Goal: Task Accomplishment & Management: Manage account settings

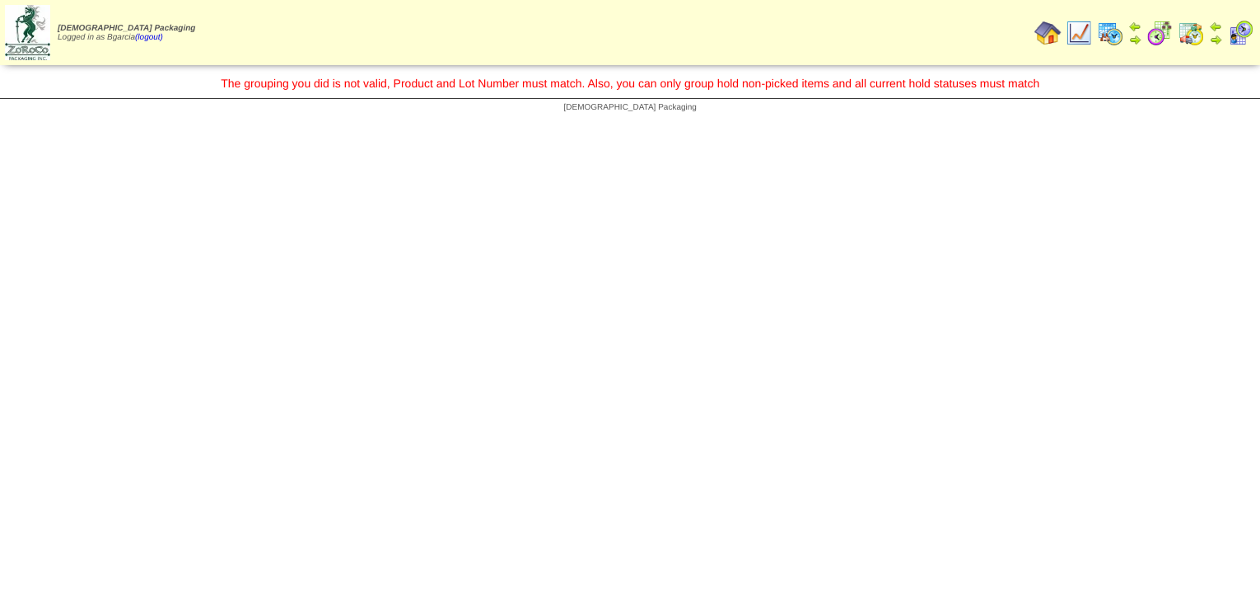
click at [1084, 30] on img at bounding box center [1079, 33] width 26 height 26
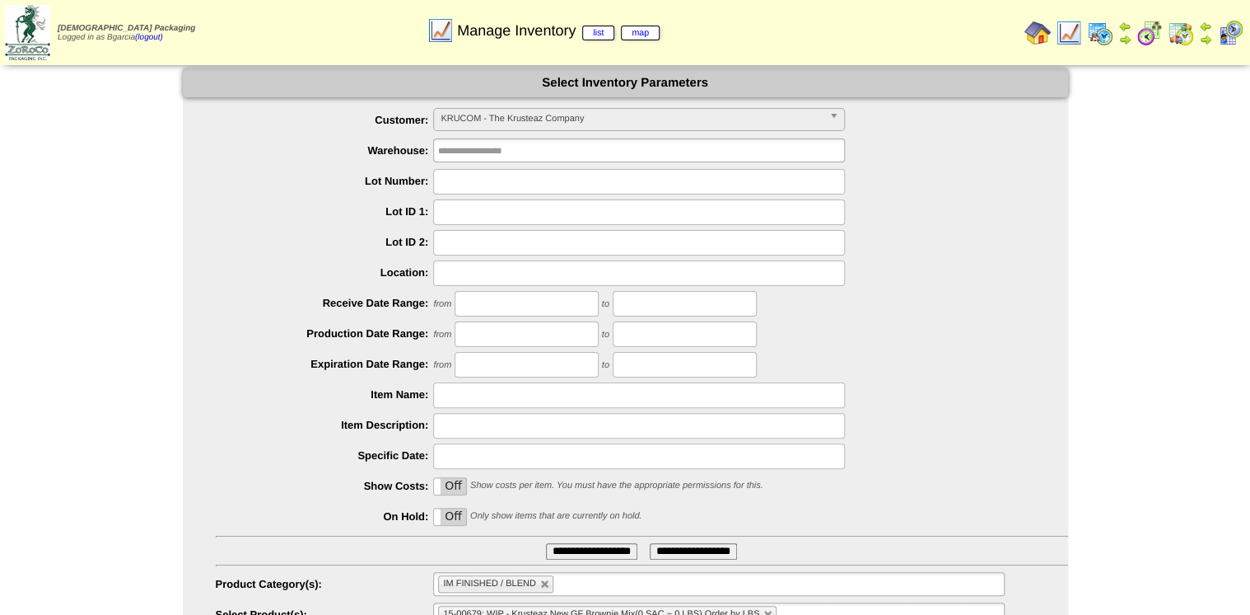
click at [570, 547] on input "**********" at bounding box center [591, 551] width 91 height 16
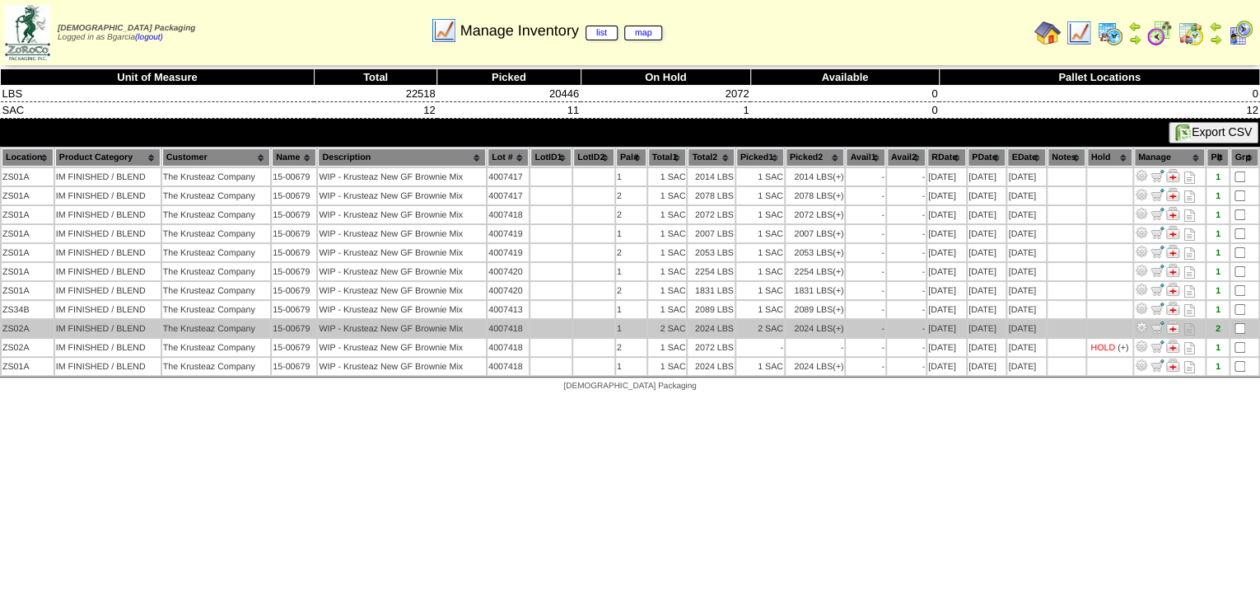
click at [1180, 326] on img at bounding box center [1172, 326] width 13 height 13
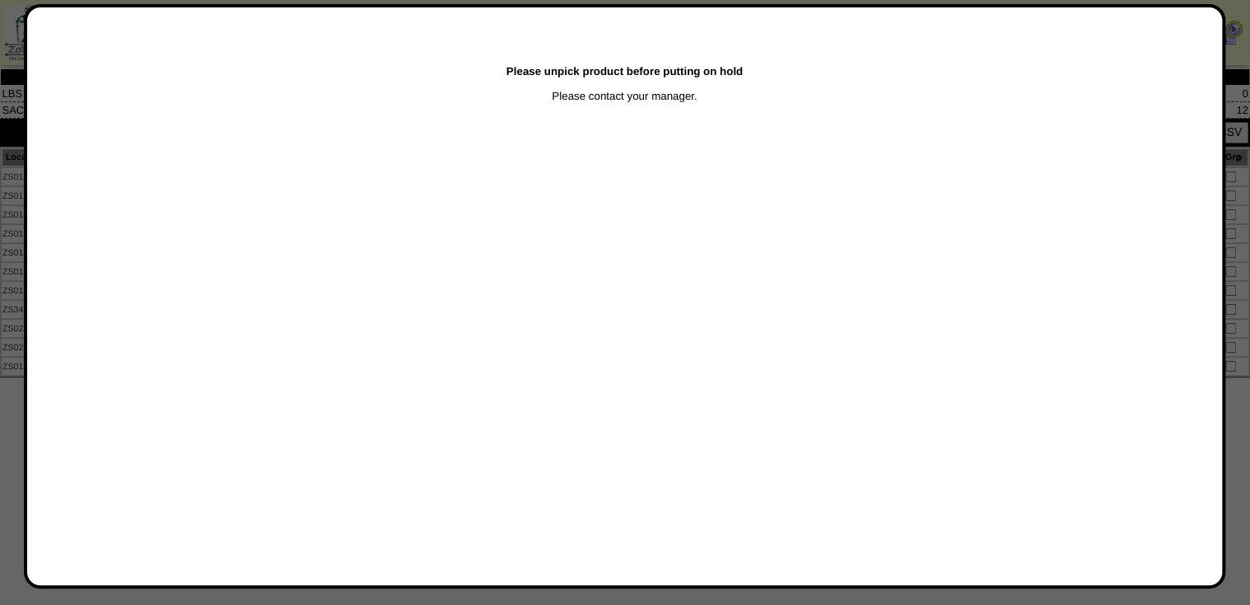
click at [4, 206] on div at bounding box center [630, 307] width 1260 height 615
click at [5, 206] on div at bounding box center [630, 307] width 1260 height 615
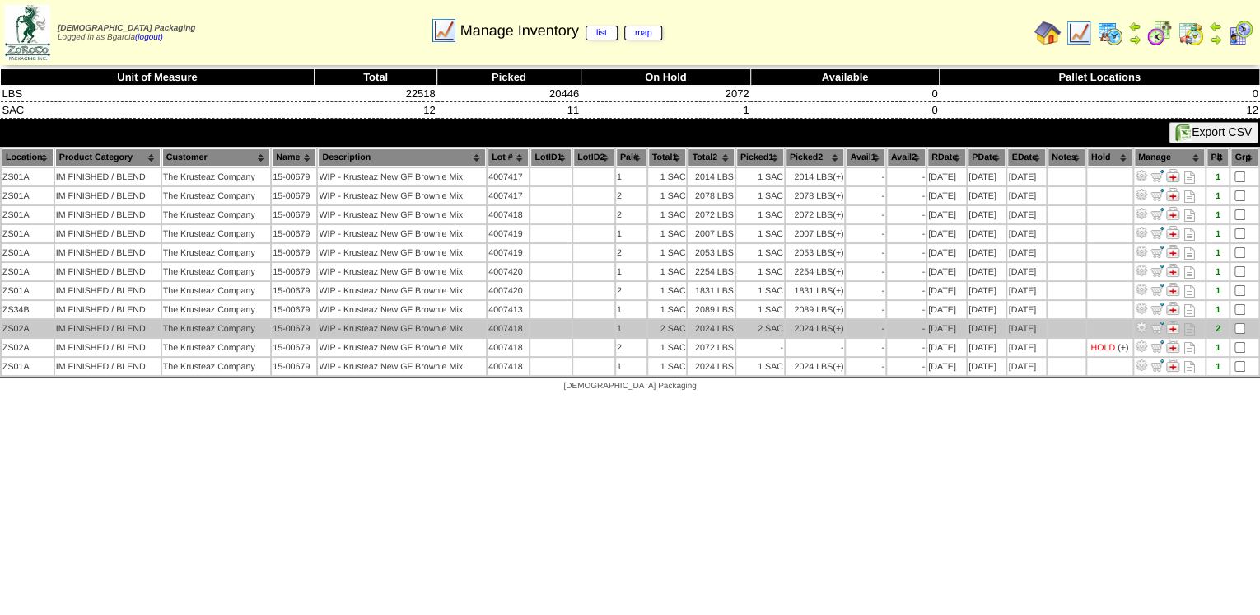
click at [1176, 323] on img at bounding box center [1172, 326] width 13 height 13
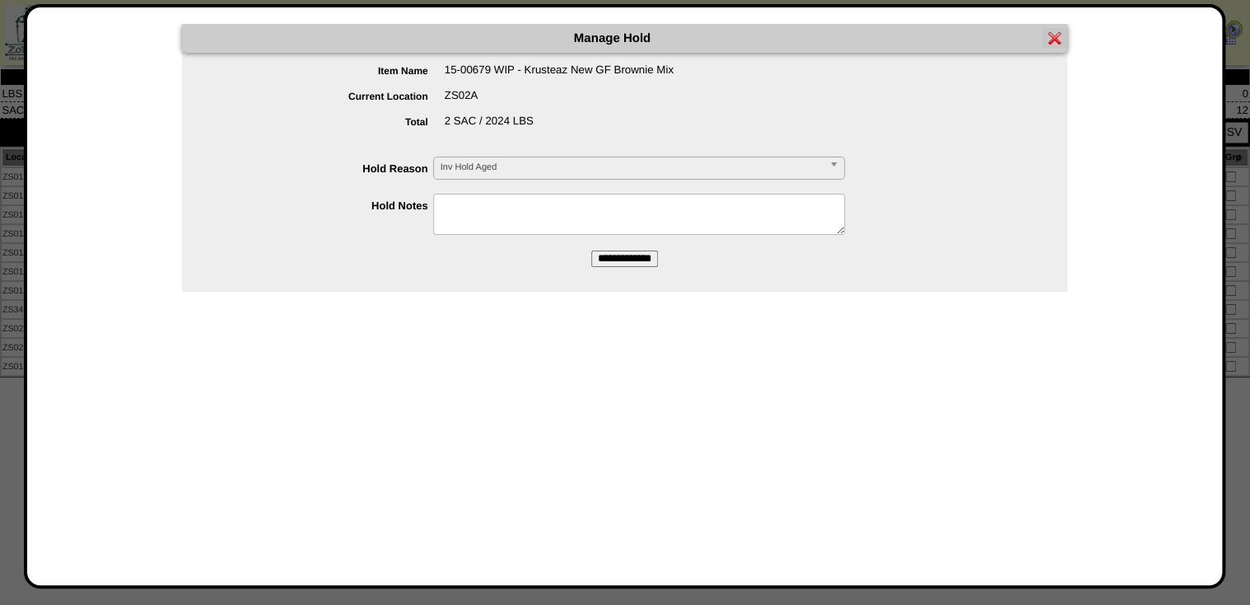
click at [534, 166] on span "Inv Hold Aged" at bounding box center [632, 167] width 382 height 20
click at [1242, 198] on div at bounding box center [630, 307] width 1260 height 615
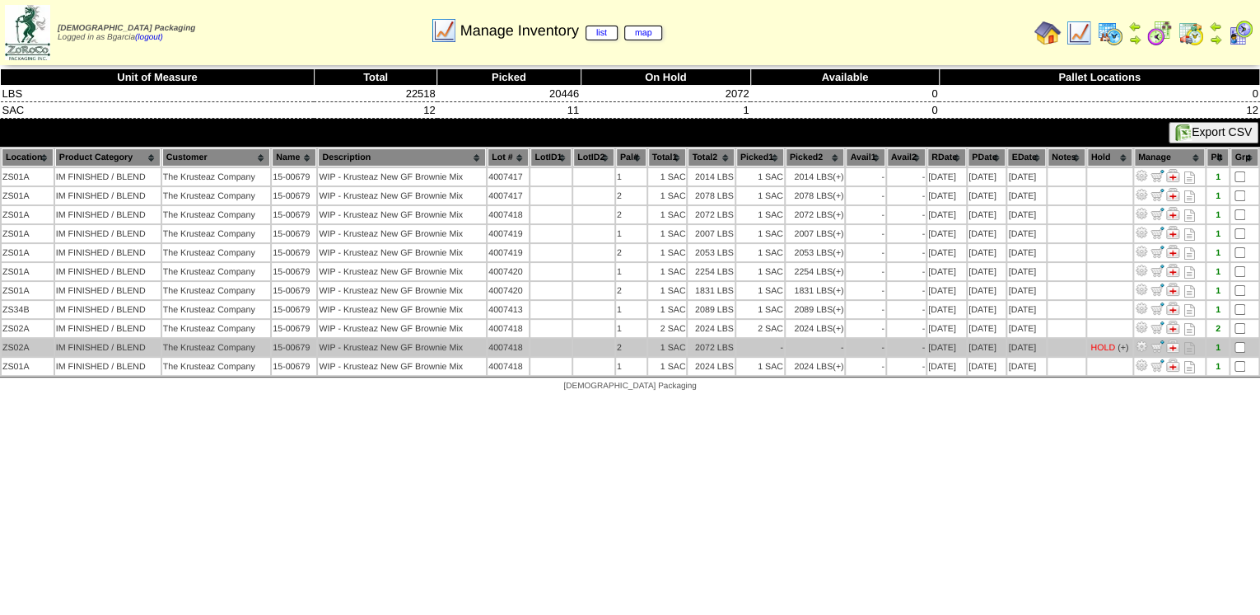
drag, startPoint x: 923, startPoint y: 340, endPoint x: 1077, endPoint y: 345, distance: 154.9
click at [1077, 345] on table "Location Product Category Customer Name Description Lot # LotID1 LotID2 1 -" at bounding box center [630, 262] width 1260 height 230
click at [1077, 345] on td at bounding box center [1067, 347] width 38 height 17
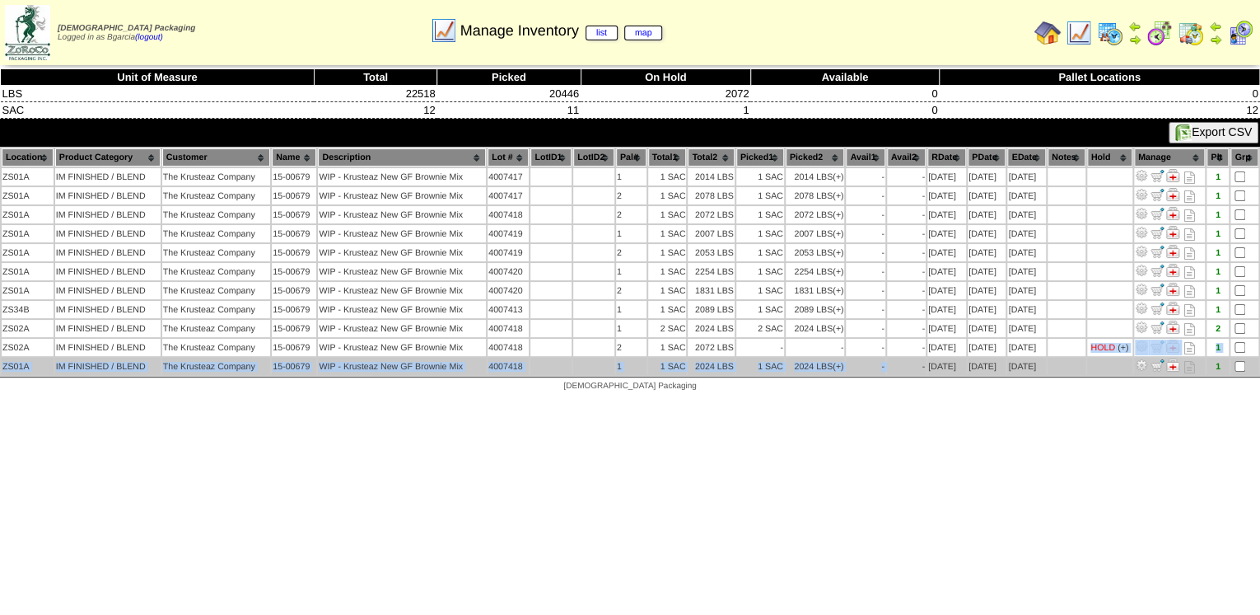
drag, startPoint x: 1059, startPoint y: 341, endPoint x: 881, endPoint y: 354, distance: 177.6
click at [881, 354] on tbody "ZS01A IM FINISHED / BLEND The Krusteaz Company 15-00679 WIP - Krusteaz New GF B…" at bounding box center [630, 271] width 1257 height 207
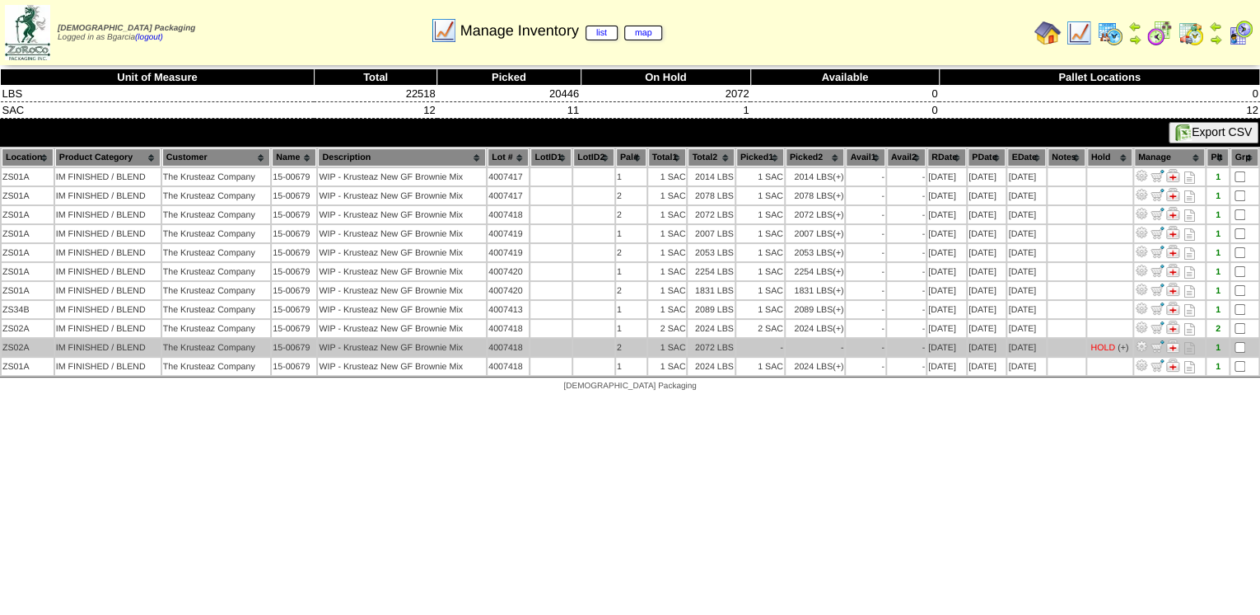
drag, startPoint x: 881, startPoint y: 354, endPoint x: 1034, endPoint y: 344, distance: 152.8
click at [1034, 344] on td "09/24/26" at bounding box center [1026, 347] width 38 height 17
drag, startPoint x: 1047, startPoint y: 343, endPoint x: 900, endPoint y: 342, distance: 147.5
click at [900, 342] on tr "ZS02A IM FINISHED / BLEND The Krusteaz Company 15-00679 WIP - Krusteaz New GF B…" at bounding box center [630, 347] width 1257 height 17
click at [900, 342] on td "-" at bounding box center [906, 347] width 39 height 17
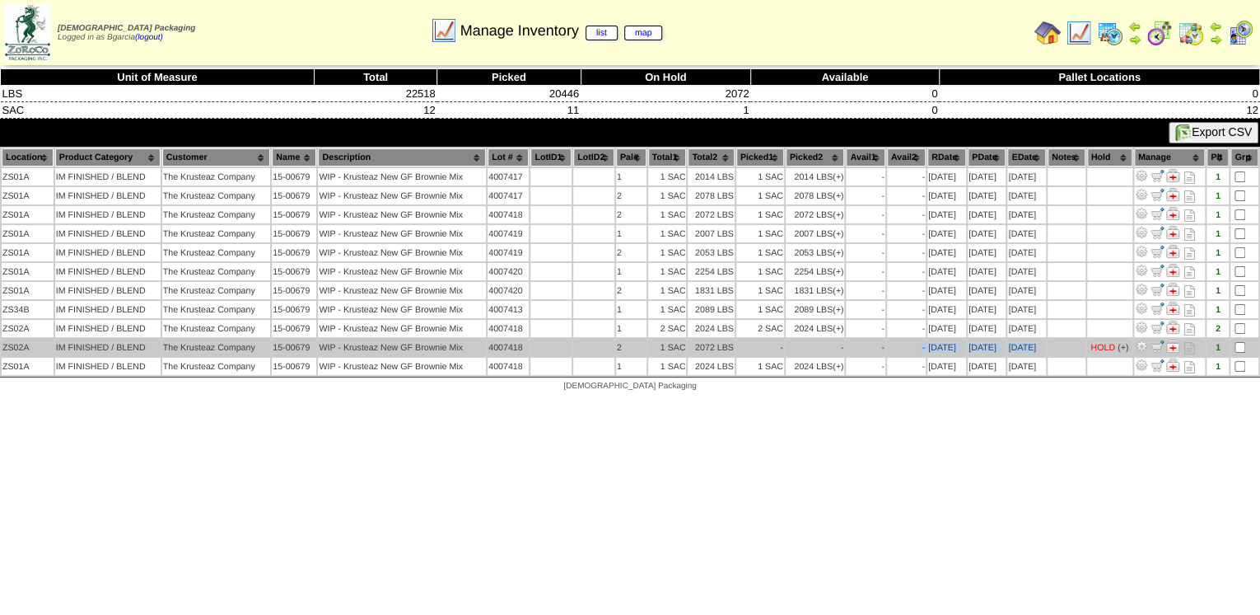
drag, startPoint x: 913, startPoint y: 344, endPoint x: 1057, endPoint y: 343, distance: 144.2
click at [1057, 343] on tr "ZS02A IM FINISHED / BLEND The Krusteaz Company 15-00679 WIP - Krusteaz New GF B…" at bounding box center [630, 347] width 1257 height 17
drag, startPoint x: 1057, startPoint y: 343, endPoint x: 741, endPoint y: 346, distance: 315.5
click at [741, 346] on td "-" at bounding box center [760, 347] width 48 height 17
drag, startPoint x: 1, startPoint y: 339, endPoint x: 1227, endPoint y: 349, distance: 1226.6
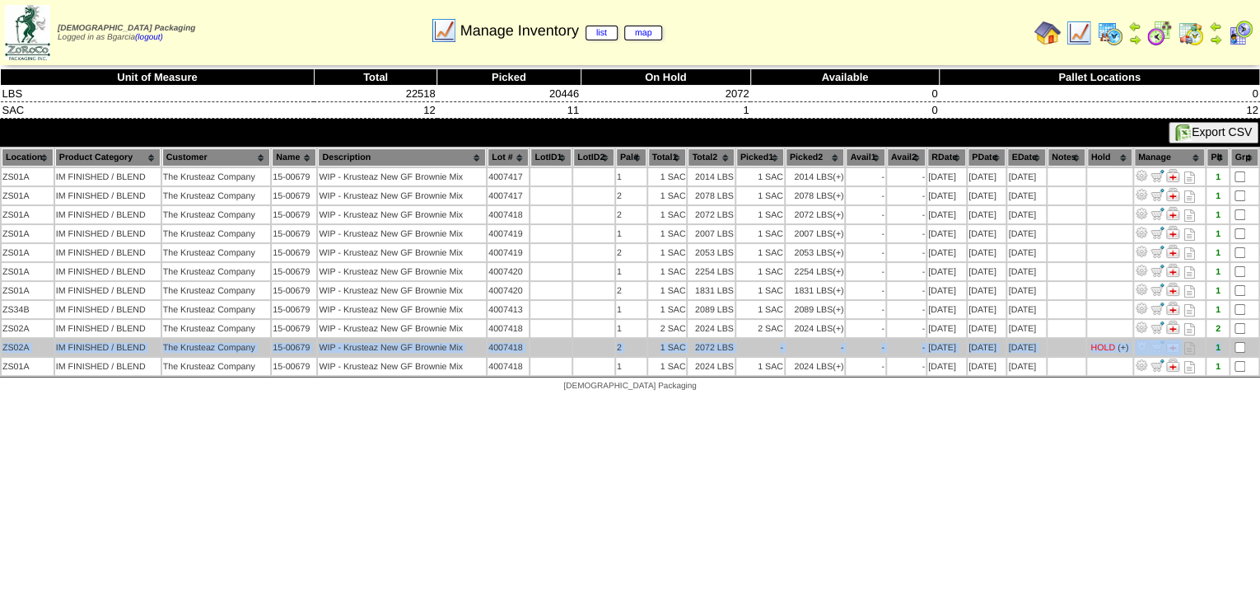
click at [1227, 349] on tr "ZS02A IM FINISHED / BLEND The Krusteaz Company 15-00679 WIP - Krusteaz New GF B…" at bounding box center [630, 347] width 1257 height 17
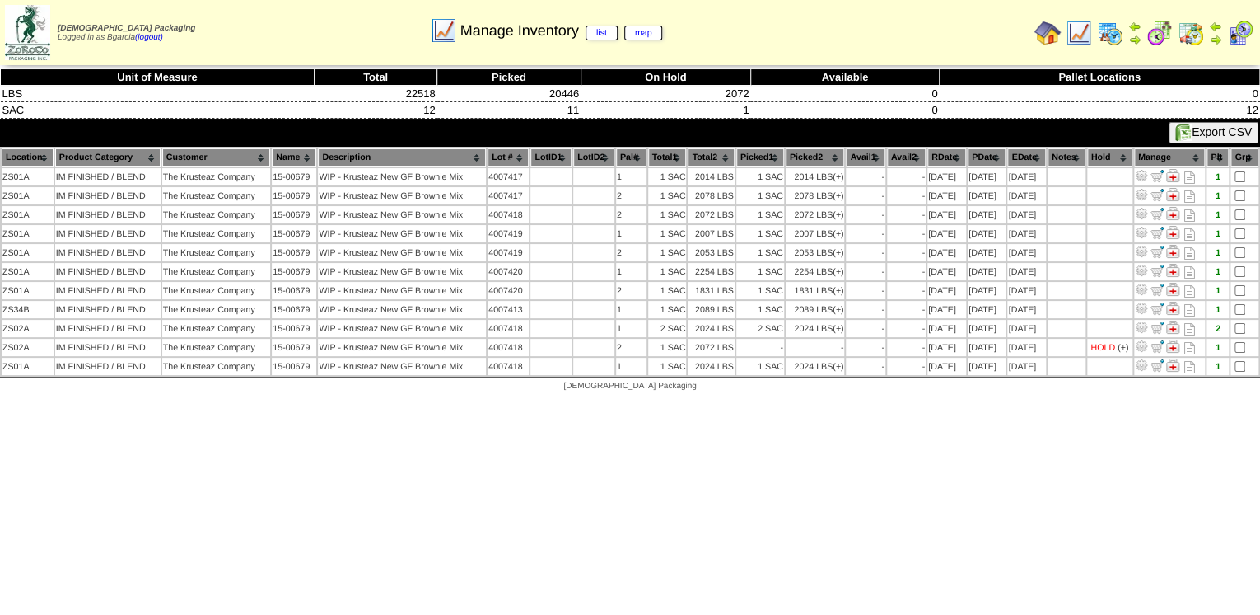
drag, startPoint x: 1227, startPoint y: 349, endPoint x: 1216, endPoint y: 407, distance: 58.8
click at [1211, 400] on html "**********" at bounding box center [630, 200] width 1260 height 400
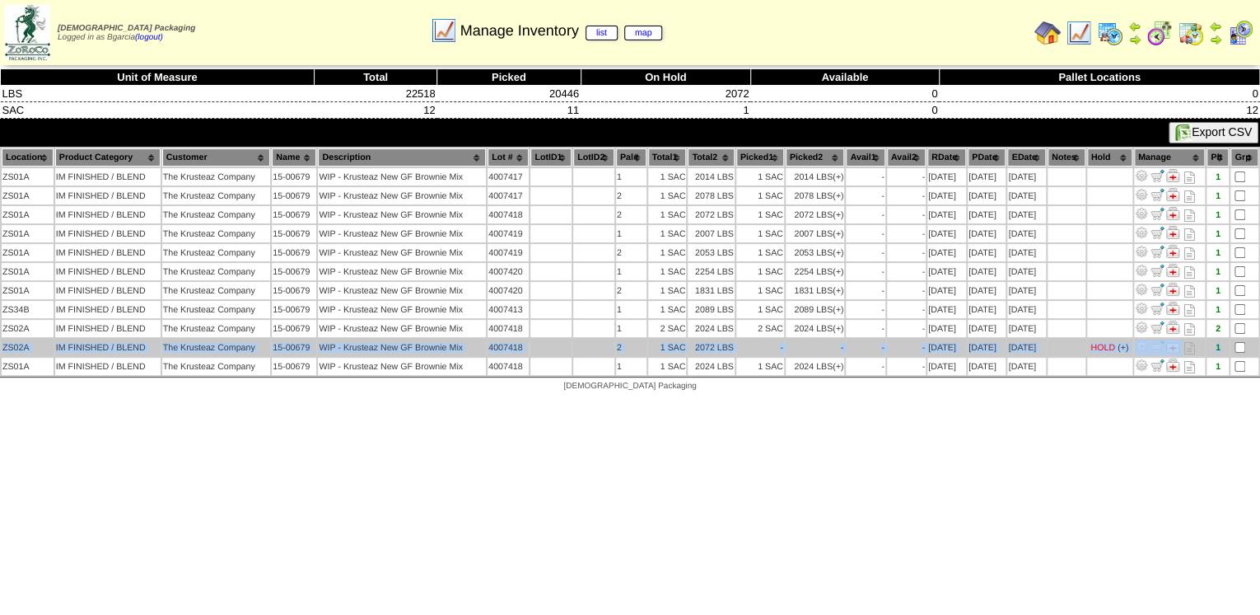
drag, startPoint x: 1254, startPoint y: 343, endPoint x: 3, endPoint y: 345, distance: 1250.5
click at [3, 345] on tr "ZS02A IM FINISHED / BLEND The Krusteaz Company 15-00679 WIP - Krusteaz New GF B…" at bounding box center [630, 347] width 1257 height 17
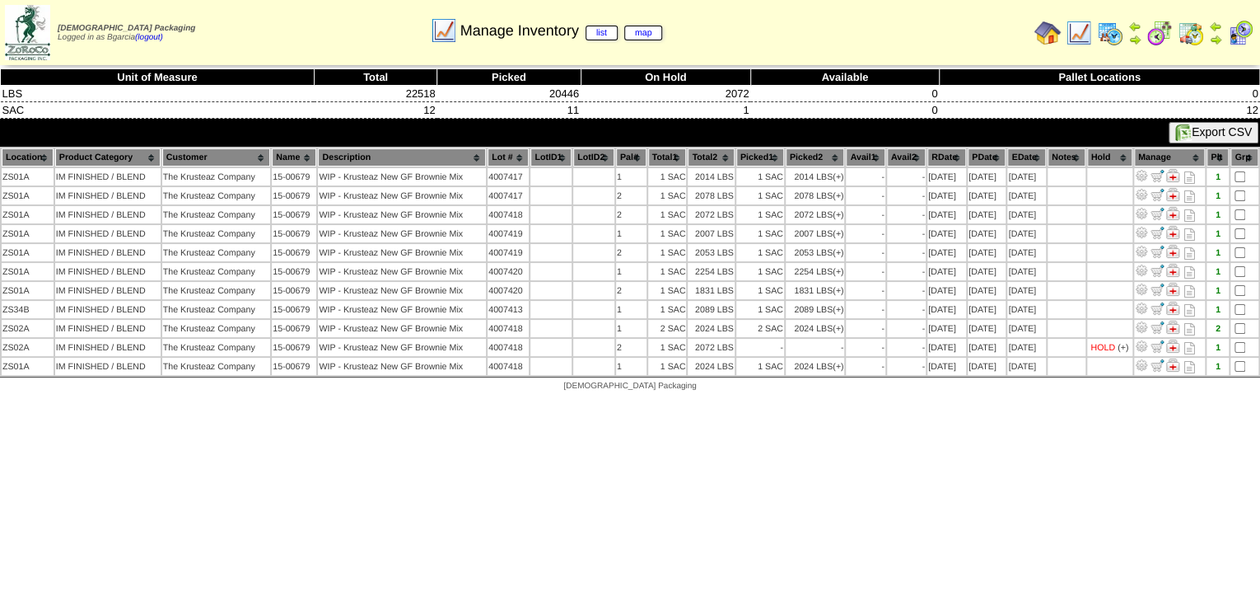
click at [985, 400] on html "**********" at bounding box center [630, 200] width 1260 height 400
click at [1082, 43] on img at bounding box center [1079, 33] width 26 height 26
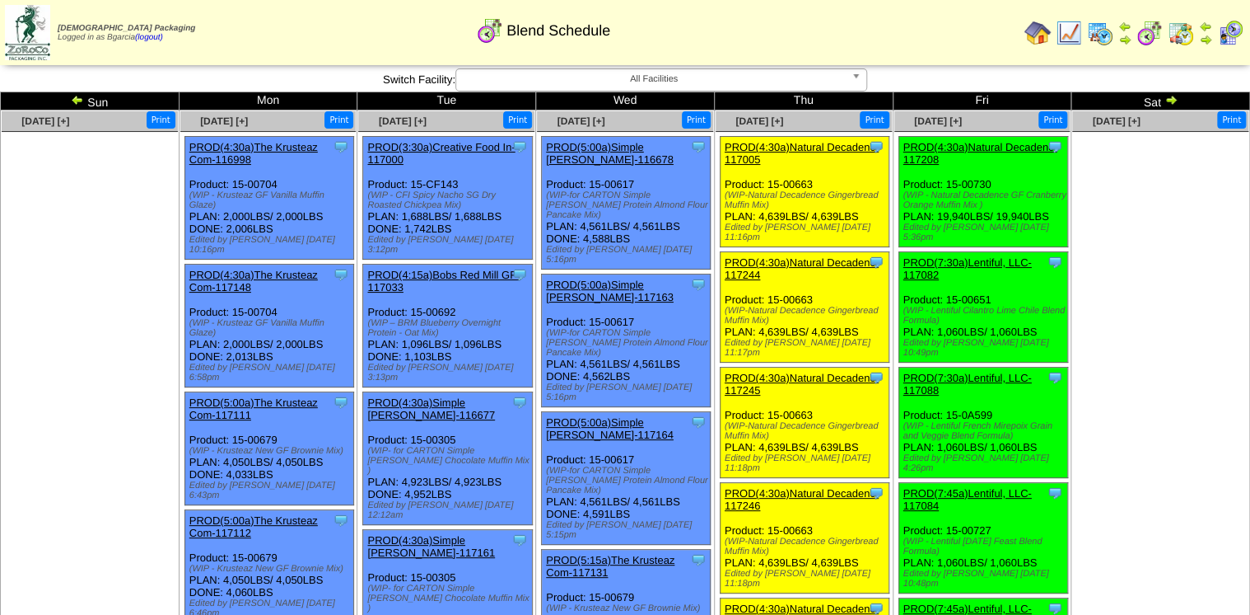
click at [1103, 31] on img at bounding box center [1100, 33] width 26 height 26
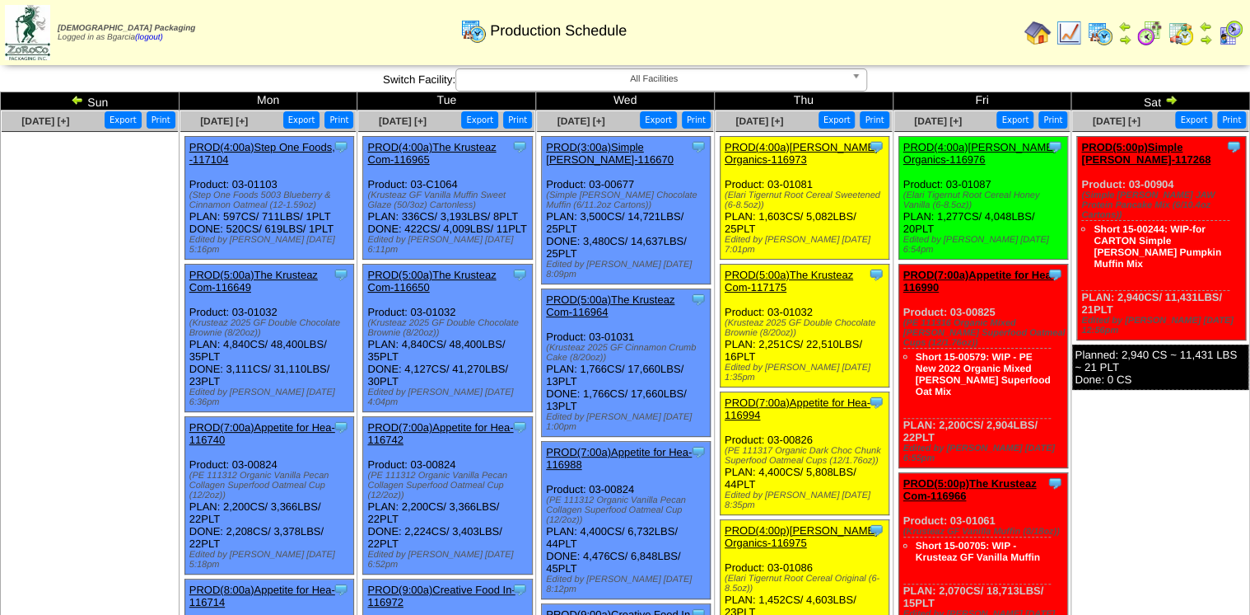
click at [842, 269] on link "PROD(5:00a)The Krusteaz Com-117175" at bounding box center [789, 281] width 129 height 25
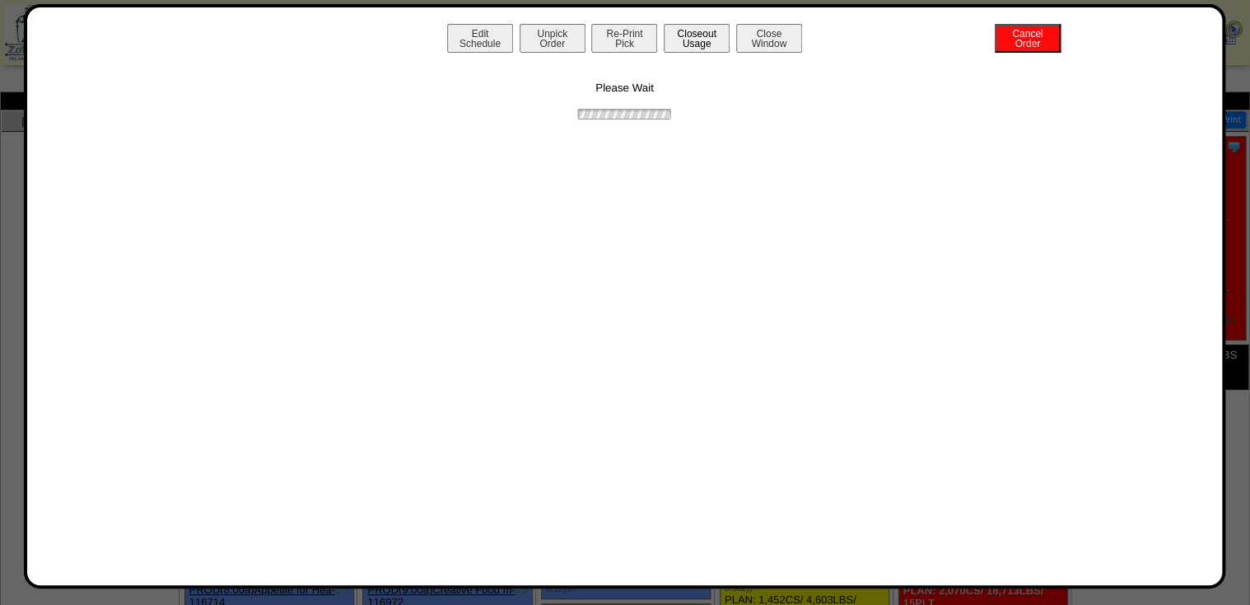
click at [709, 38] on button "Closeout Usage" at bounding box center [697, 38] width 66 height 29
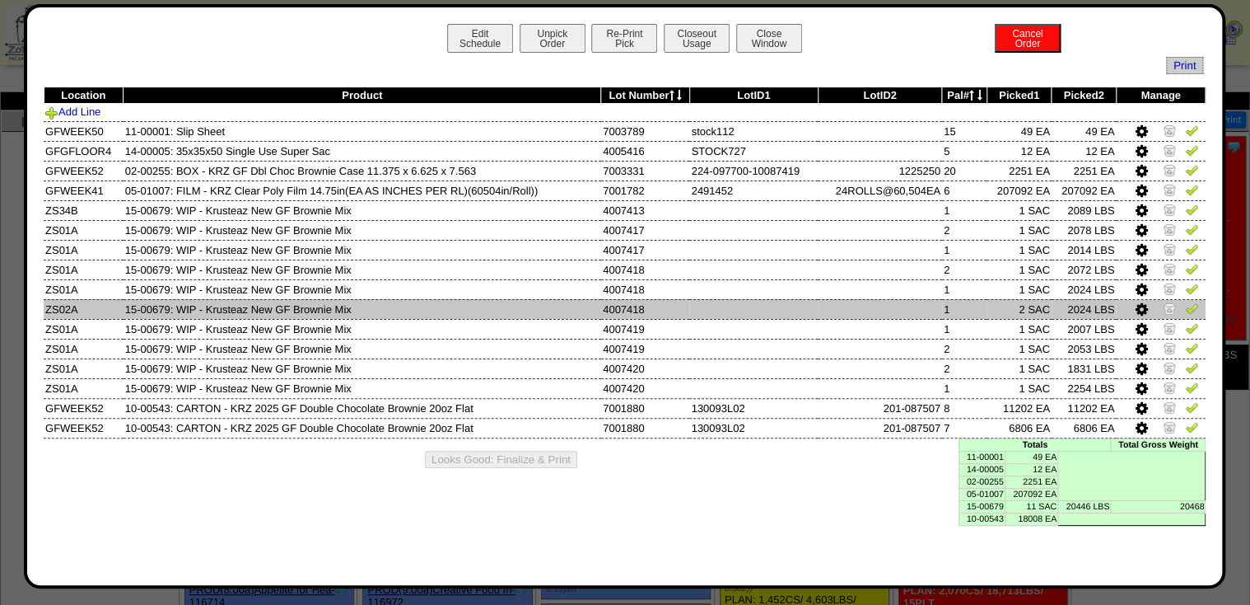
click at [1170, 308] on img at bounding box center [1169, 307] width 13 height 13
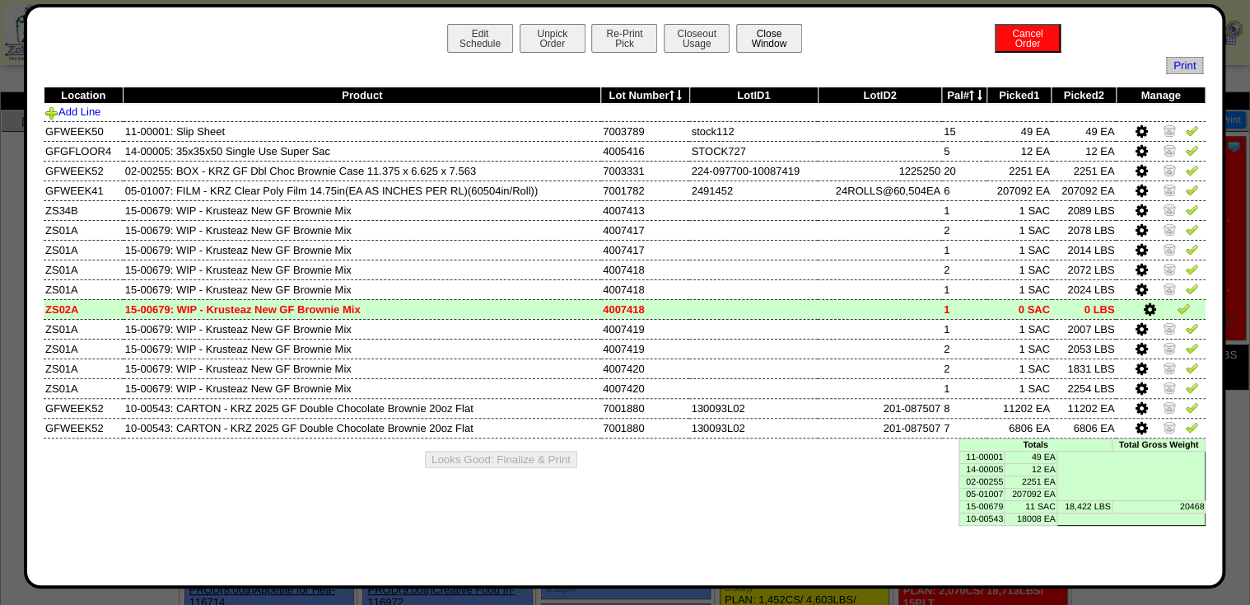
click at [751, 39] on button "Close Window" at bounding box center [769, 38] width 66 height 29
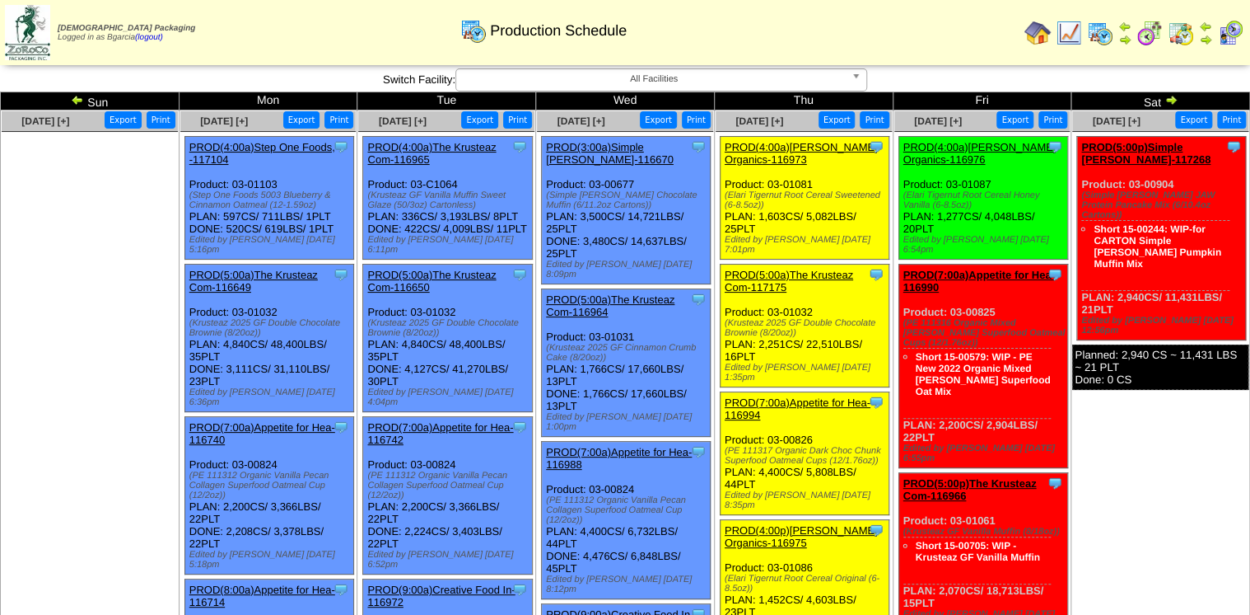
click at [1077, 36] on img at bounding box center [1069, 33] width 26 height 26
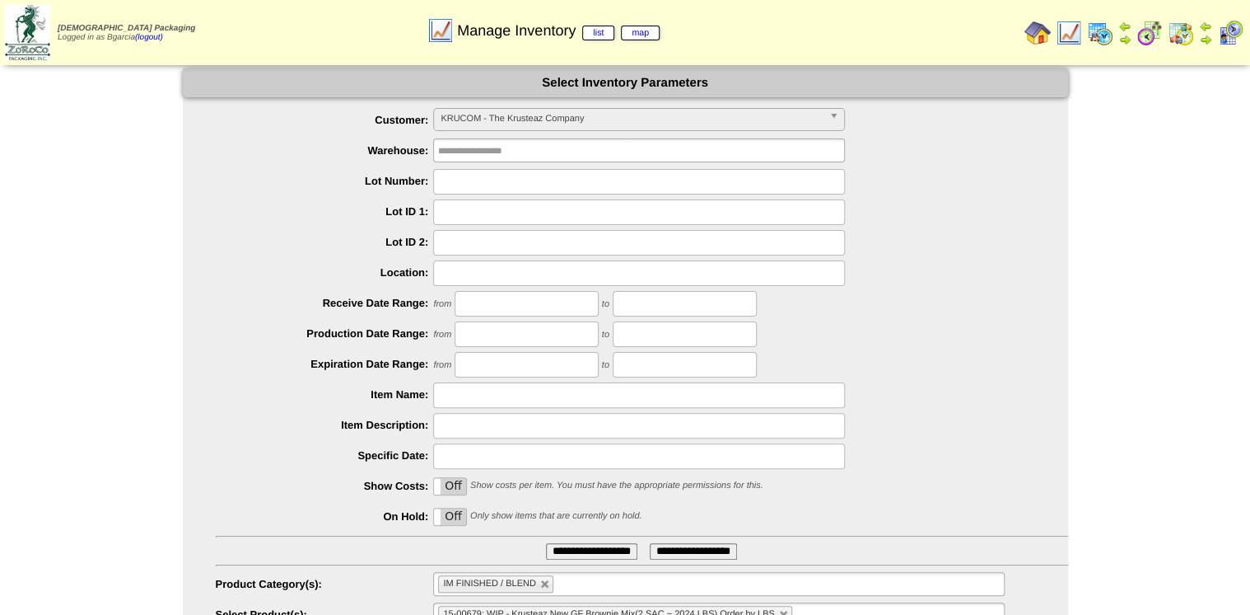
click at [570, 183] on input "text" at bounding box center [639, 182] width 412 height 26
click at [745, 121] on span "KRUCOM - The Krusteaz Company" at bounding box center [632, 119] width 382 height 20
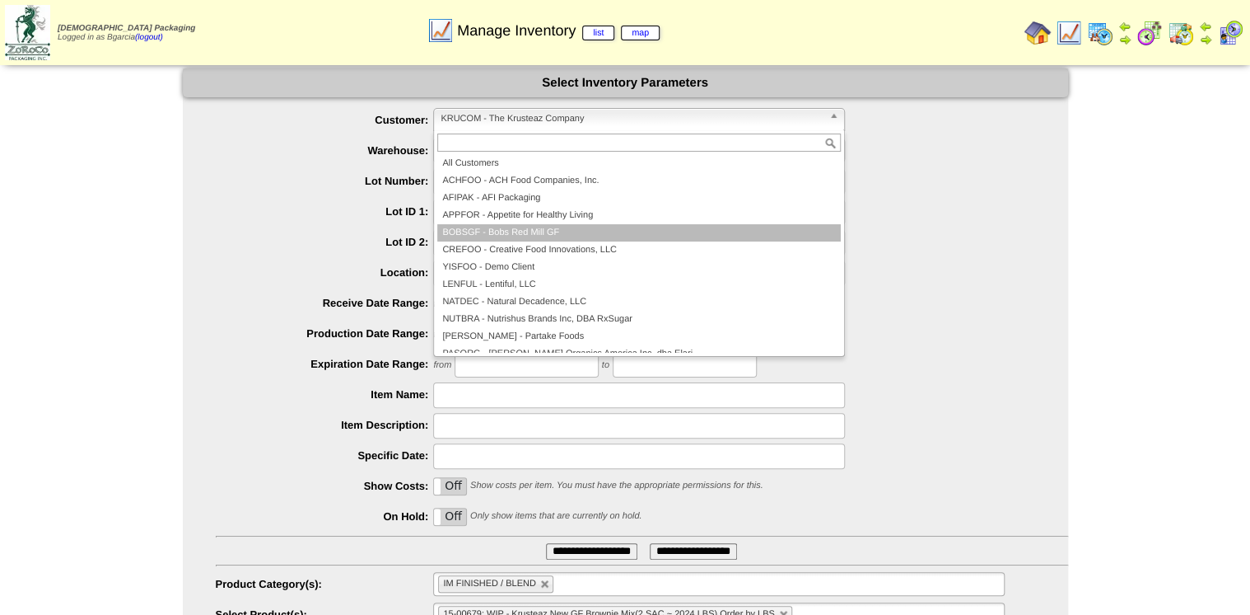
click at [629, 240] on li "BOBSGF - Bobs Red Mill GF" at bounding box center [639, 232] width 404 height 17
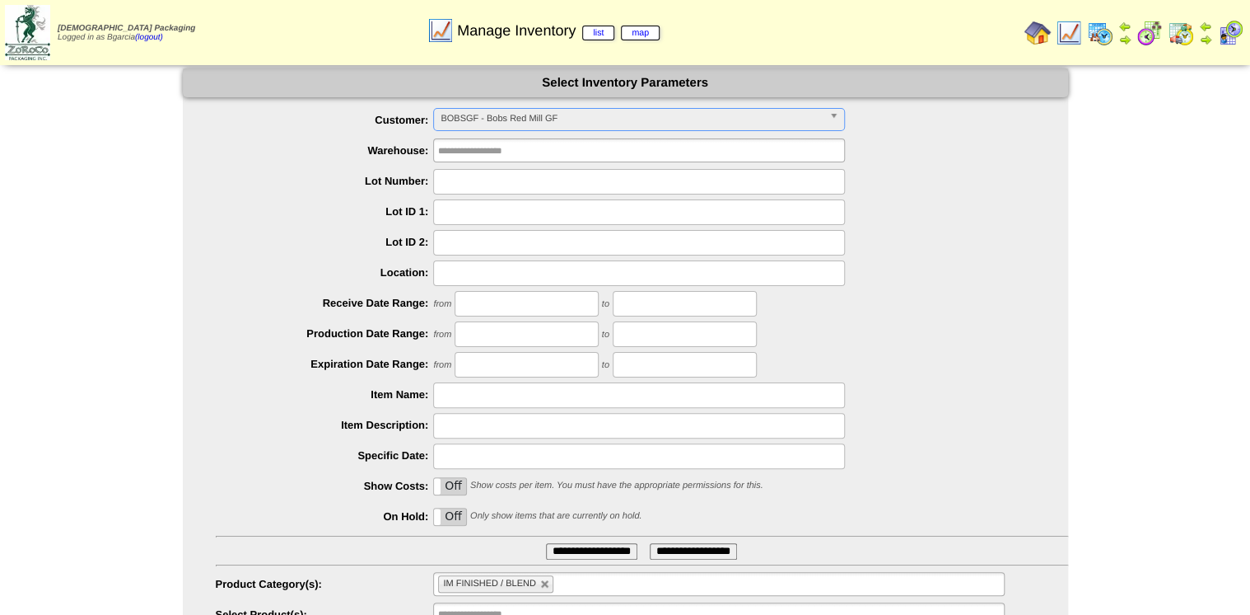
click at [550, 587] on li "IM FINISHED / BLEND" at bounding box center [495, 583] width 115 height 17
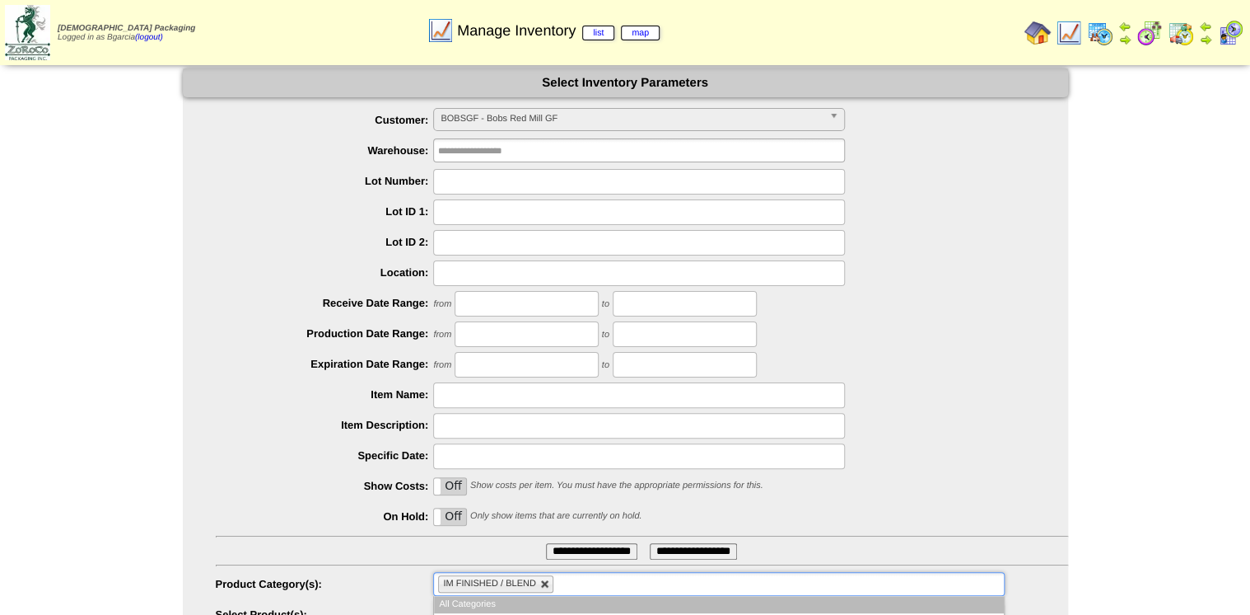
click at [548, 584] on link at bounding box center [545, 584] width 10 height 10
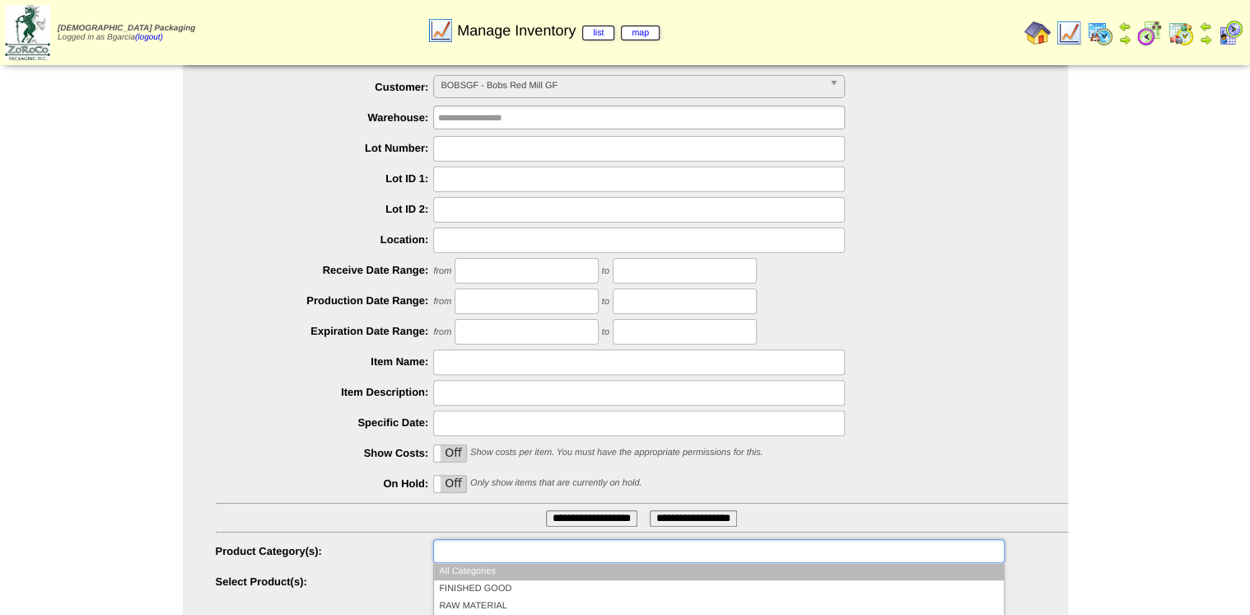
scroll to position [66, 0]
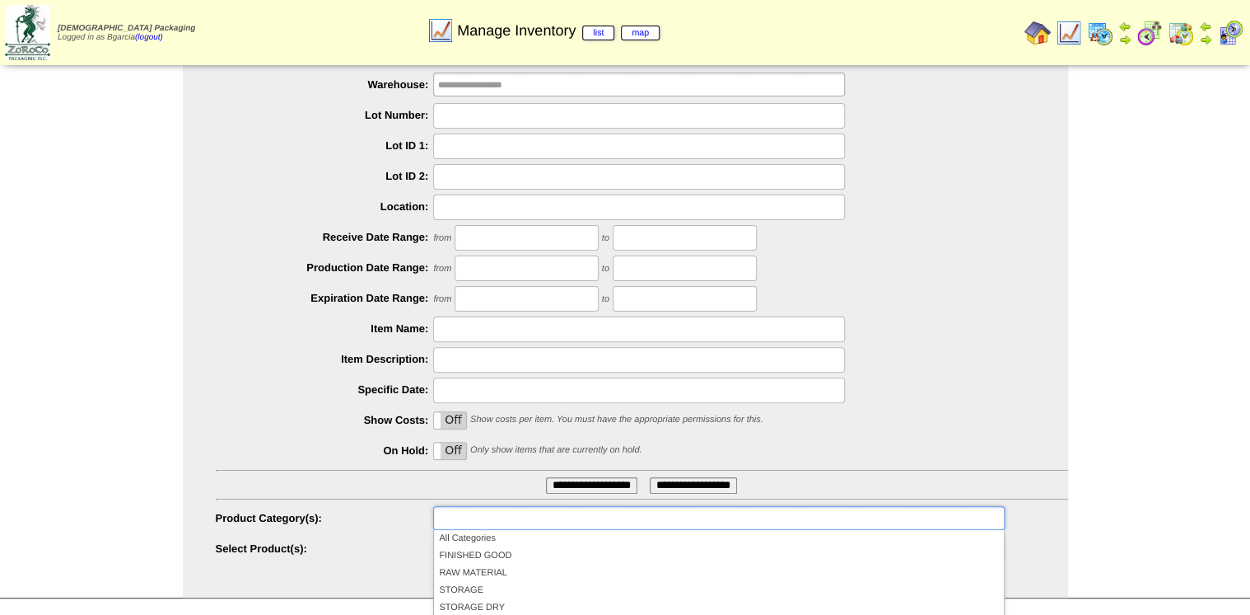
click at [1090, 376] on div "**********" at bounding box center [625, 300] width 1250 height 596
type input "**********"
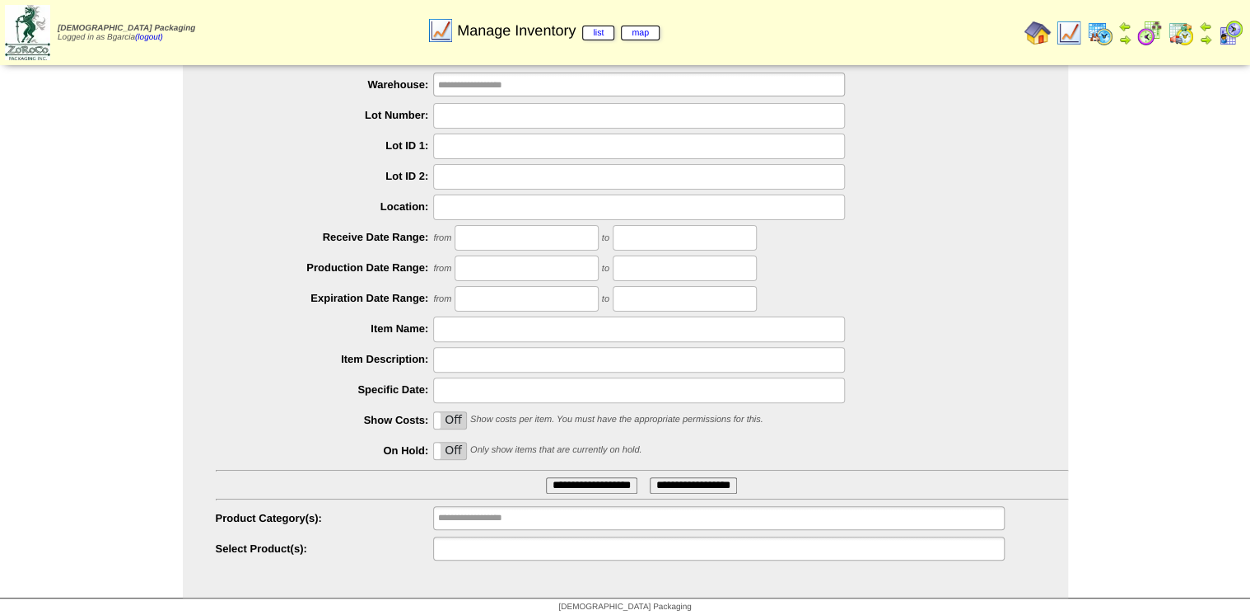
click at [521, 550] on input "text" at bounding box center [490, 548] width 105 height 21
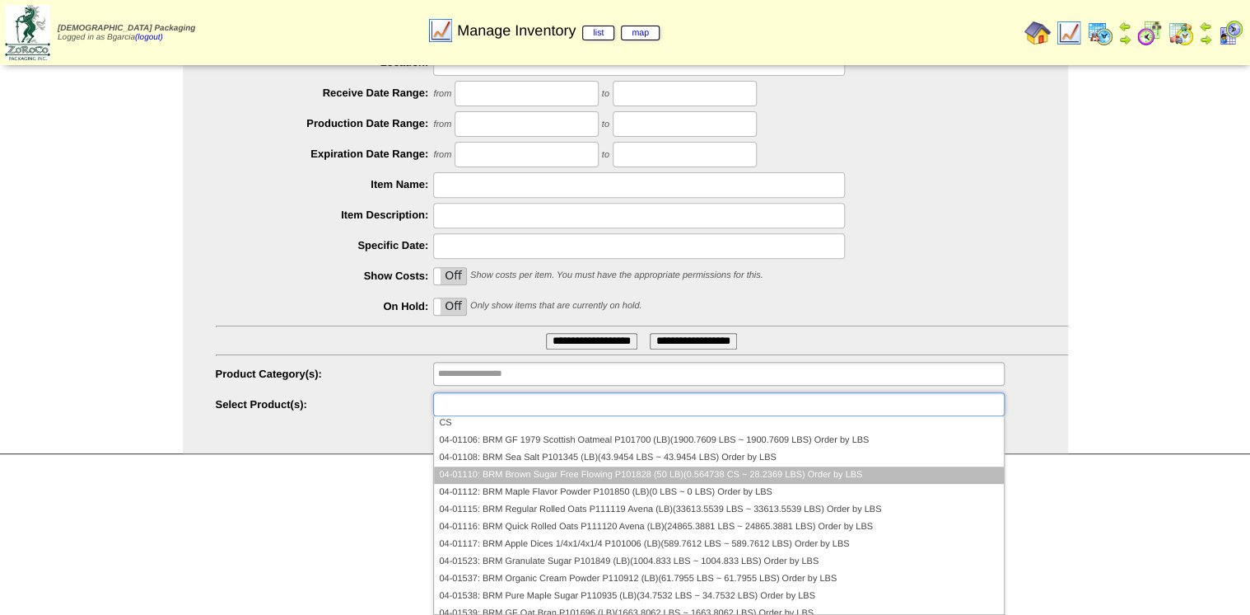
scroll to position [121, 0]
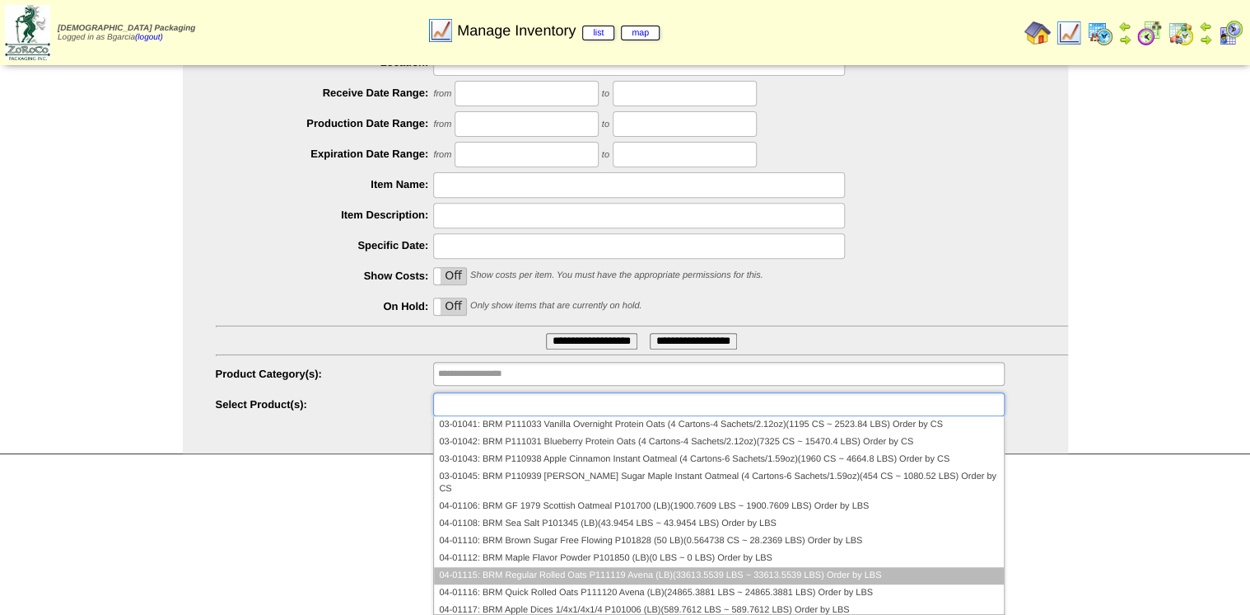
click at [729, 567] on li "04-01115: BRM Regular Rolled Oats P111119 Avena (LB)(33613.5539 LBS ~ 33613.553…" at bounding box center [718, 575] width 569 height 17
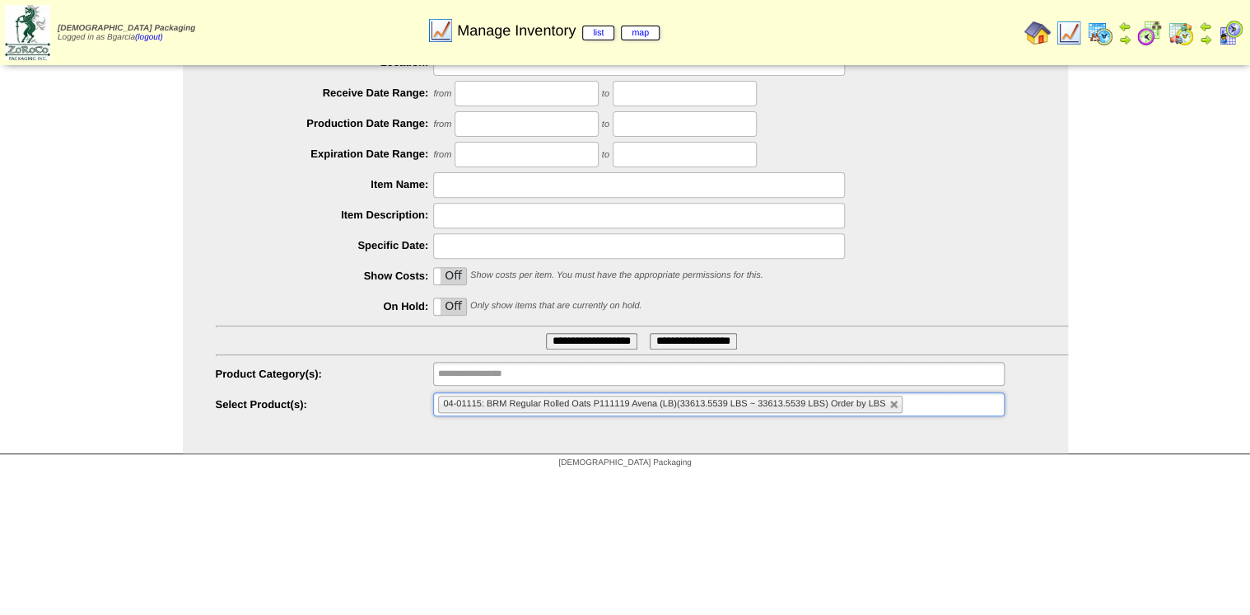
click at [974, 401] on ul "04-01115: BRM Regular Rolled Oats P111119 Avena (LB)(33613.5539 LBS ~ 33613.553…" at bounding box center [718, 404] width 571 height 24
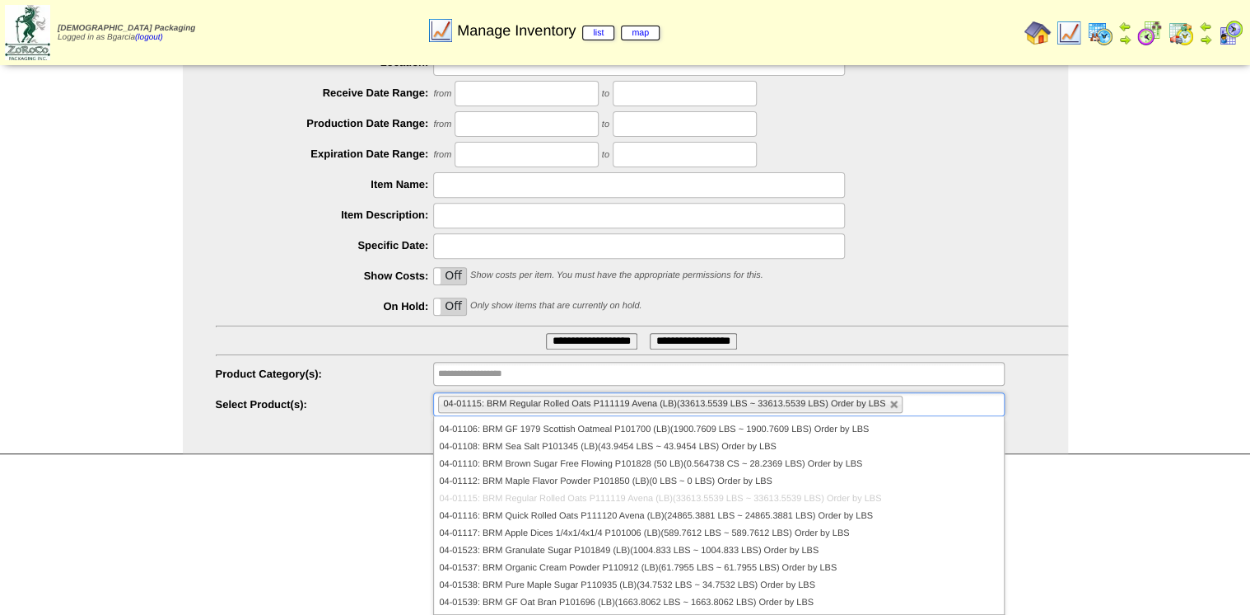
scroll to position [264, 0]
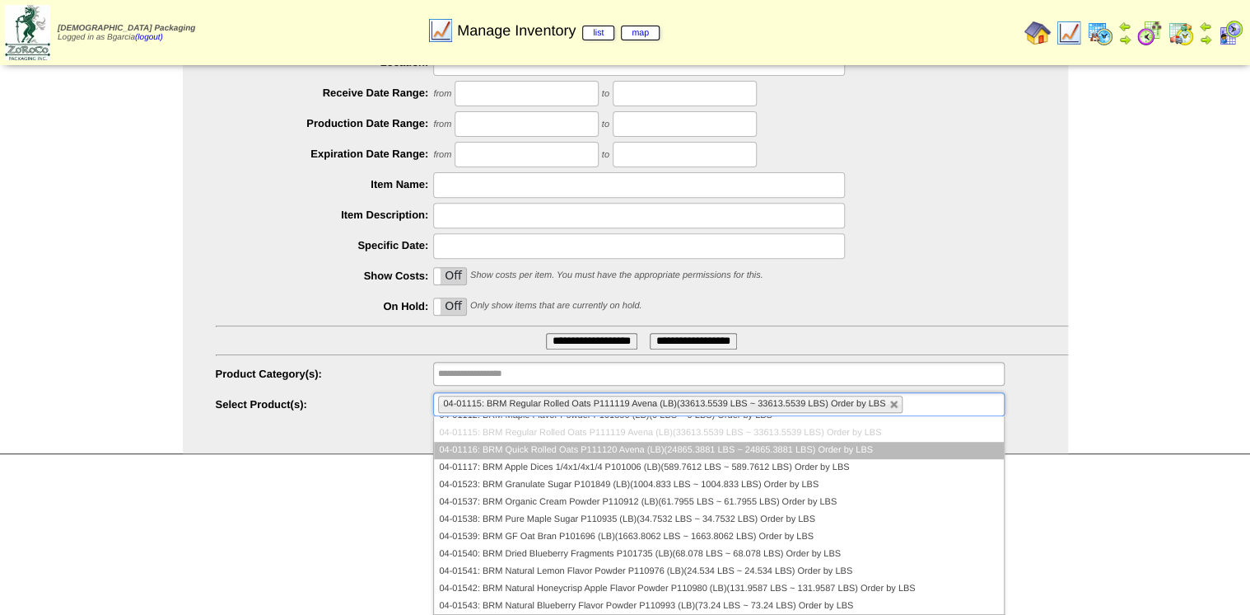
click at [745, 442] on li "04-01116: BRM Quick Rolled Oats P111120 Avena (LB)(24865.3881 LBS ~ 24865.3881 …" at bounding box center [718, 450] width 569 height 17
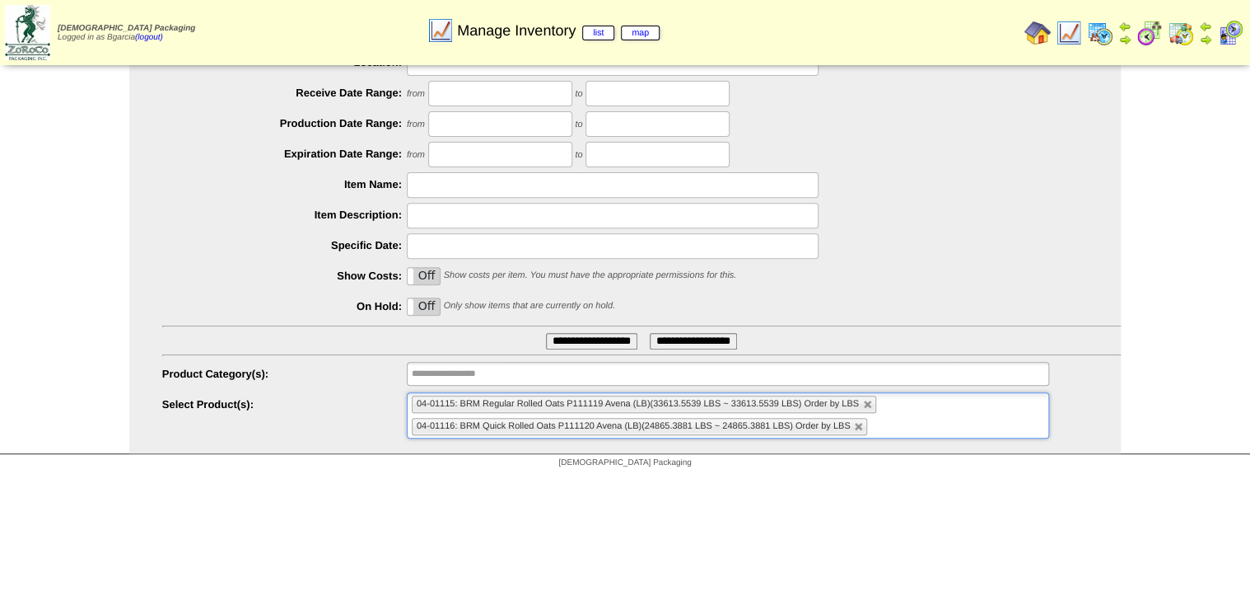
click at [561, 347] on input "**********" at bounding box center [591, 341] width 91 height 16
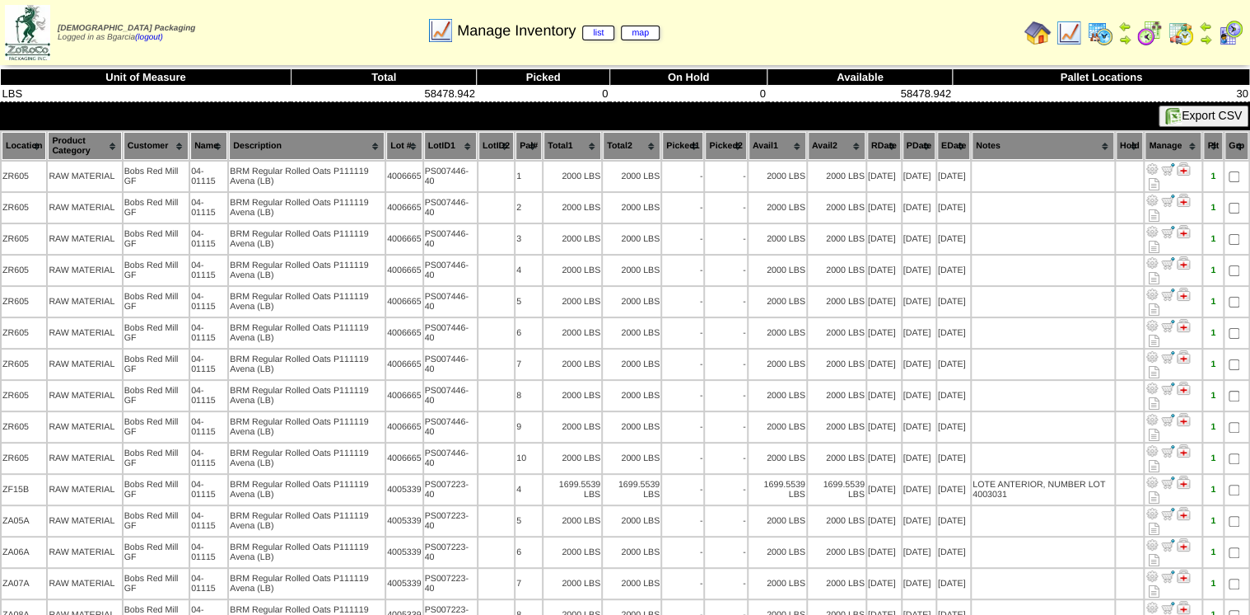
click at [407, 132] on th "Lot #" at bounding box center [404, 146] width 36 height 28
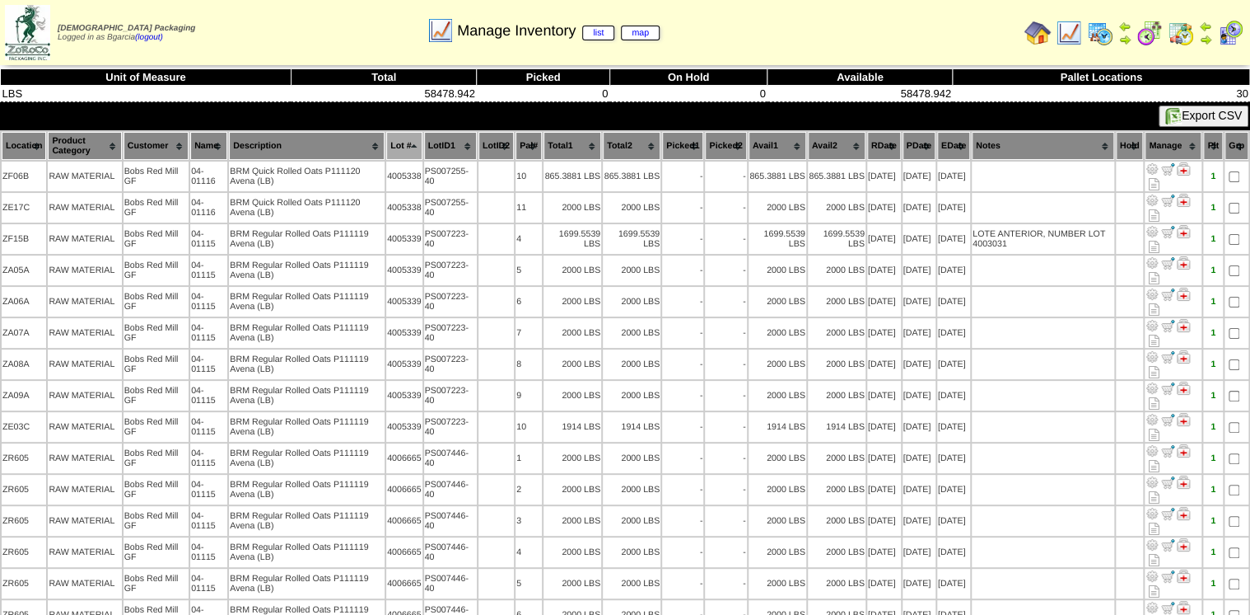
click at [1140, 38] on img at bounding box center [1150, 33] width 26 height 26
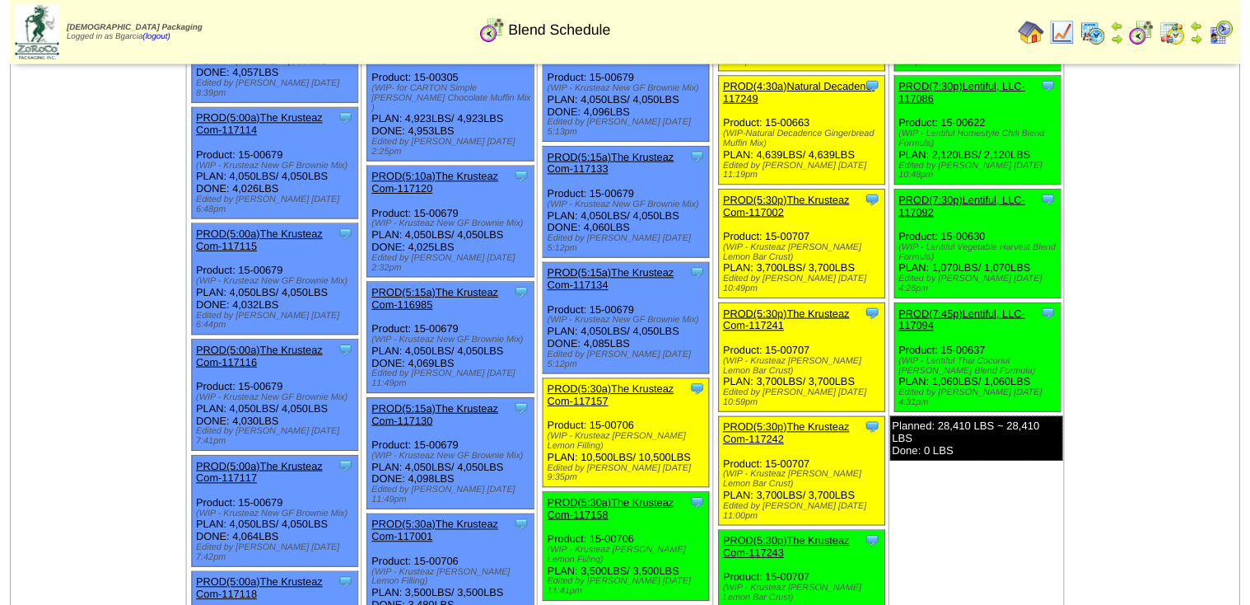
scroll to position [659, 0]
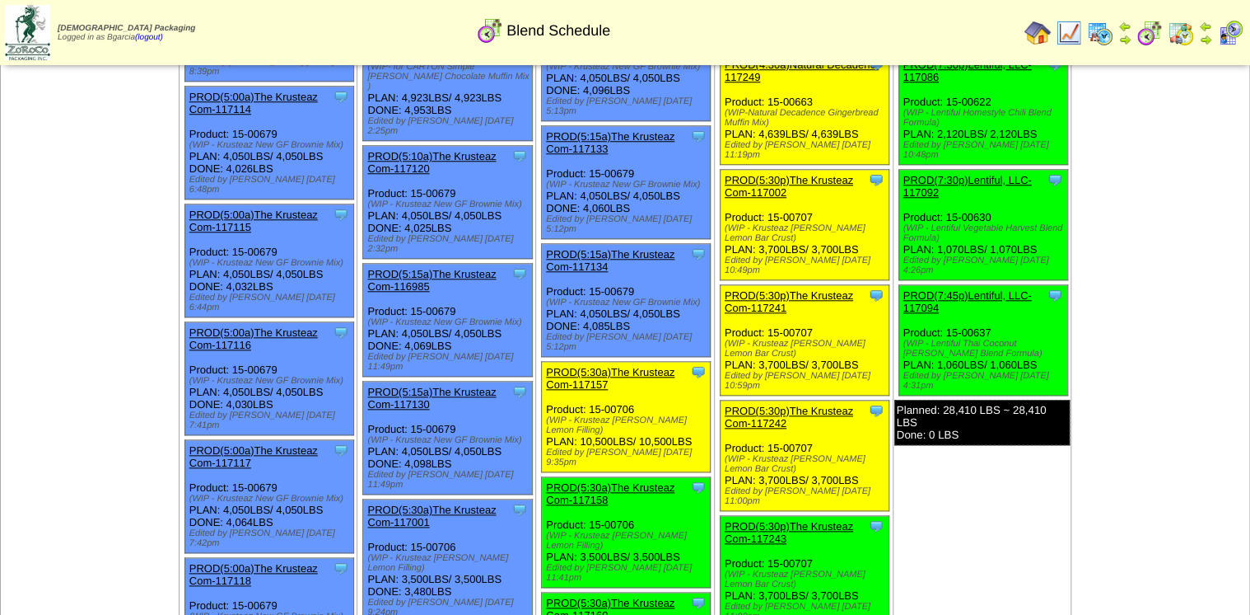
click at [788, 404] on link "PROD(5:30p)The Krusteaz Com-117242" at bounding box center [789, 416] width 129 height 25
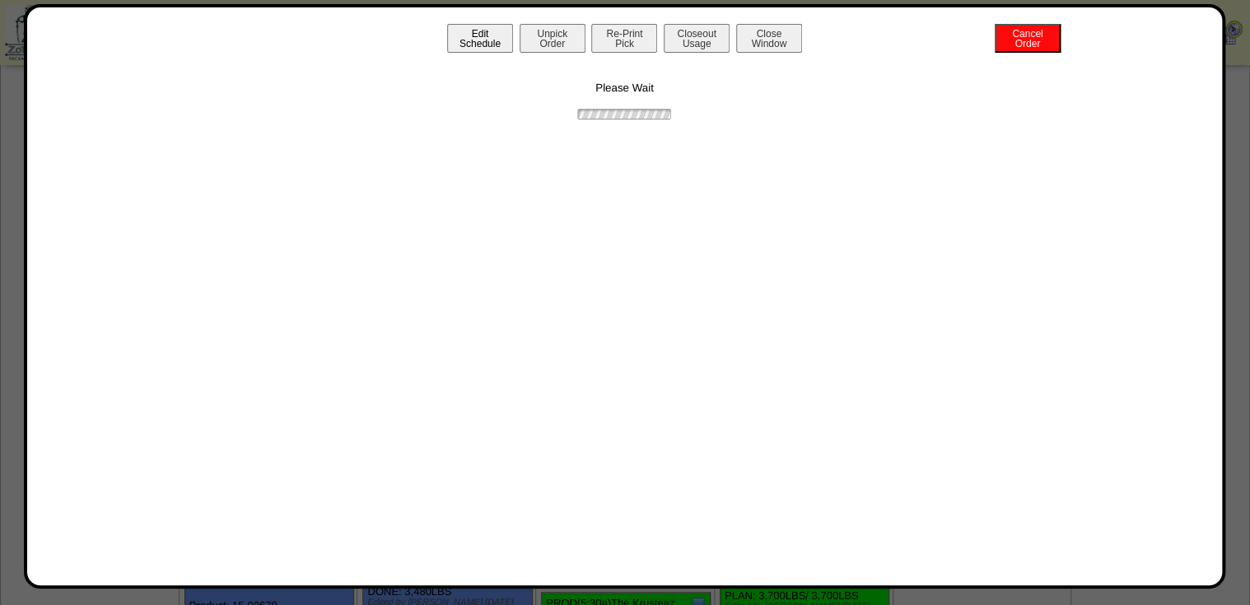
click at [478, 34] on button "Edit Schedule" at bounding box center [480, 38] width 66 height 29
click at [571, 38] on button "Unpick Order" at bounding box center [553, 38] width 66 height 29
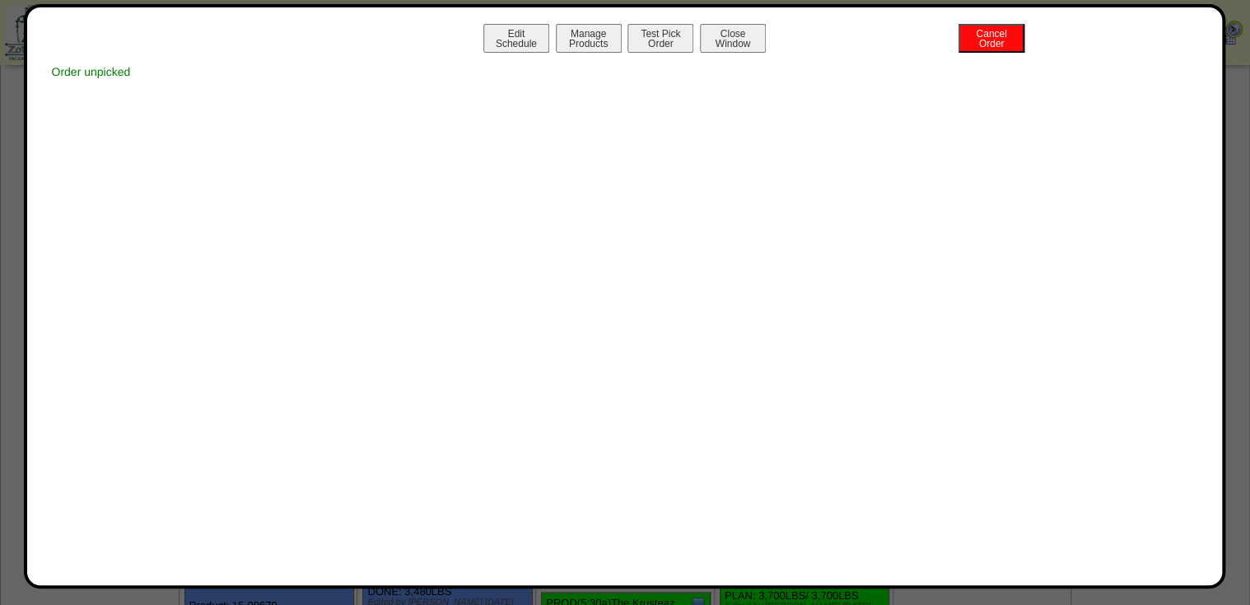
click at [725, 49] on button "Close Window" at bounding box center [733, 38] width 66 height 29
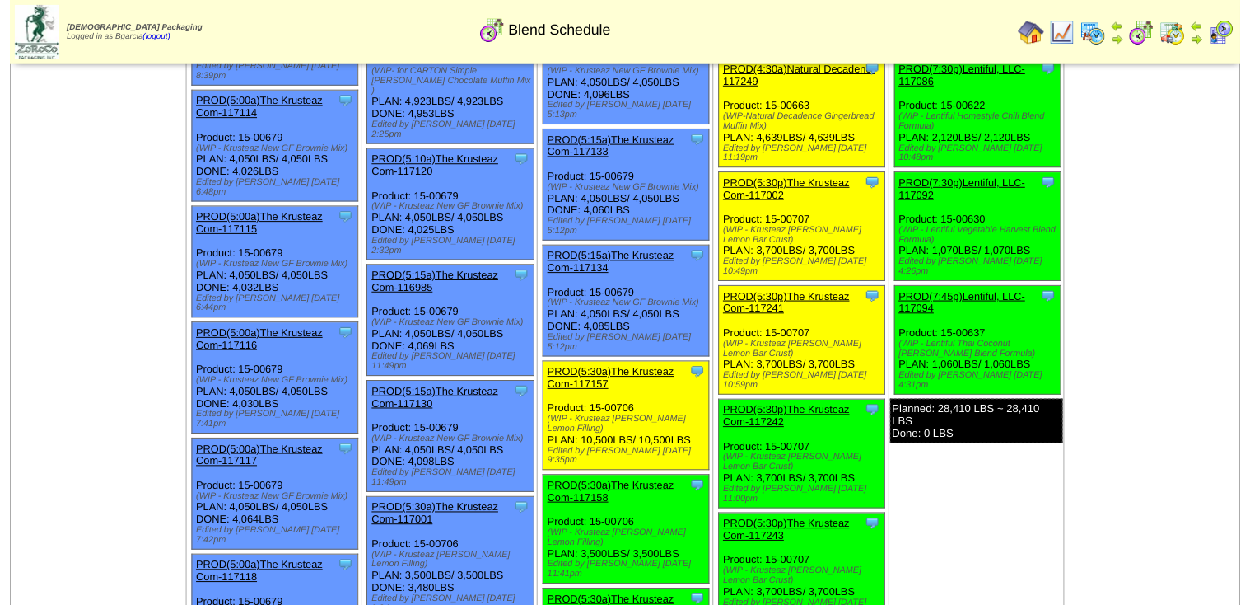
scroll to position [659, 0]
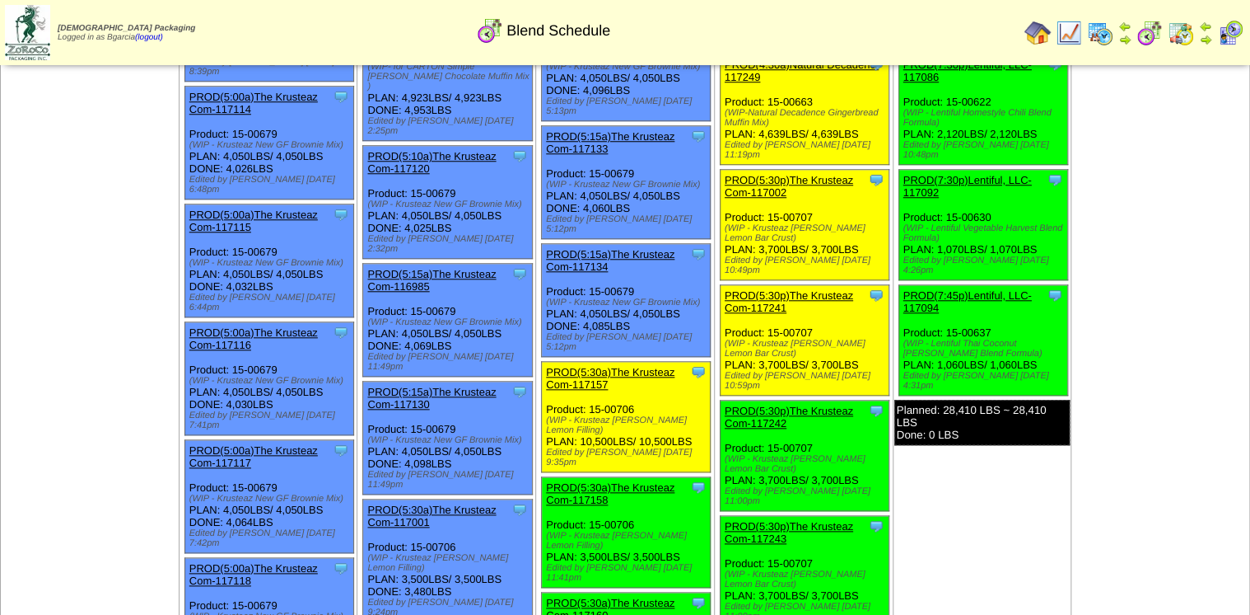
click at [817, 289] on link "PROD(5:30p)The Krusteaz Com-117241" at bounding box center [789, 301] width 129 height 25
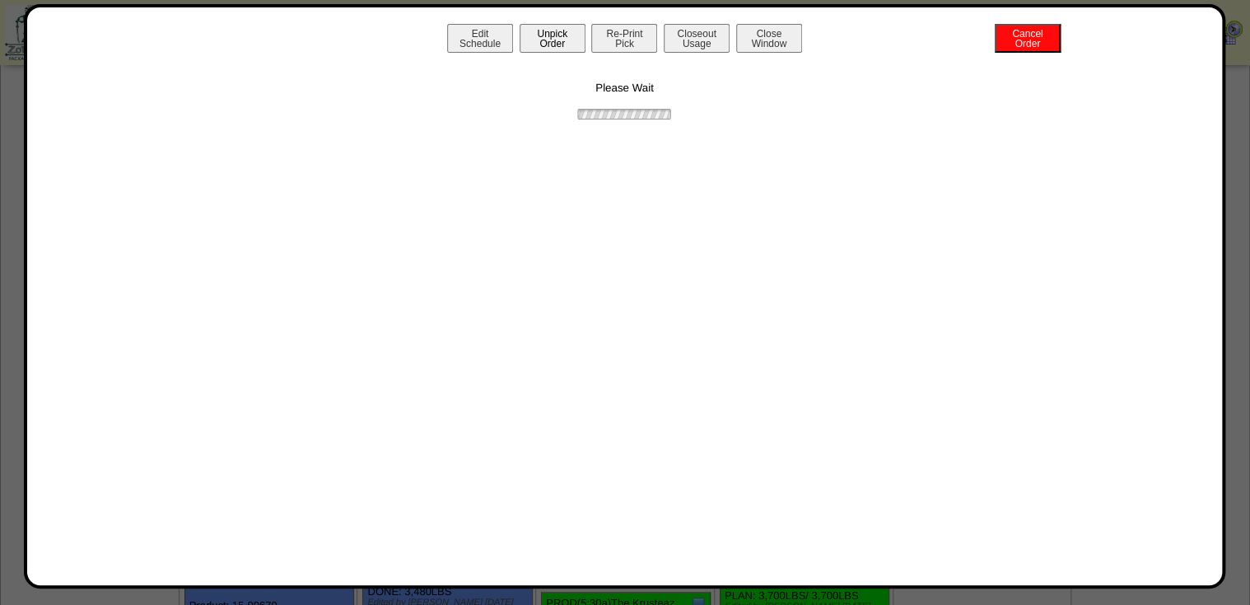
click at [541, 26] on button "Unpick Order" at bounding box center [553, 38] width 66 height 29
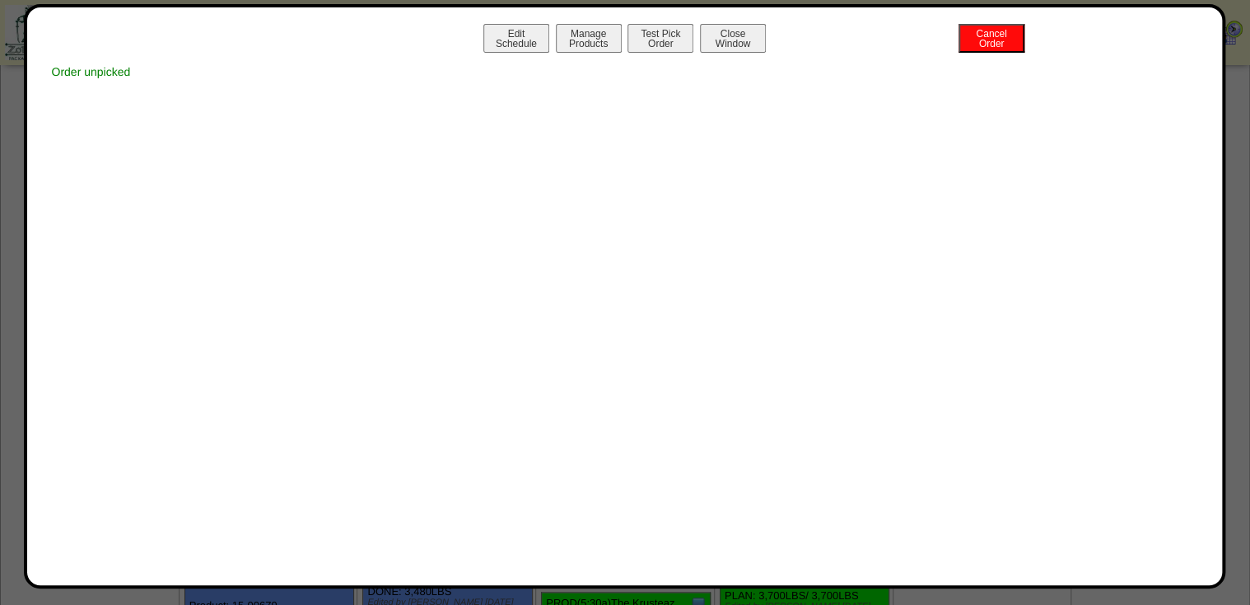
click at [725, 32] on button "Close Window" at bounding box center [733, 38] width 66 height 29
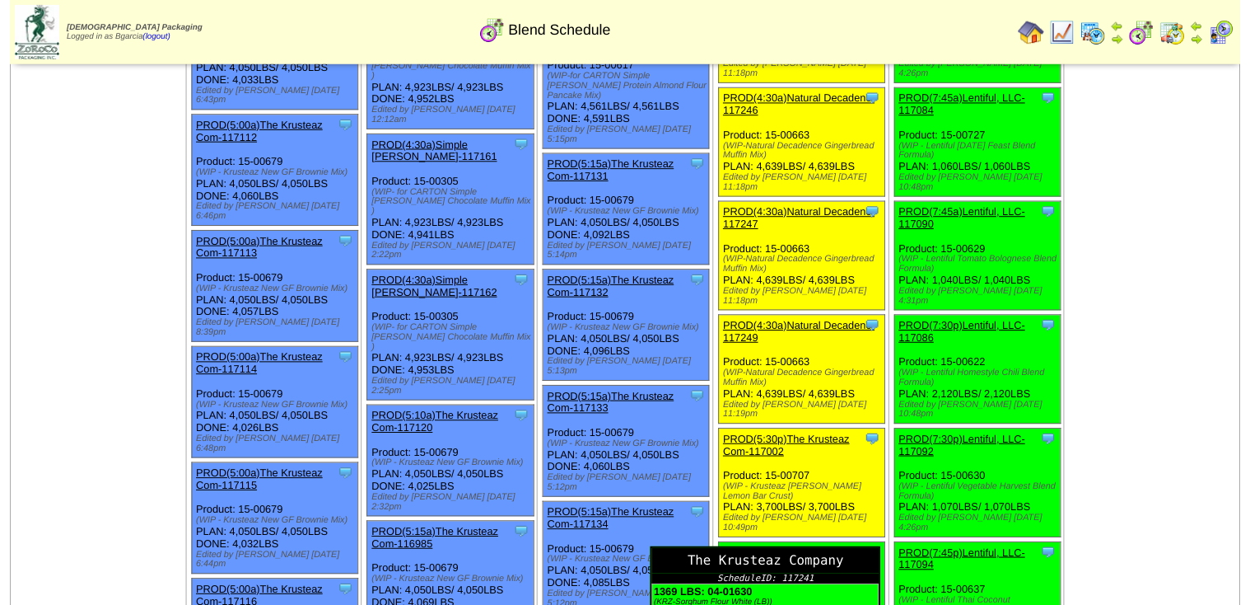
scroll to position [395, 0]
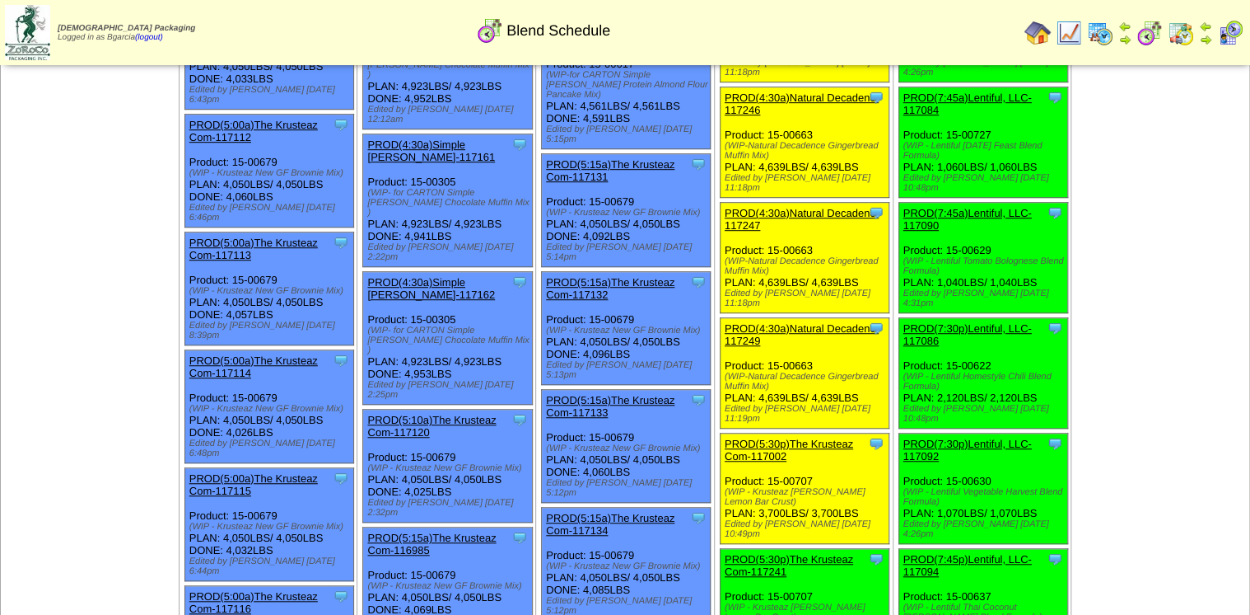
click at [742, 437] on link "PROD(5:30p)The Krusteaz Com-117002" at bounding box center [789, 449] width 129 height 25
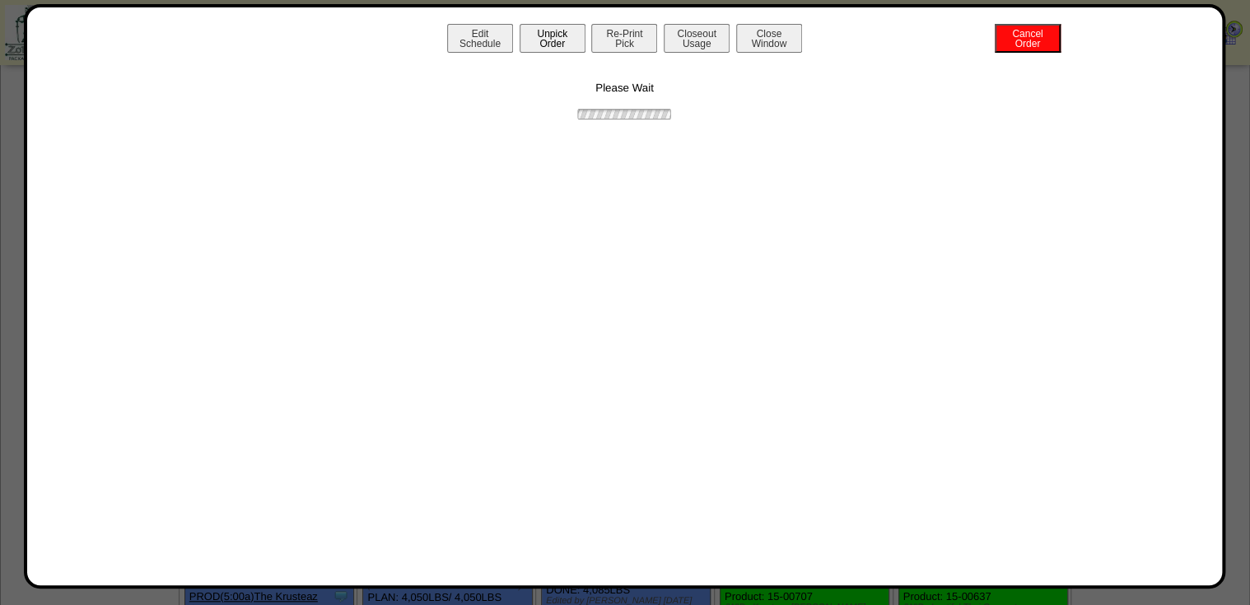
click at [534, 46] on button "Unpick Order" at bounding box center [553, 38] width 66 height 29
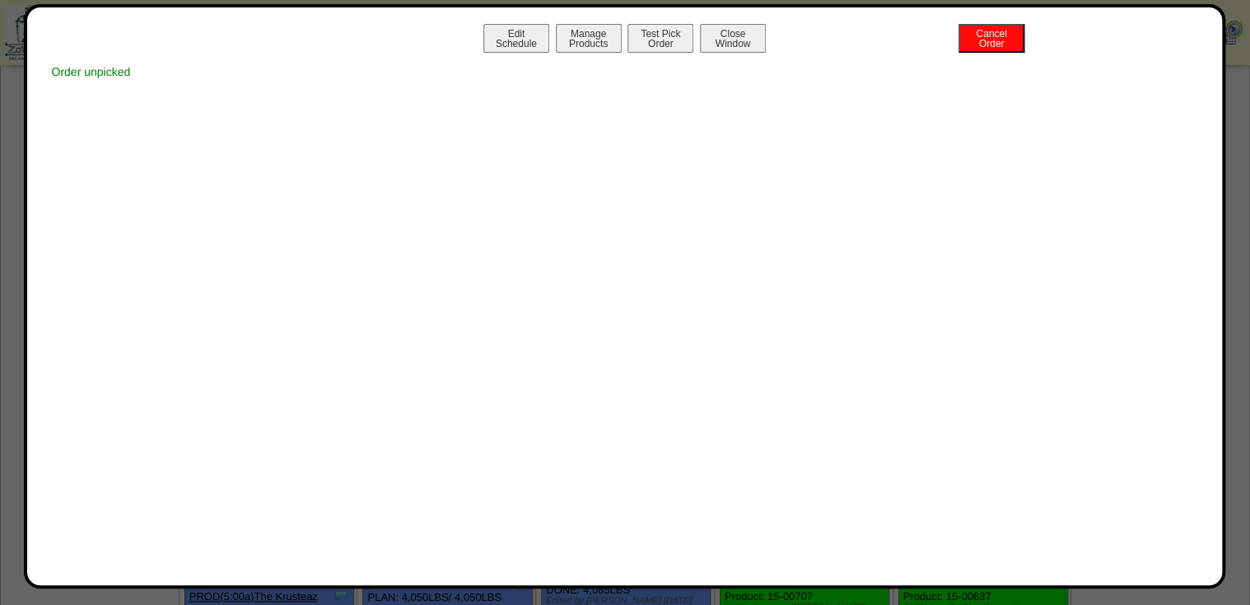
click at [730, 33] on button "Close Window" at bounding box center [733, 38] width 66 height 29
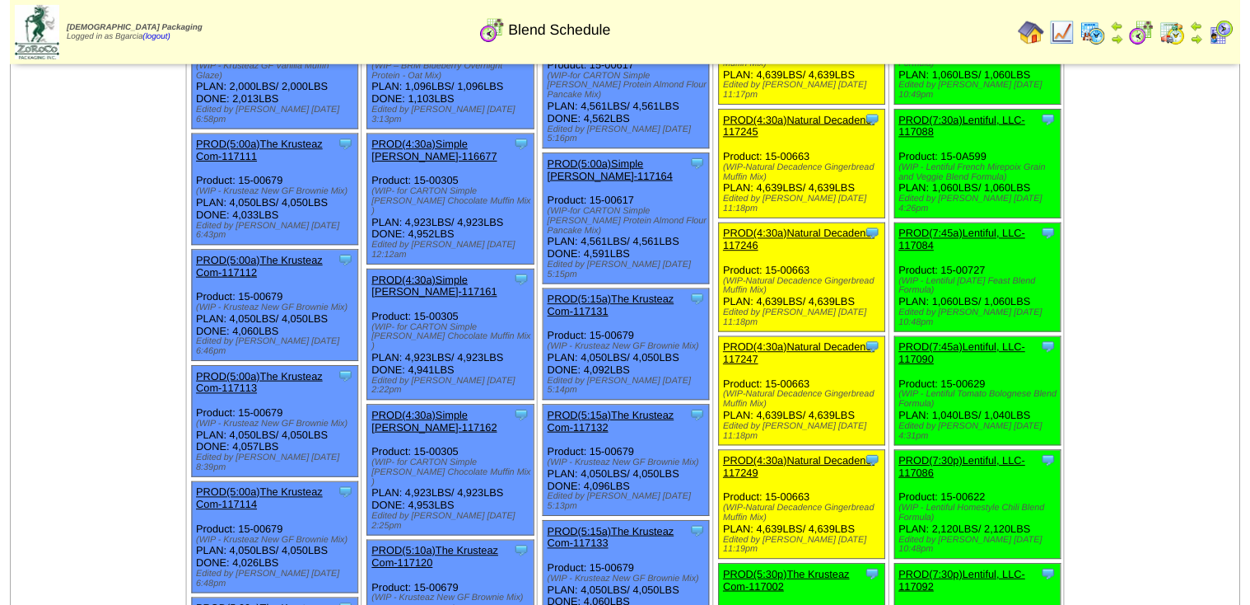
scroll to position [264, 0]
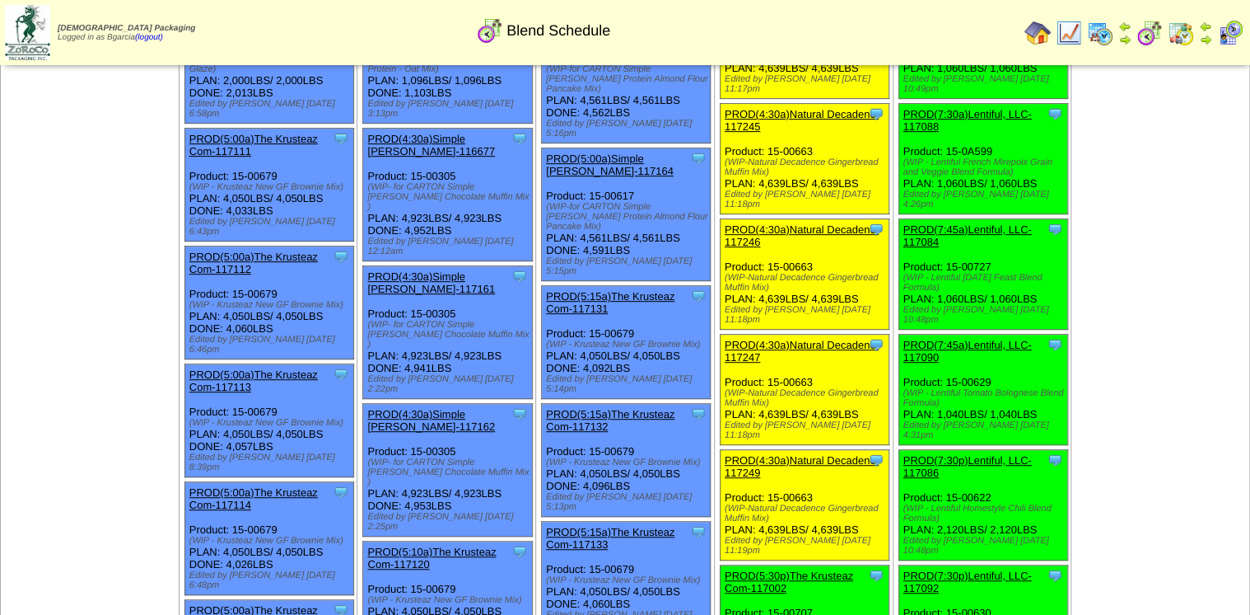
click at [825, 450] on div "Clone Item PROD(4:30a)Natural Decadenc-117249 Natural Decadence, LLC ScheduleID…" at bounding box center [804, 505] width 169 height 110
click at [830, 454] on link "PROD(4:30a)Natural Decadenc-117249" at bounding box center [802, 466] width 154 height 25
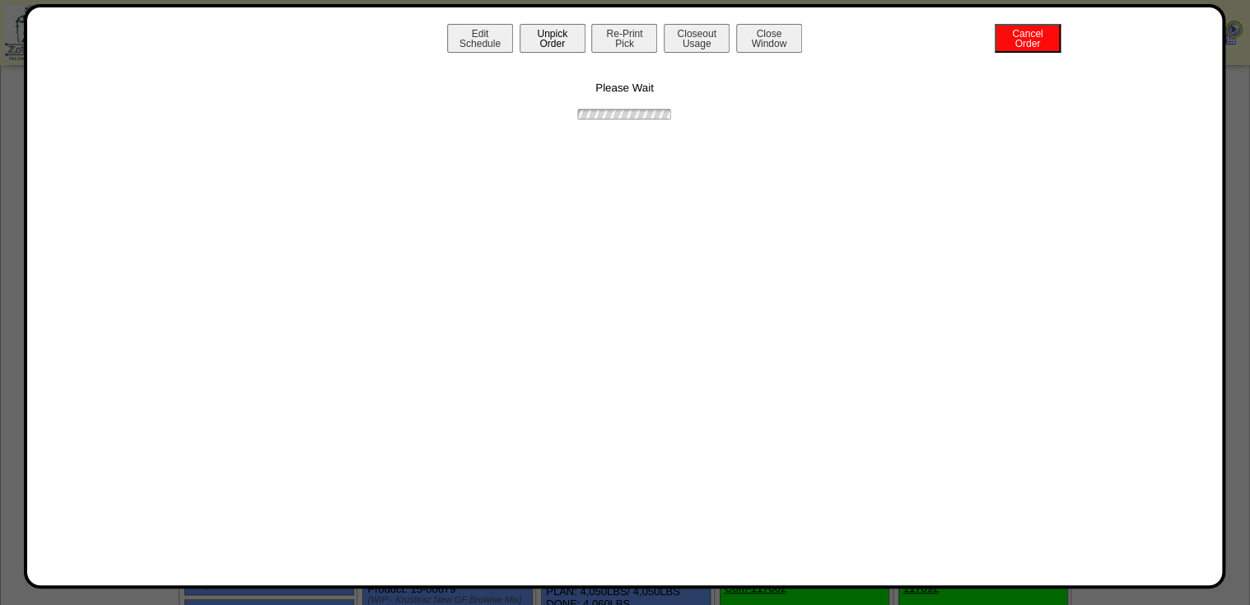
click at [562, 30] on button "Unpick Order" at bounding box center [553, 38] width 66 height 29
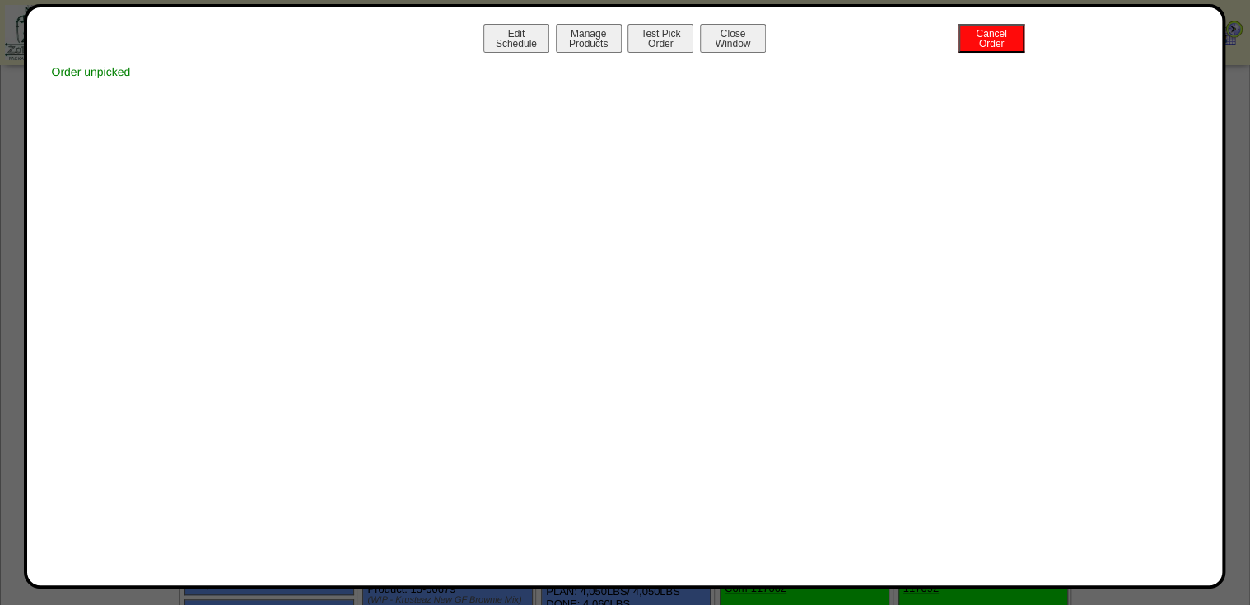
click at [713, 43] on button "Close Window" at bounding box center [733, 38] width 66 height 29
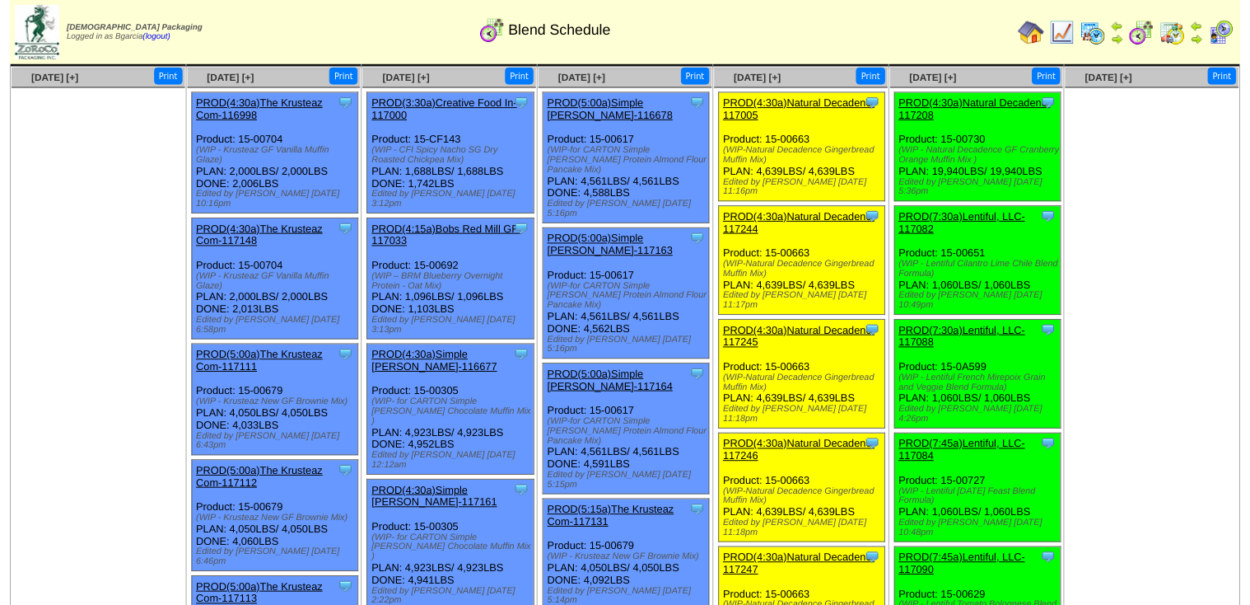
scroll to position [66, 0]
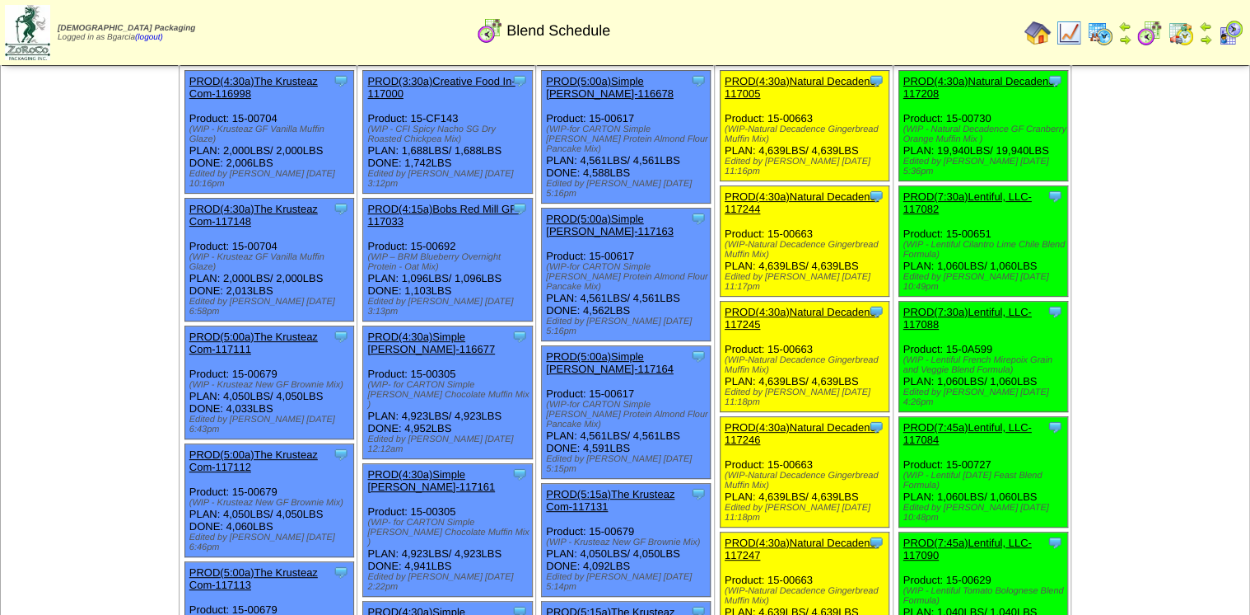
click at [863, 536] on link "PROD(4:30a)Natural Decadenc-117247" at bounding box center [802, 548] width 154 height 25
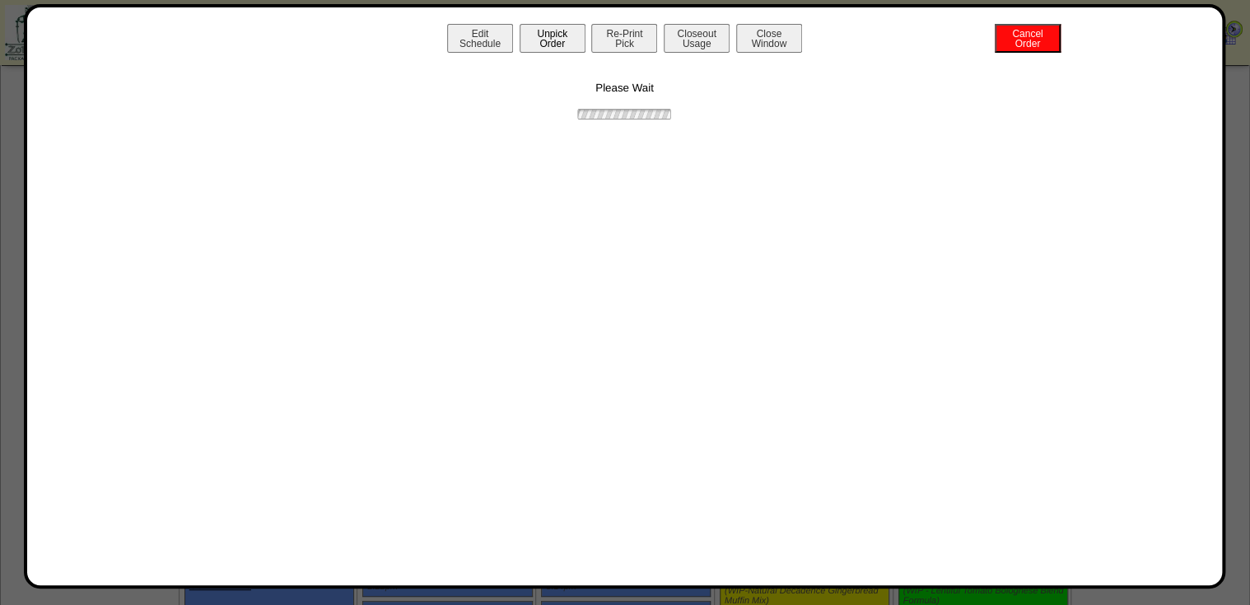
click at [544, 26] on div "Edit Schedule Unpick Order Re-Print Pick Closeout Usage Cancel Order Close Wind…" at bounding box center [625, 296] width 1203 height 584
drag, startPoint x: 544, startPoint y: 26, endPoint x: 587, endPoint y: 40, distance: 45.1
click at [587, 40] on div "Edit Schedule Unpick Order Re-Print Pick Closeout Usage Cancel Order Close Wind…" at bounding box center [625, 40] width 1163 height 33
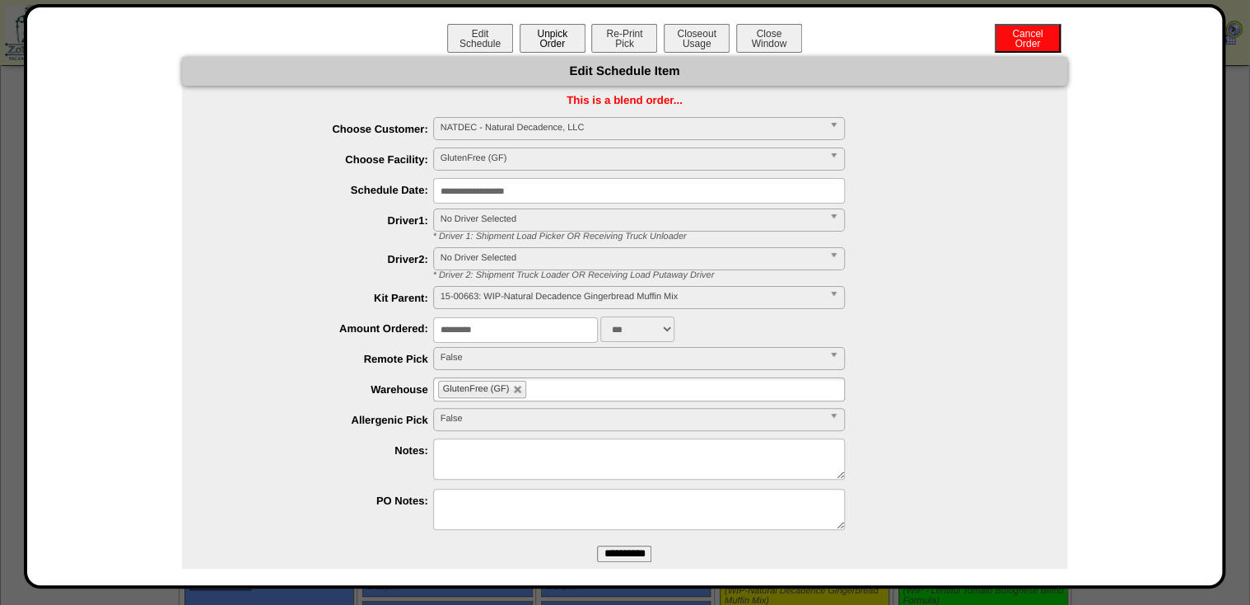
click at [546, 36] on button "Unpick Order" at bounding box center [553, 38] width 66 height 29
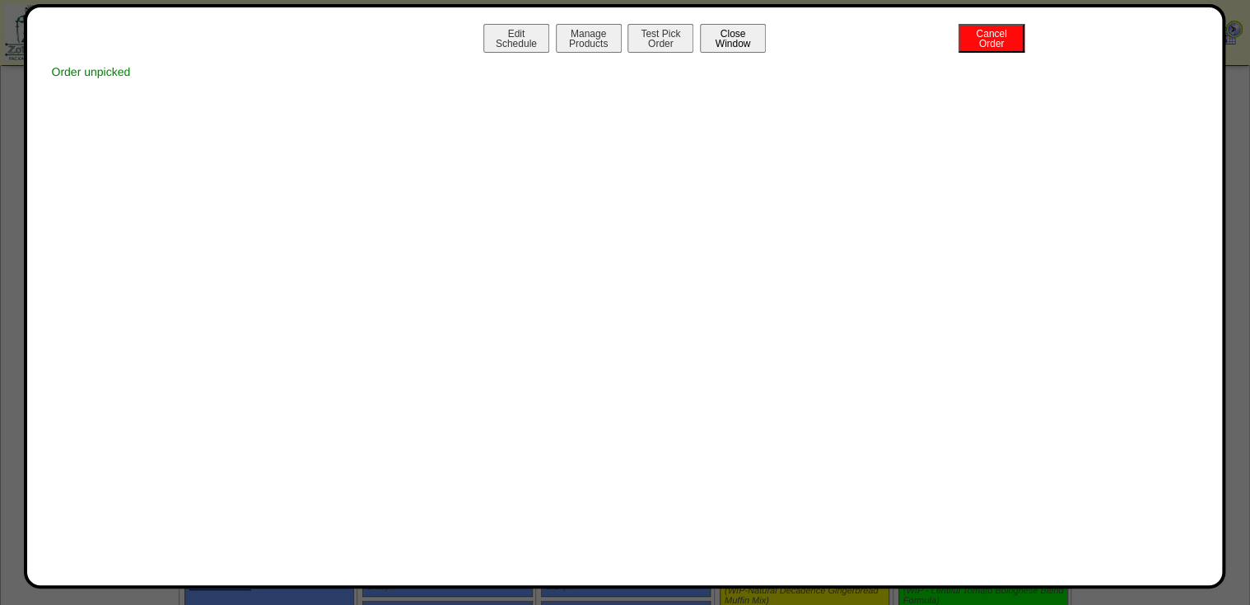
click at [712, 43] on button "Close Window" at bounding box center [733, 38] width 66 height 29
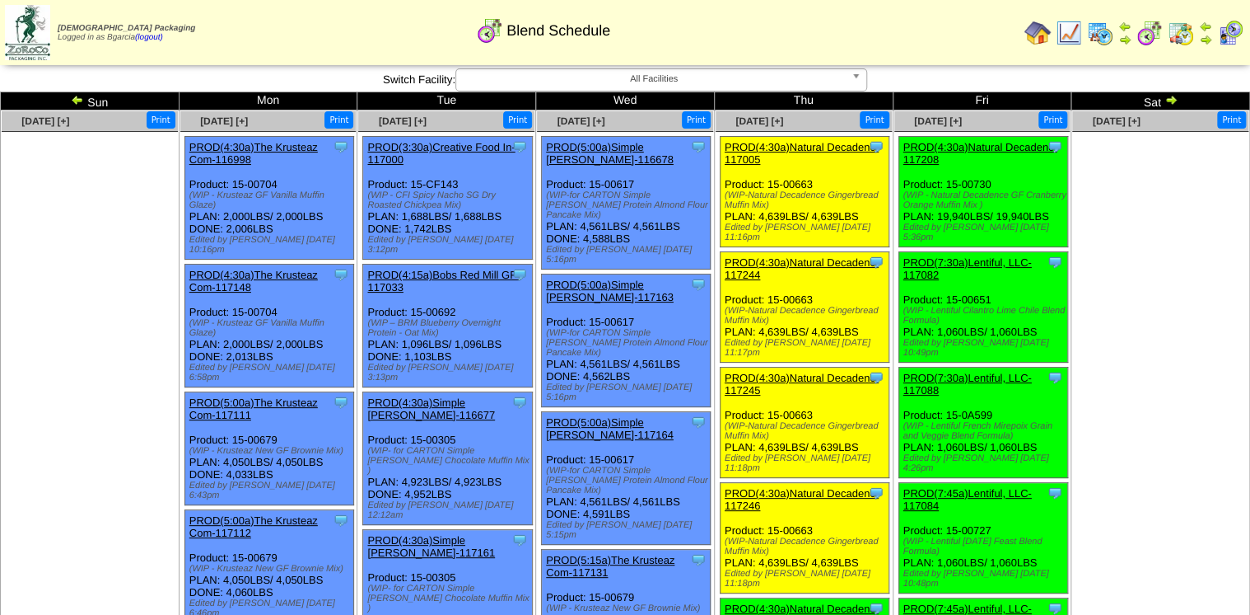
click at [748, 487] on link "PROD(4:30a)Natural Decadenc-117246" at bounding box center [802, 499] width 154 height 25
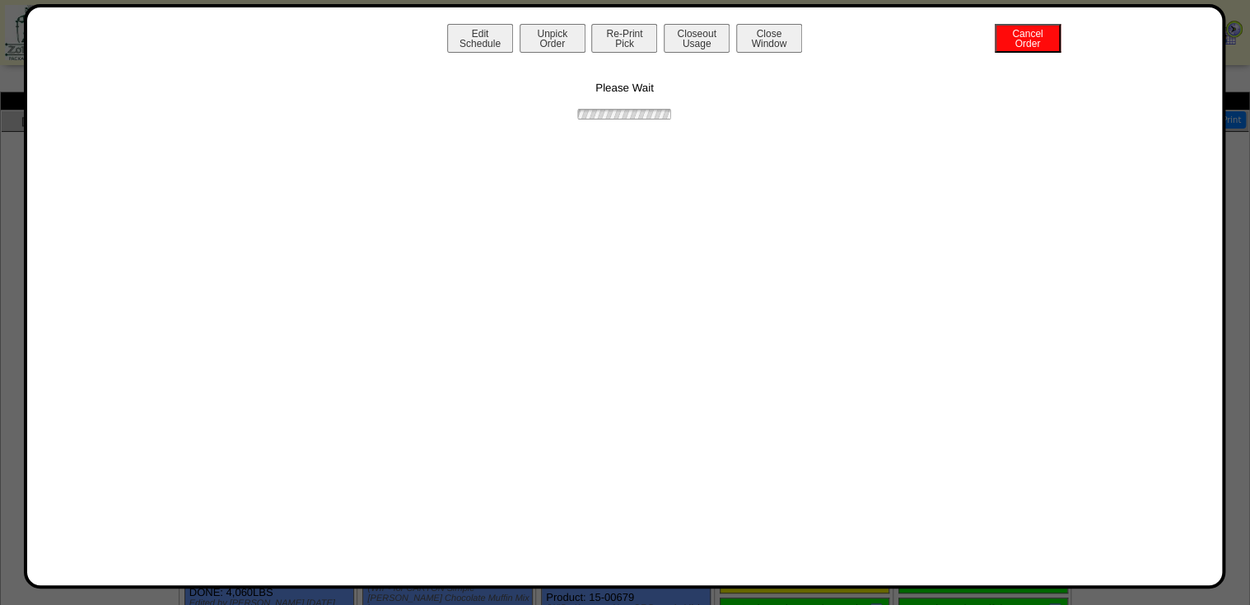
click at [570, 28] on button "Unpick Order" at bounding box center [553, 38] width 66 height 29
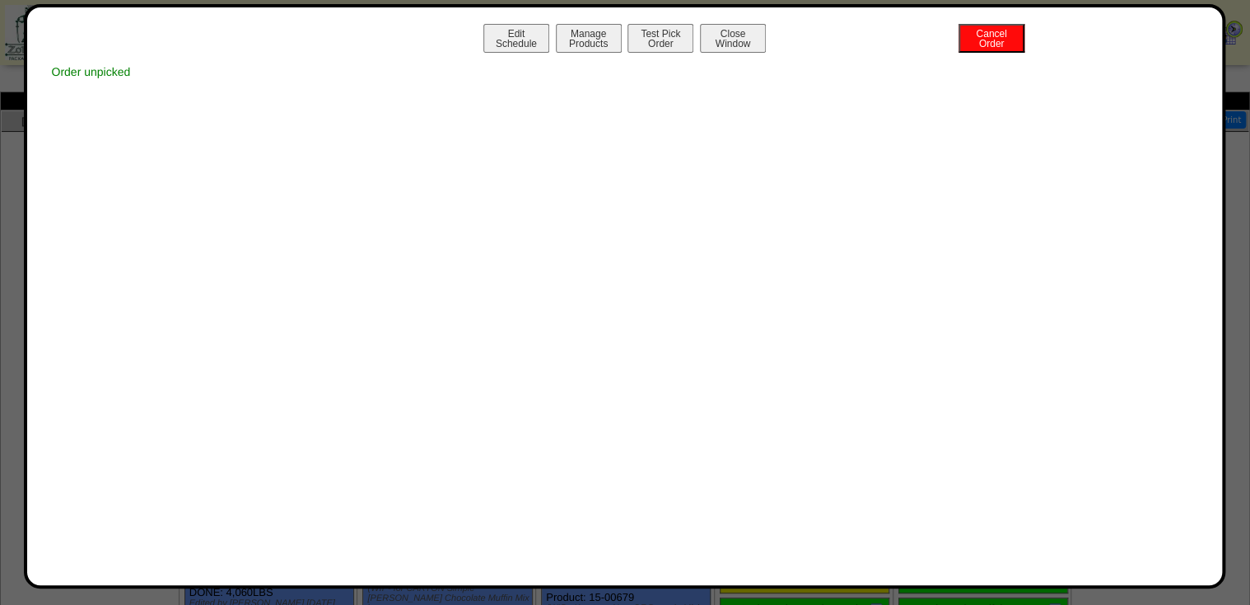
click at [727, 50] on button "Close Window" at bounding box center [733, 38] width 66 height 29
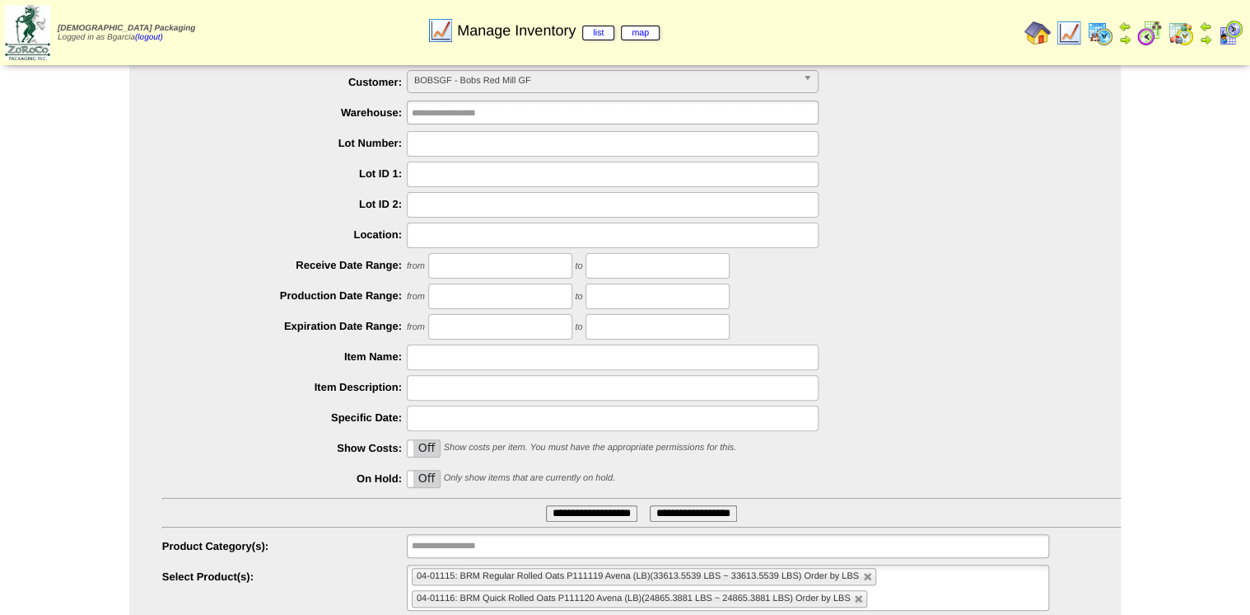
scroll to position [72, 0]
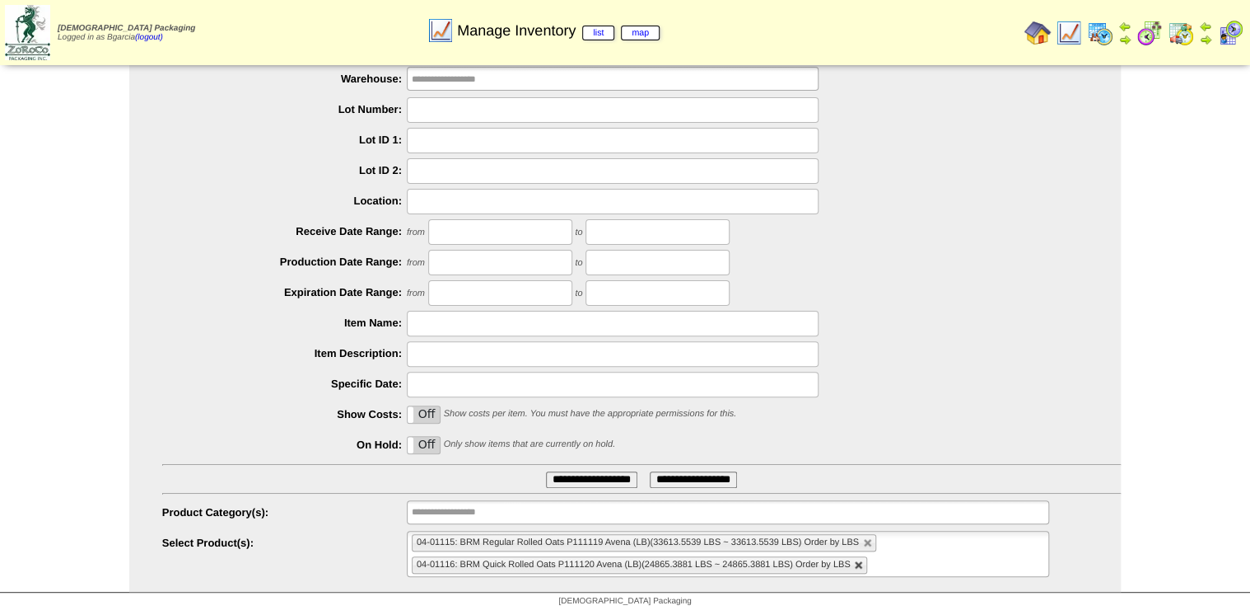
click at [854, 565] on link at bounding box center [859, 565] width 10 height 10
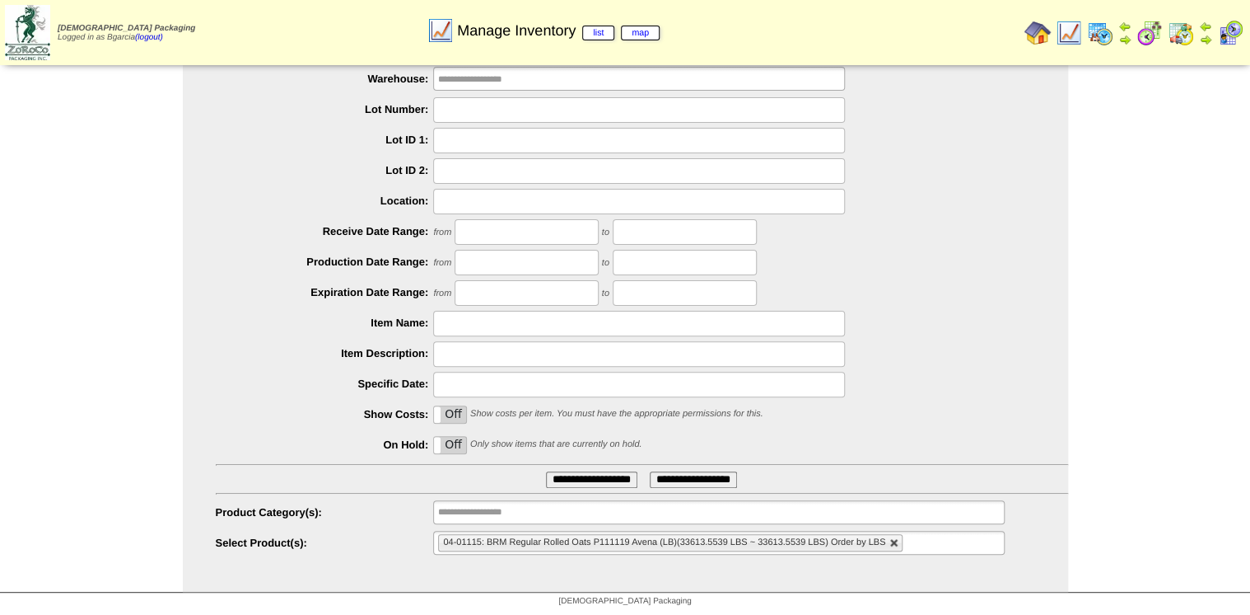
click at [891, 538] on link at bounding box center [895, 543] width 10 height 10
type input "**********"
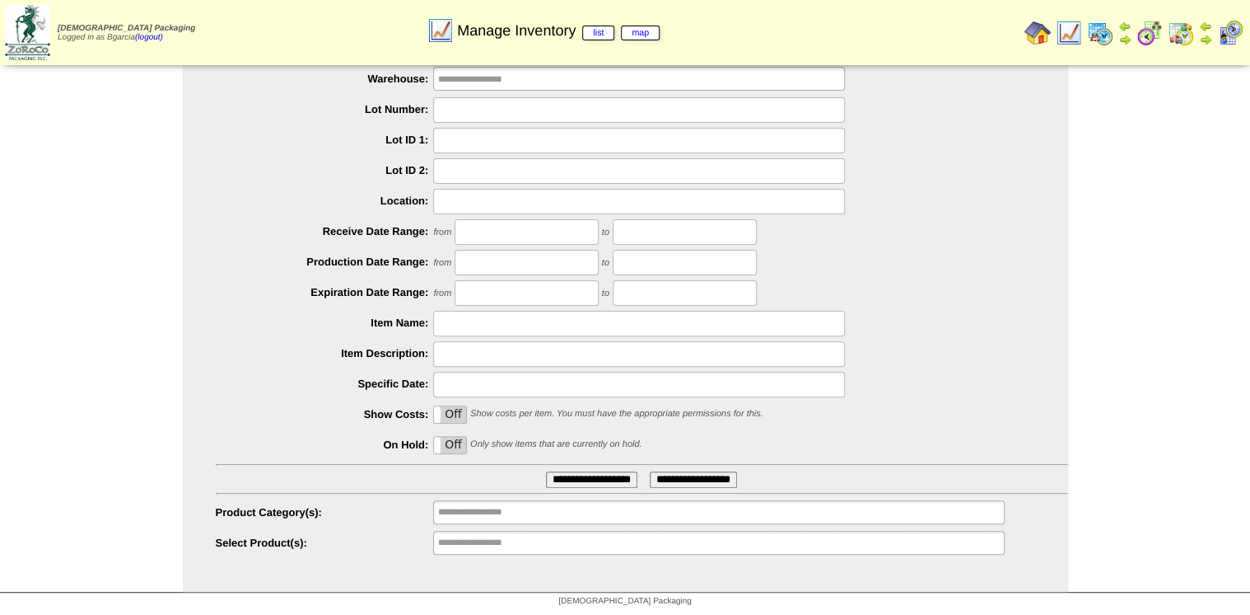
scroll to position [0, 0]
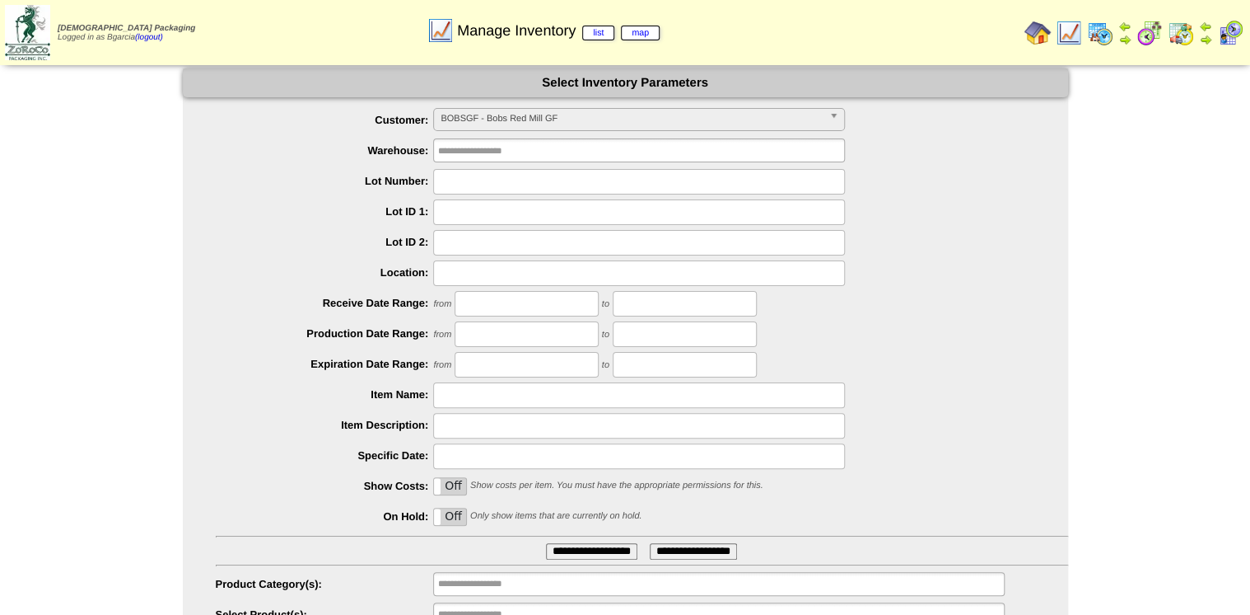
click at [493, 111] on span "BOBSGF - Bobs Red Mill GF" at bounding box center [632, 119] width 382 height 20
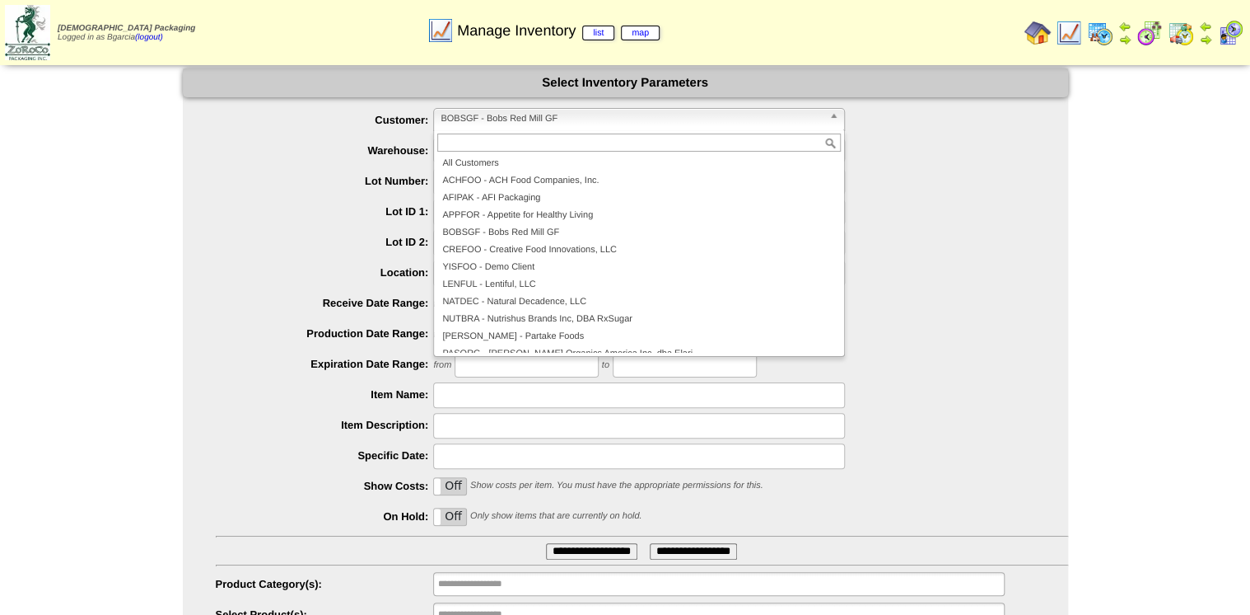
scroll to position [96, 0]
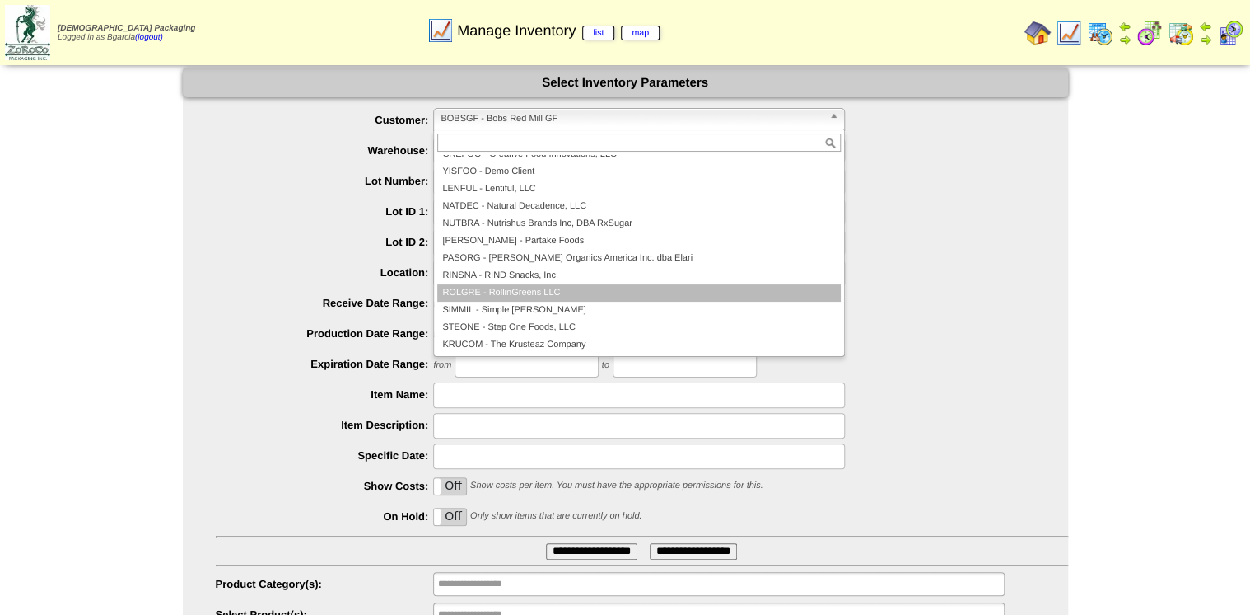
click at [506, 287] on li "ROLGRE - RollinGreens LLC" at bounding box center [639, 292] width 404 height 17
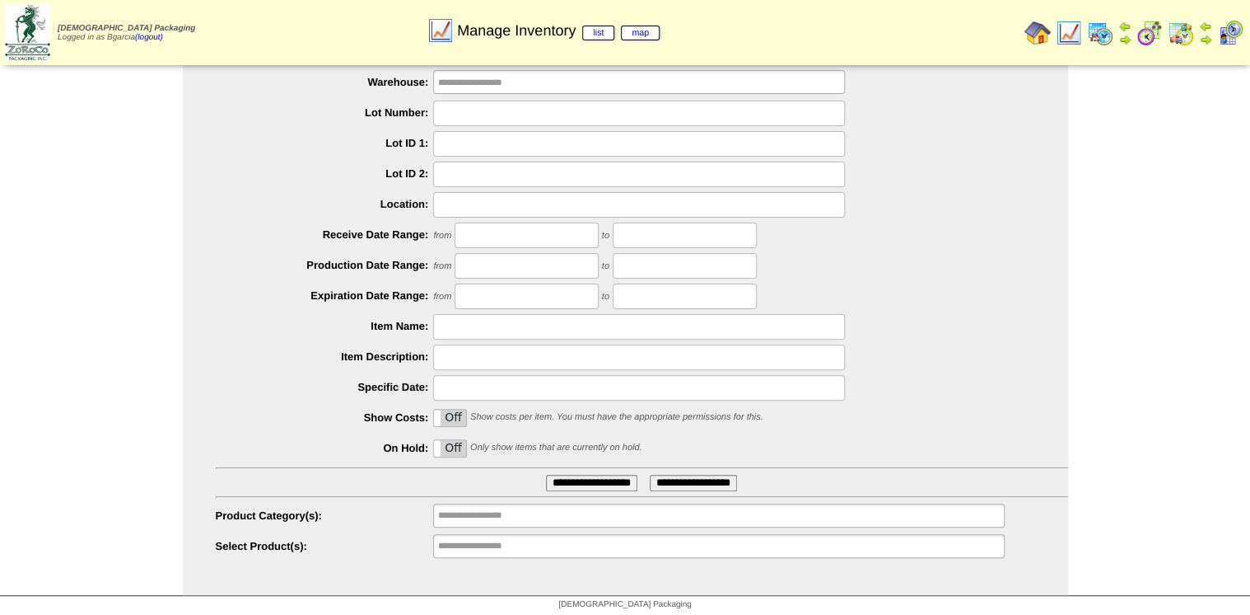
scroll to position [72, 0]
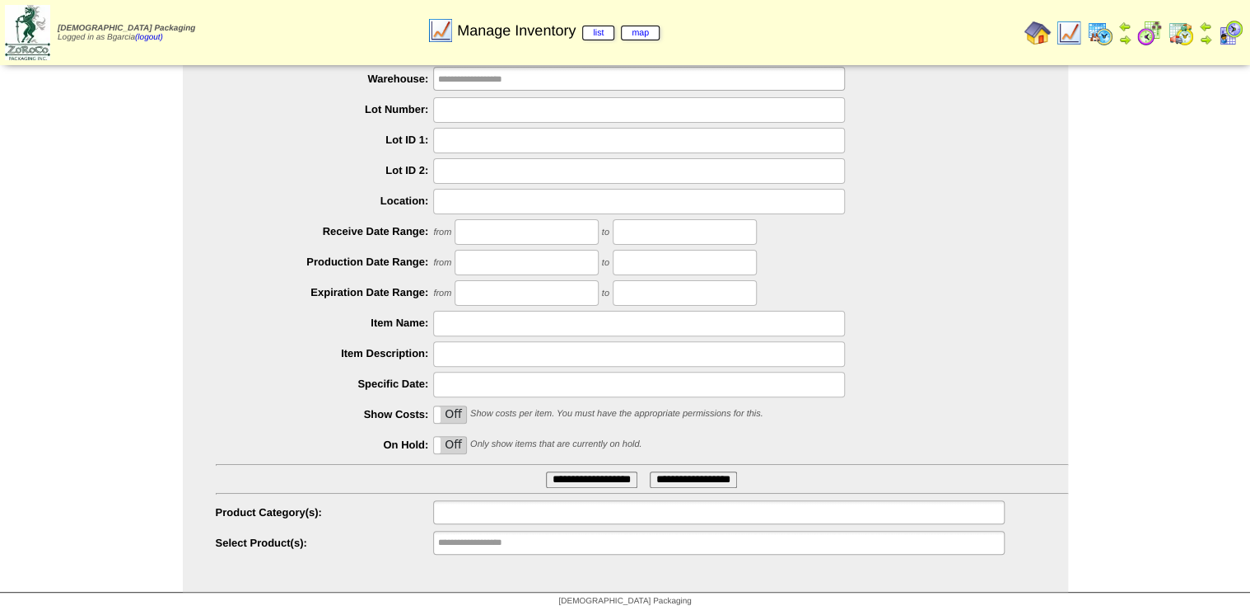
click at [475, 504] on input "text" at bounding box center [490, 512] width 105 height 21
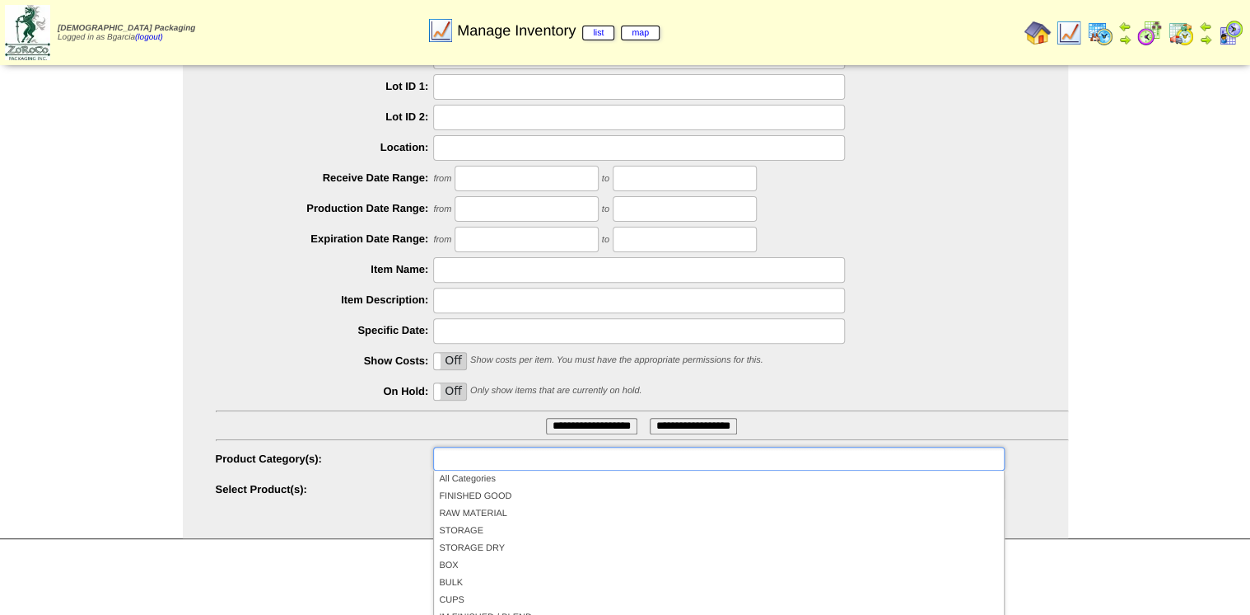
scroll to position [180, 0]
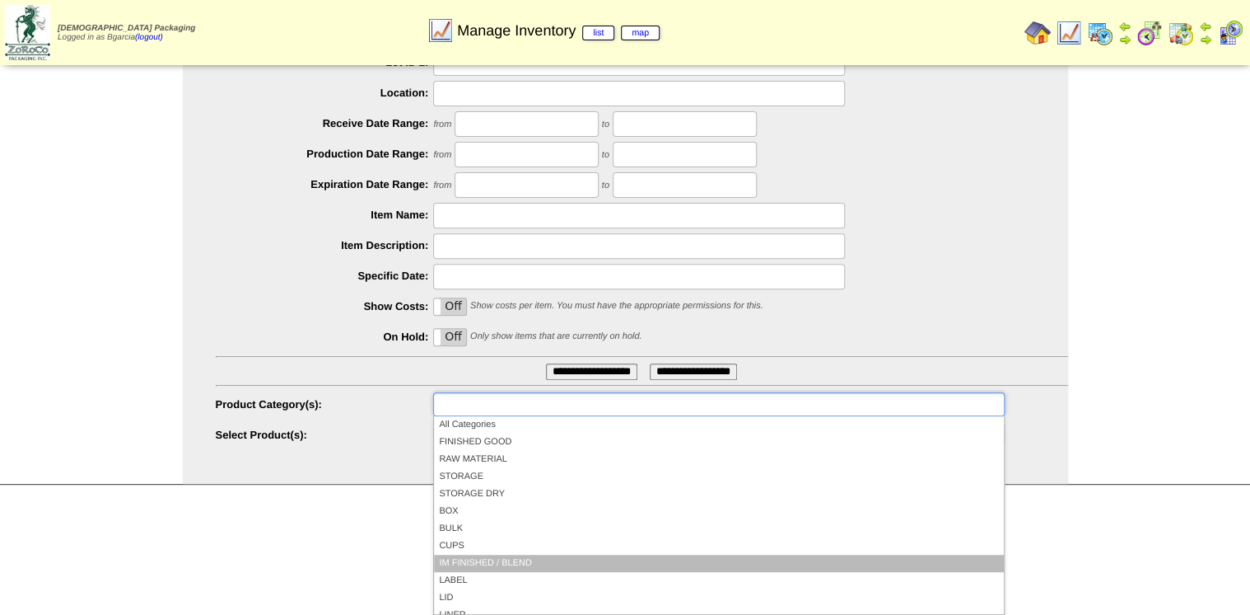
click at [499, 557] on li "IM FINISHED / BLEND" at bounding box center [718, 562] width 569 height 17
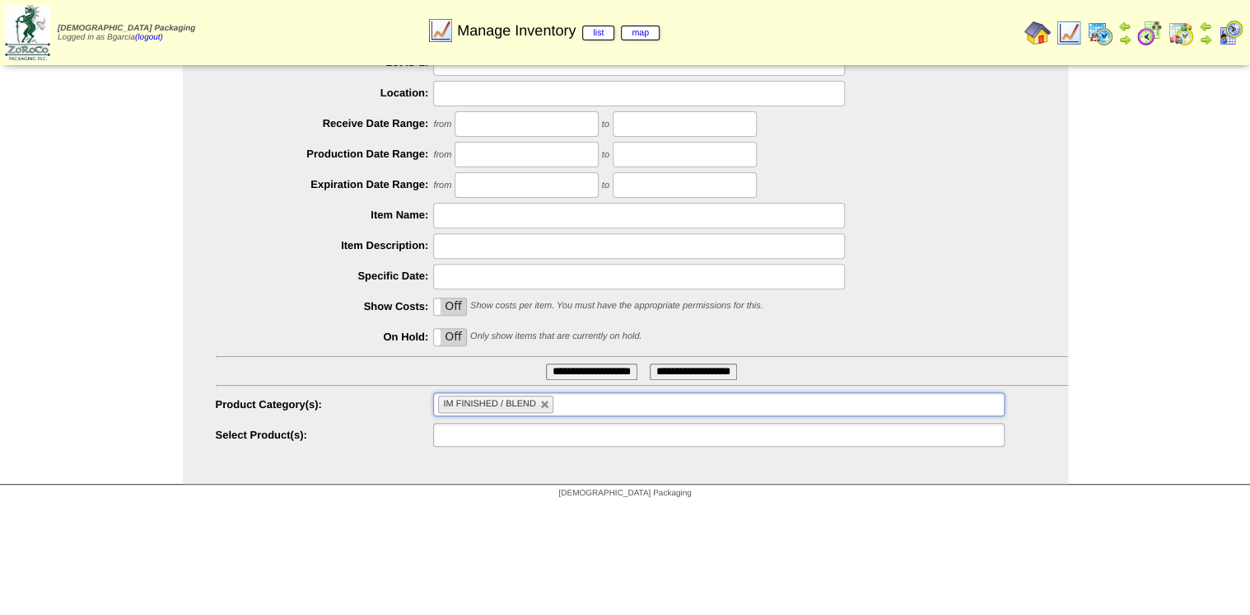
click at [583, 441] on ul at bounding box center [718, 435] width 571 height 24
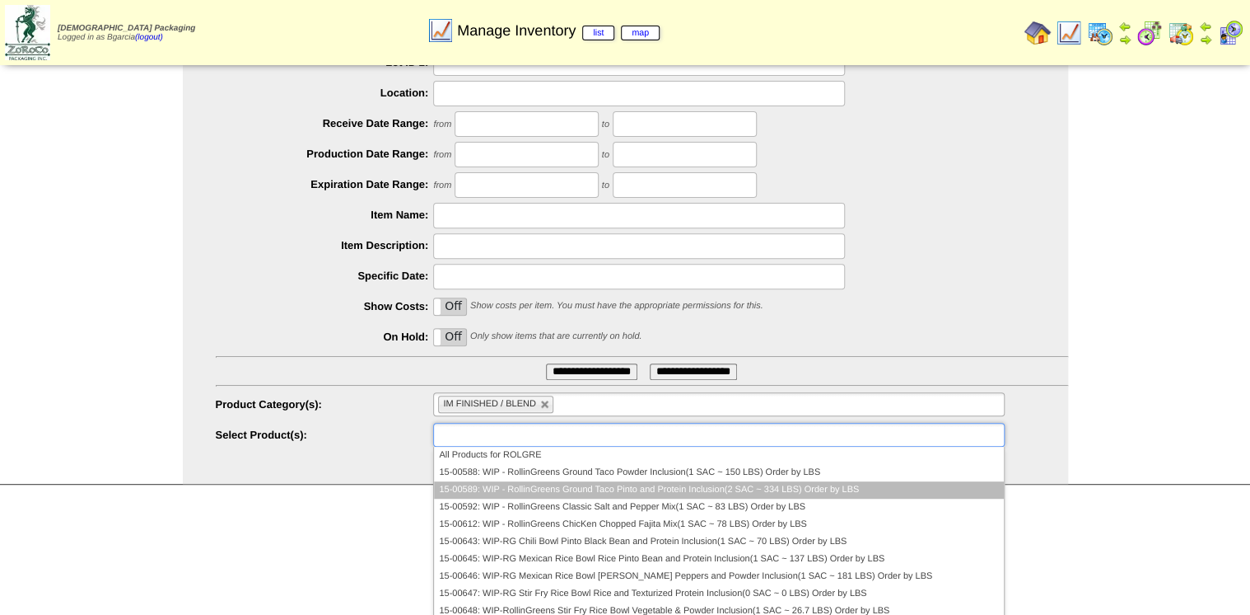
click at [801, 484] on li "15-00589: WIP - RollinGreens Ground Taco Pinto and Protein Inclusion(2 SAC ~ 33…" at bounding box center [718, 489] width 569 height 17
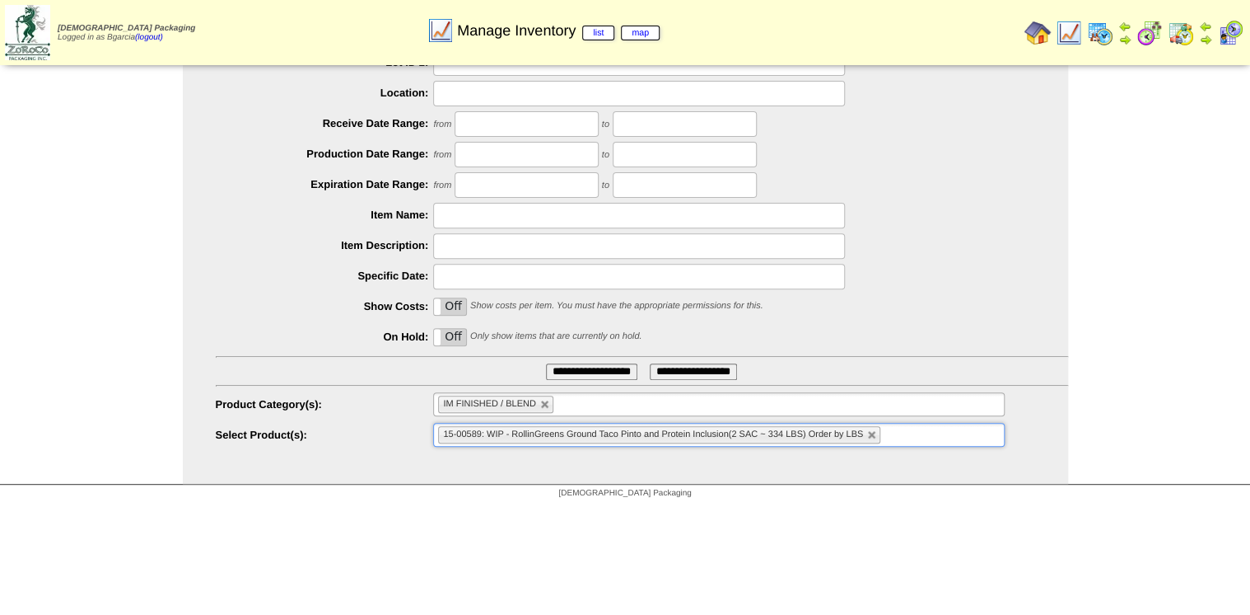
click at [909, 438] on ul "15-00589: WIP - RollinGreens Ground Taco Pinto and Protein Inclusion(2 SAC ~ 33…" at bounding box center [718, 435] width 571 height 24
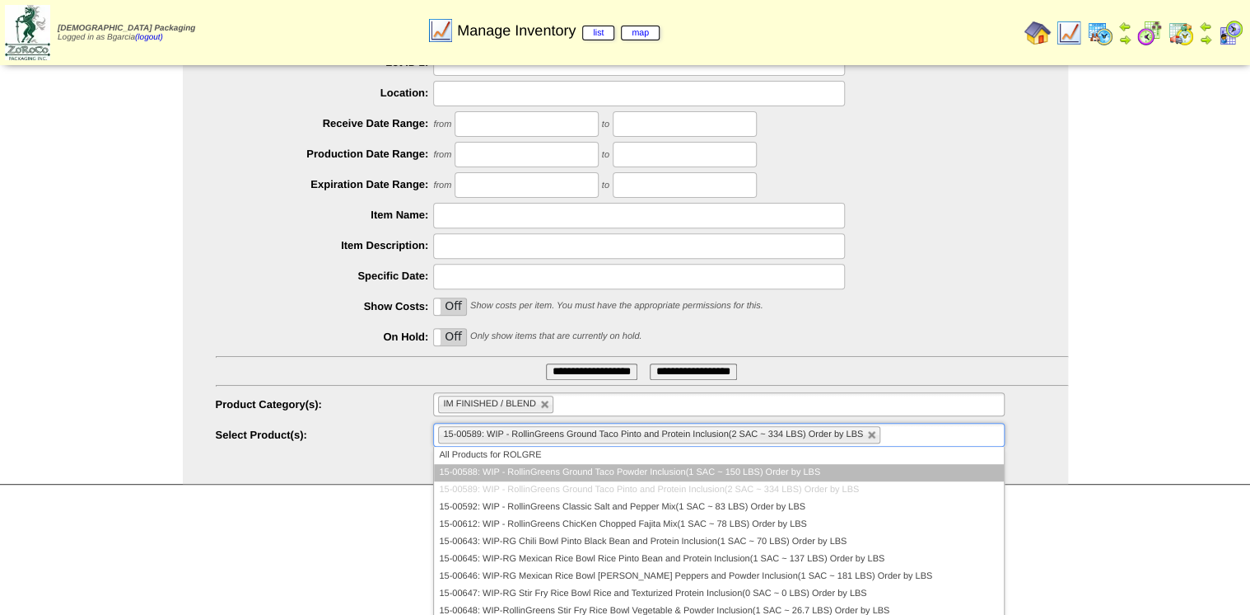
click at [789, 475] on li "15-00588: WIP - RollinGreens Ground Taco Powder Inclusion(1 SAC ~ 150 LBS) Orde…" at bounding box center [718, 472] width 569 height 17
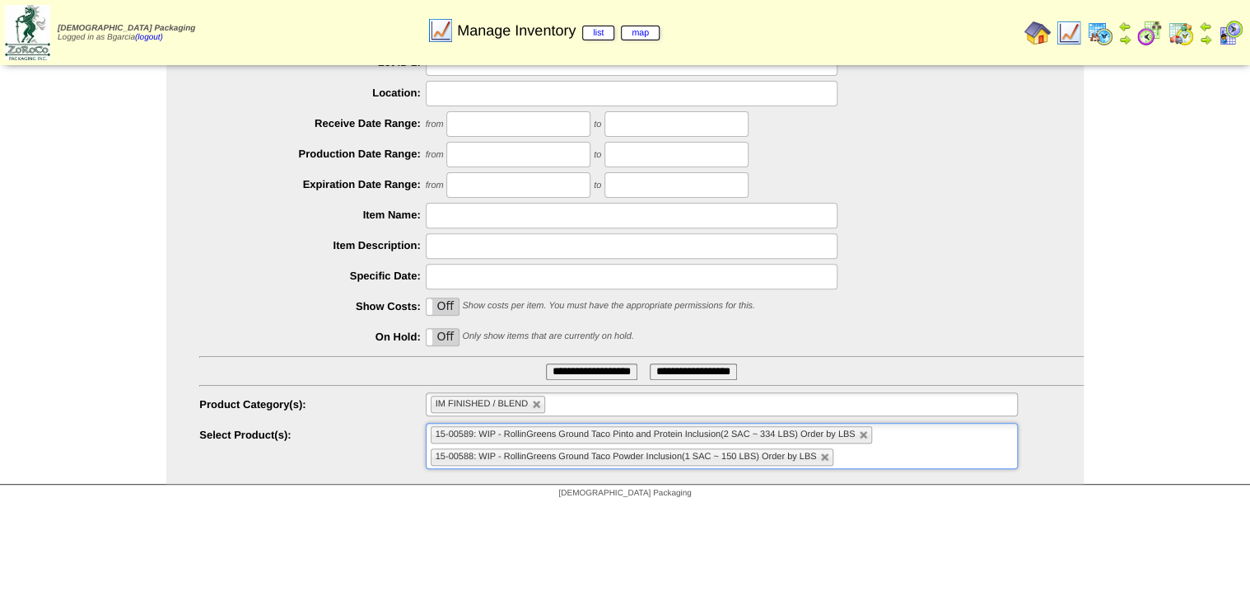
click at [615, 376] on input "**********" at bounding box center [591, 371] width 91 height 16
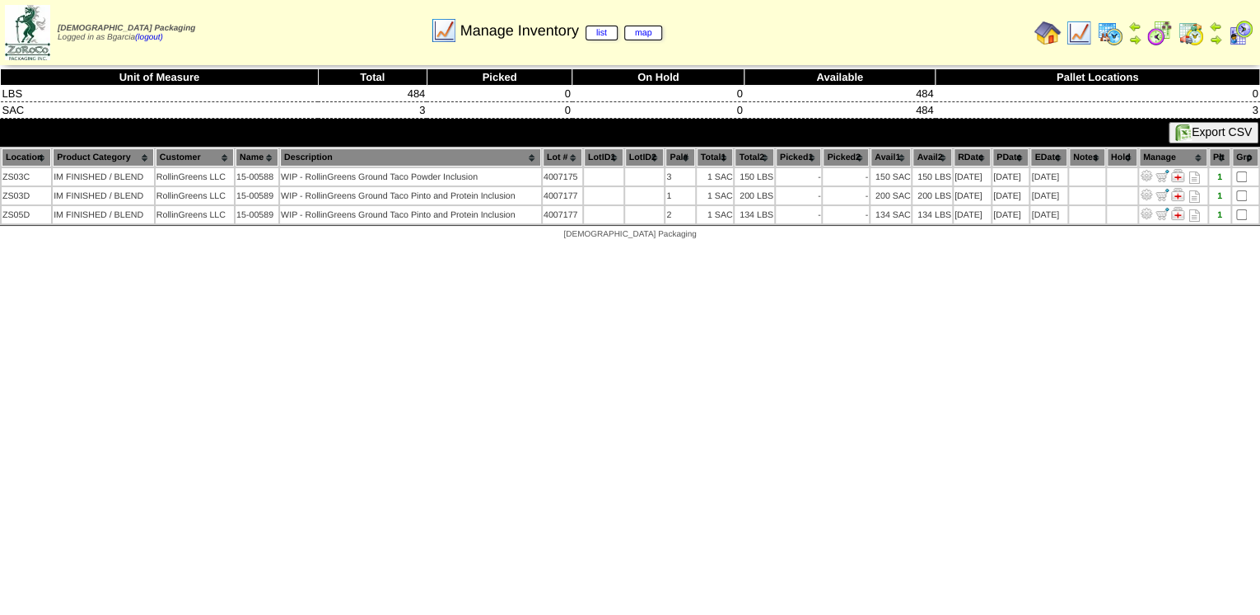
click at [1170, 33] on img at bounding box center [1160, 33] width 26 height 26
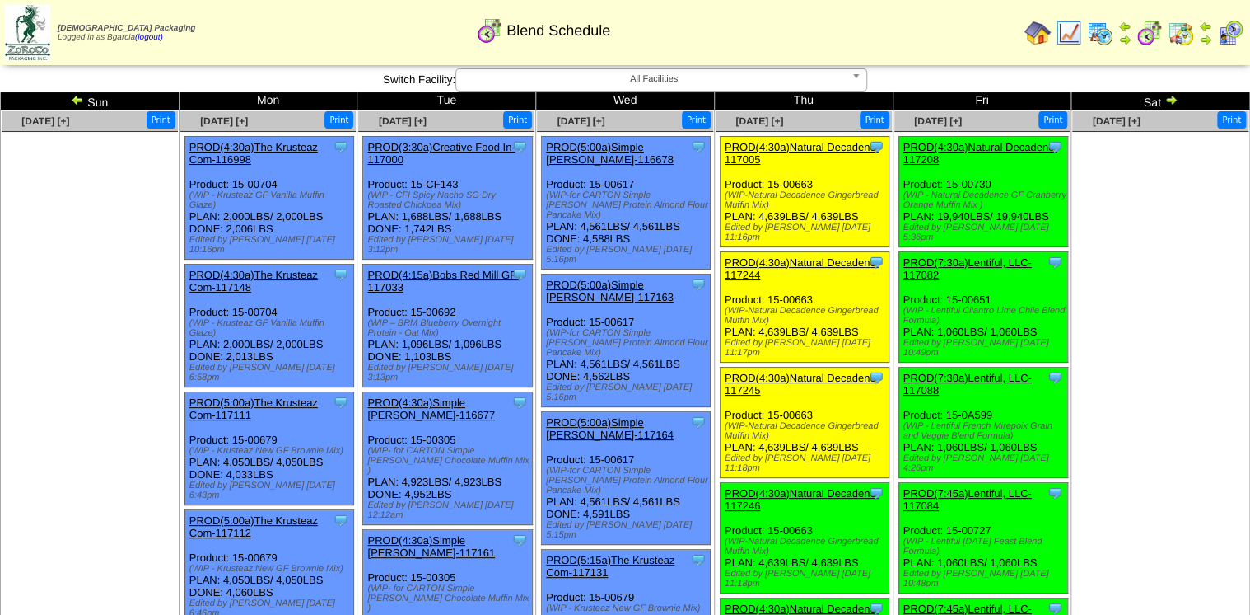
click at [1235, 234] on ul at bounding box center [1161, 255] width 176 height 247
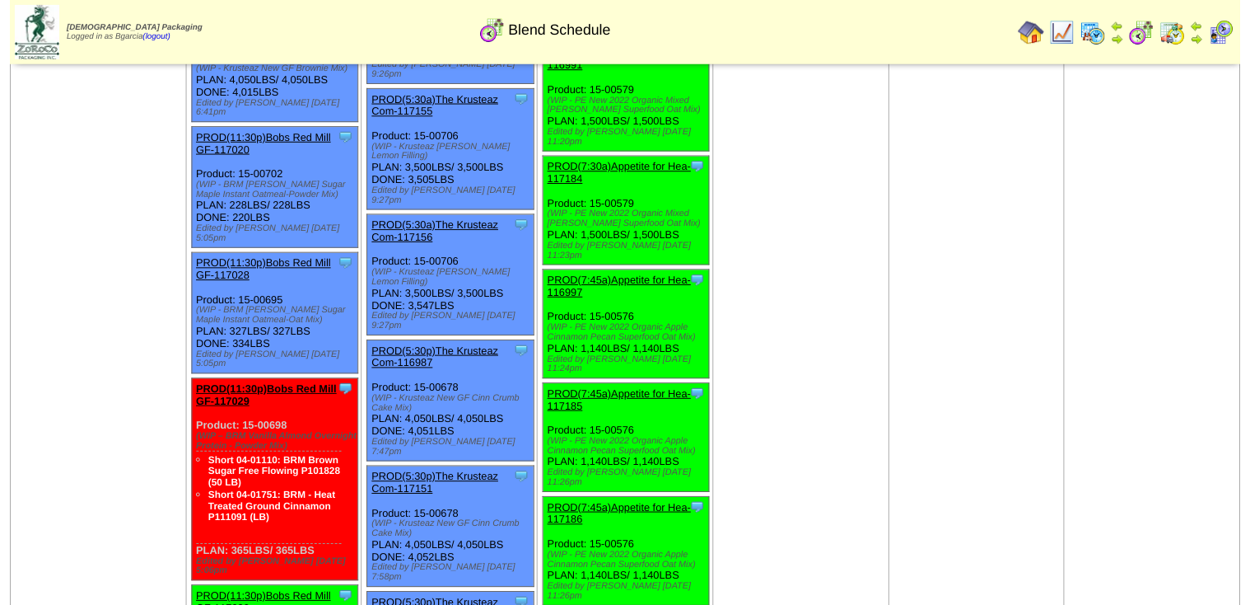
scroll to position [1334, 0]
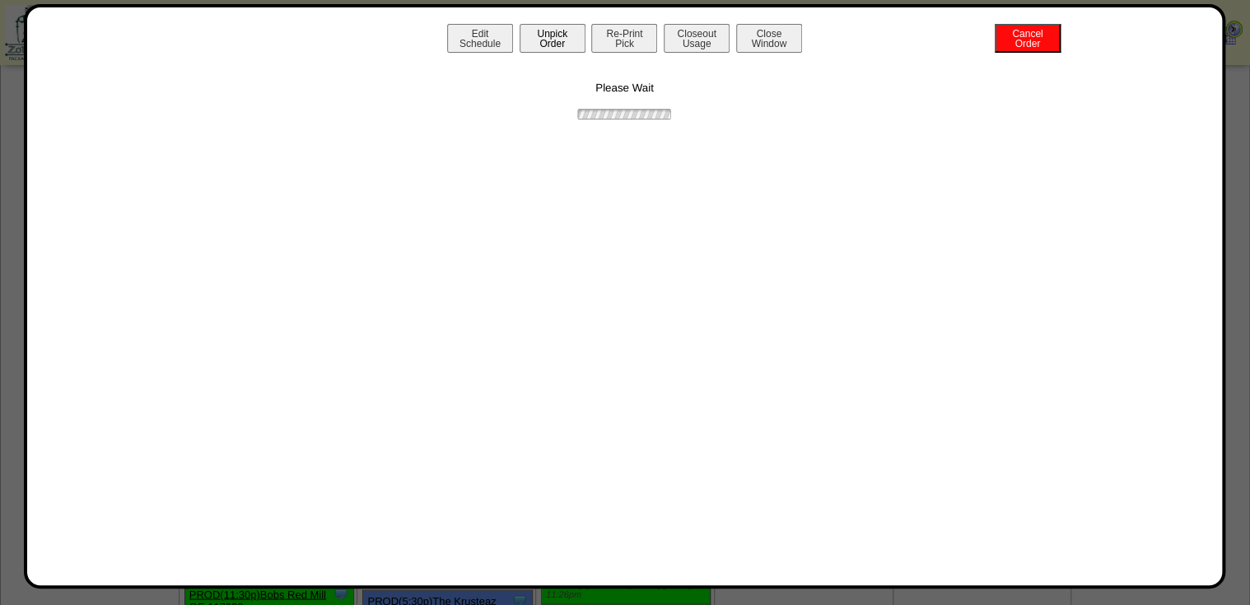
click at [554, 47] on button "Unpick Order" at bounding box center [553, 38] width 66 height 29
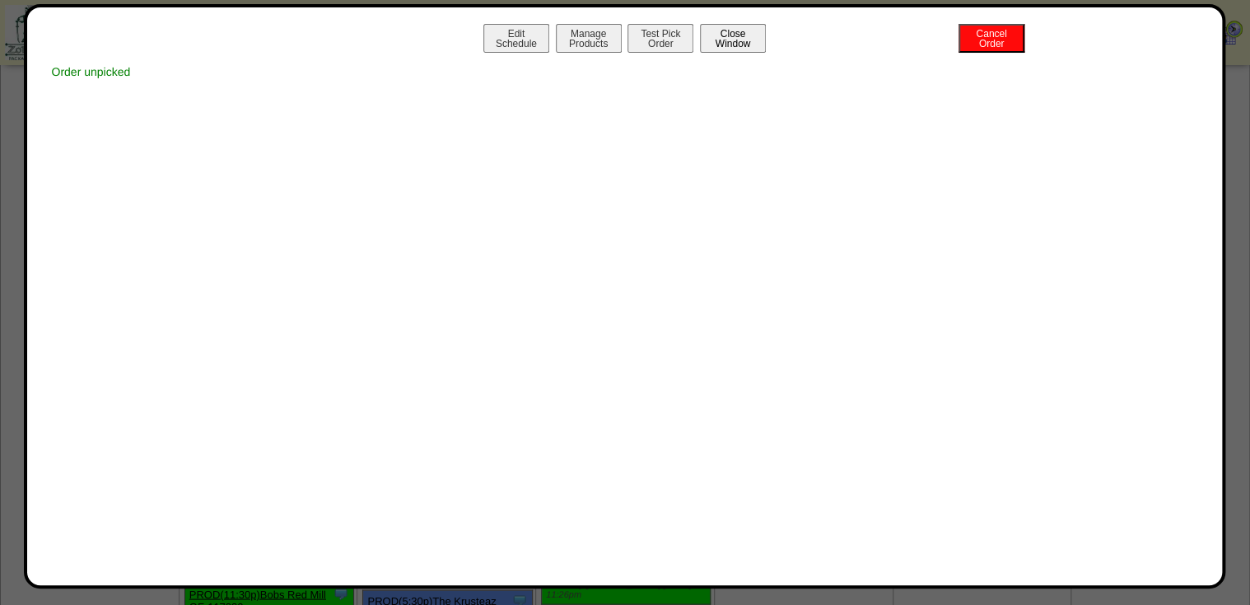
click at [728, 40] on button "Close Window" at bounding box center [733, 38] width 66 height 29
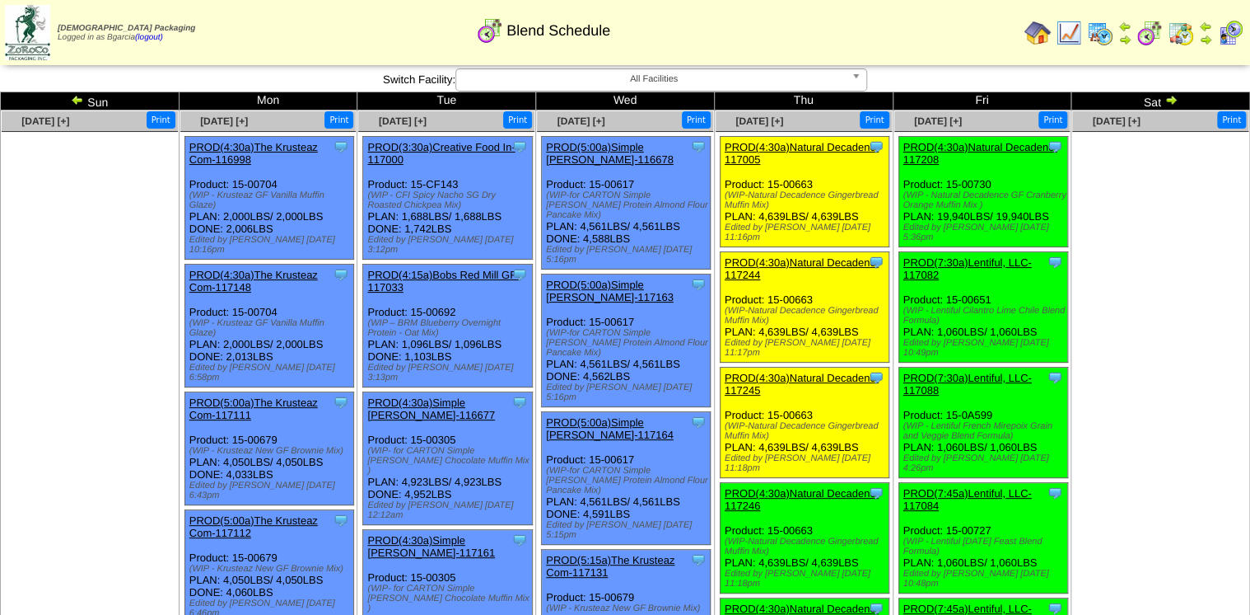
click at [1063, 34] on img at bounding box center [1069, 33] width 26 height 26
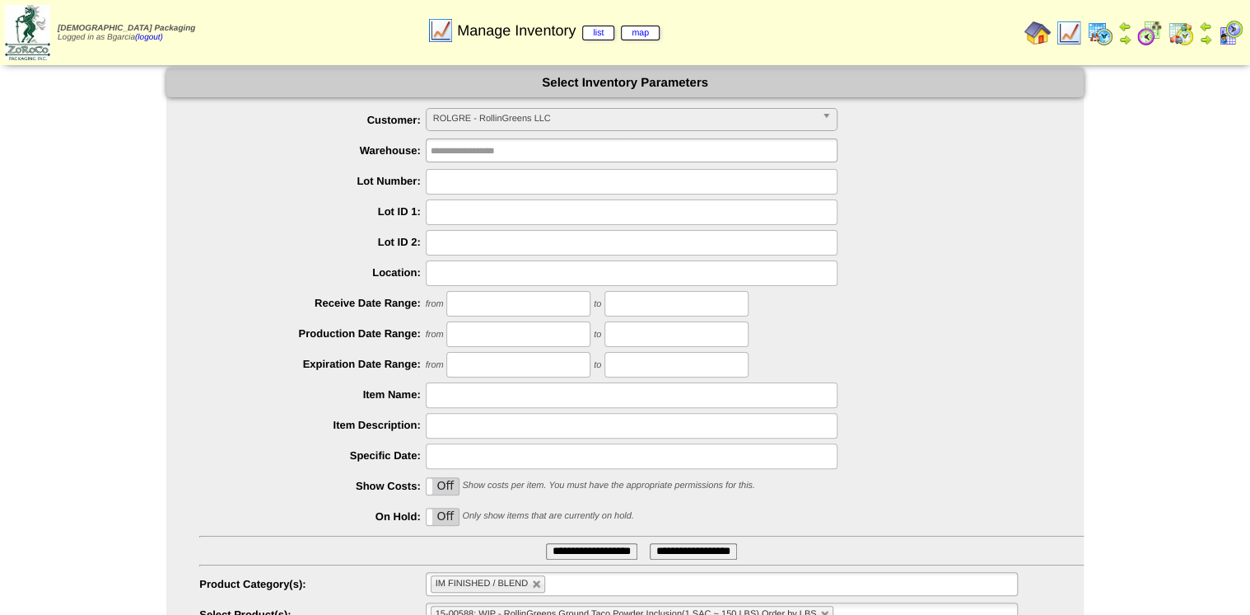
click at [1102, 36] on img at bounding box center [1100, 33] width 26 height 26
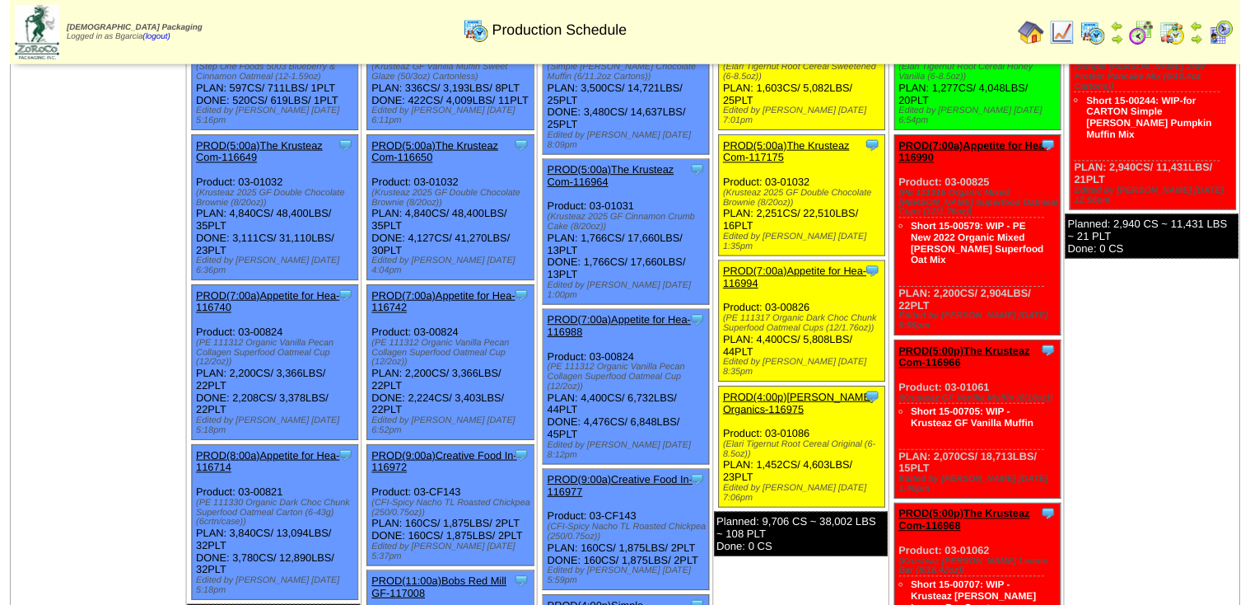
scroll to position [132, 0]
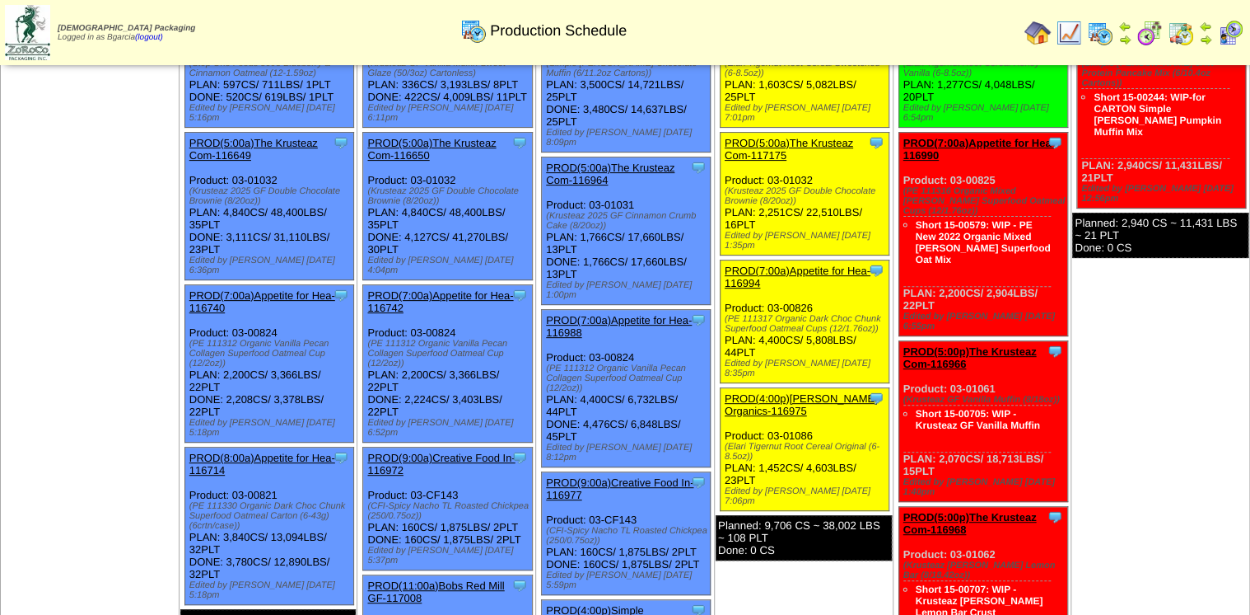
click at [835, 264] on link "PROD(7:00a)Appetite for Hea-116994" at bounding box center [798, 276] width 146 height 25
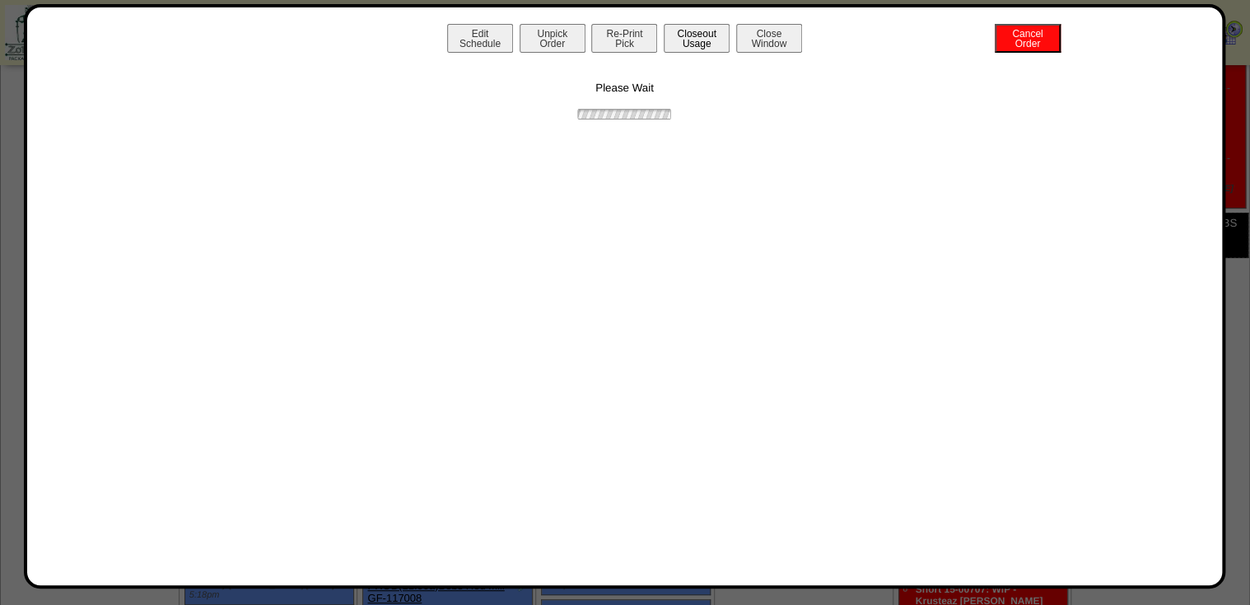
click at [669, 35] on button "Closeout Usage" at bounding box center [697, 38] width 66 height 29
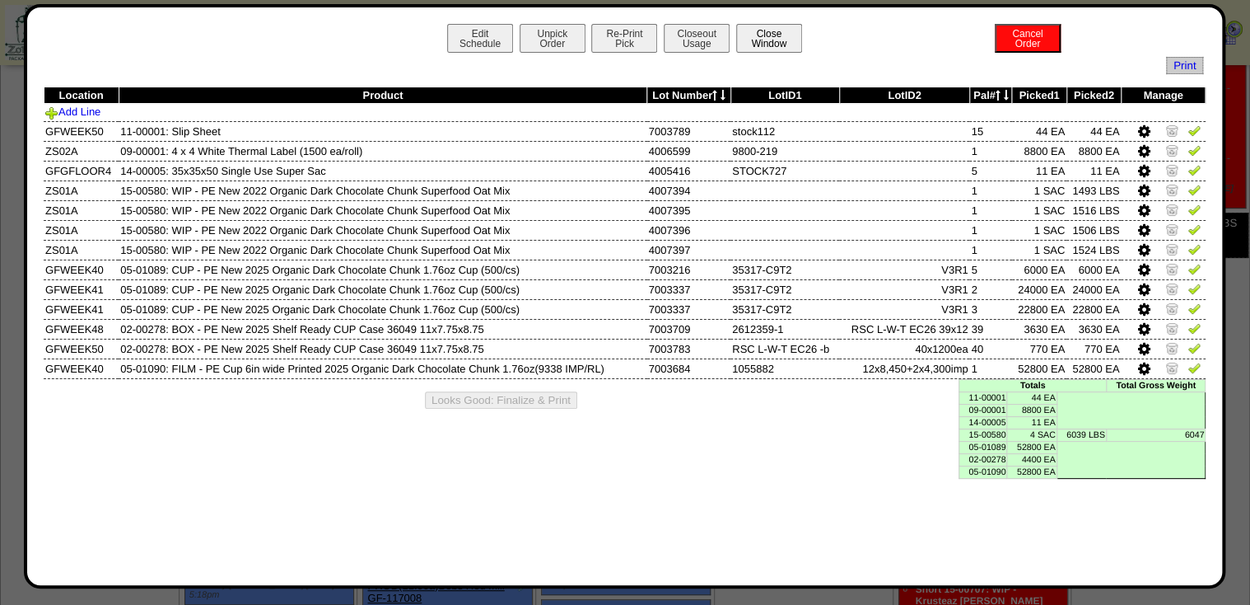
click at [781, 45] on button "Close Window" at bounding box center [769, 38] width 66 height 29
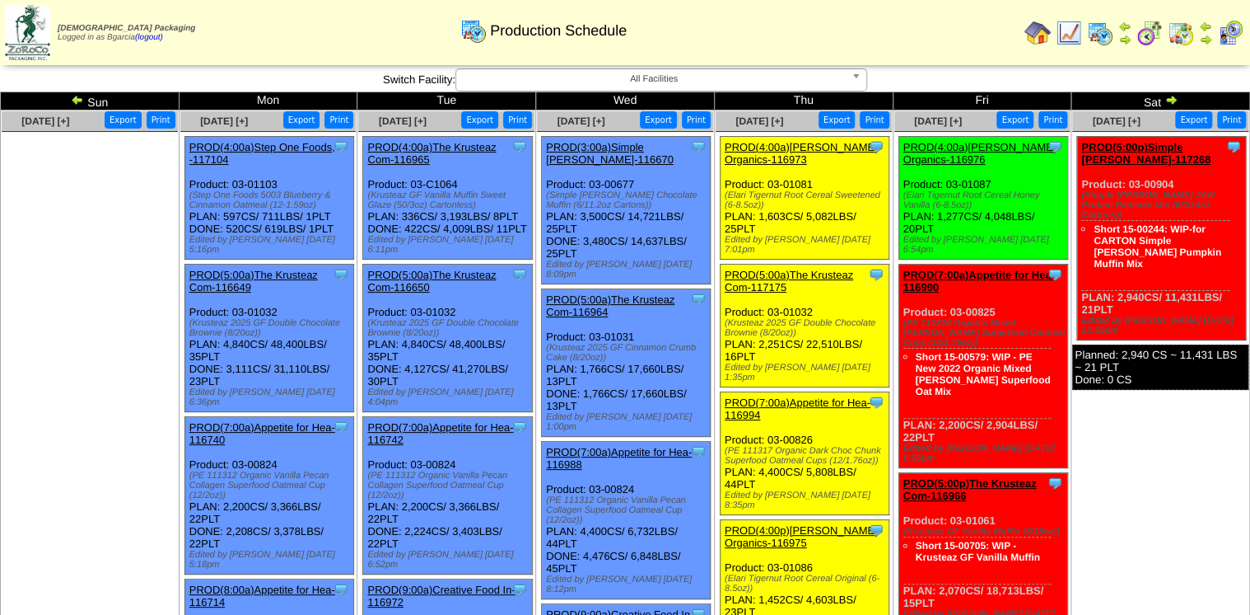
click at [1094, 29] on img at bounding box center [1100, 33] width 26 height 26
click at [1153, 30] on img at bounding box center [1150, 33] width 26 height 26
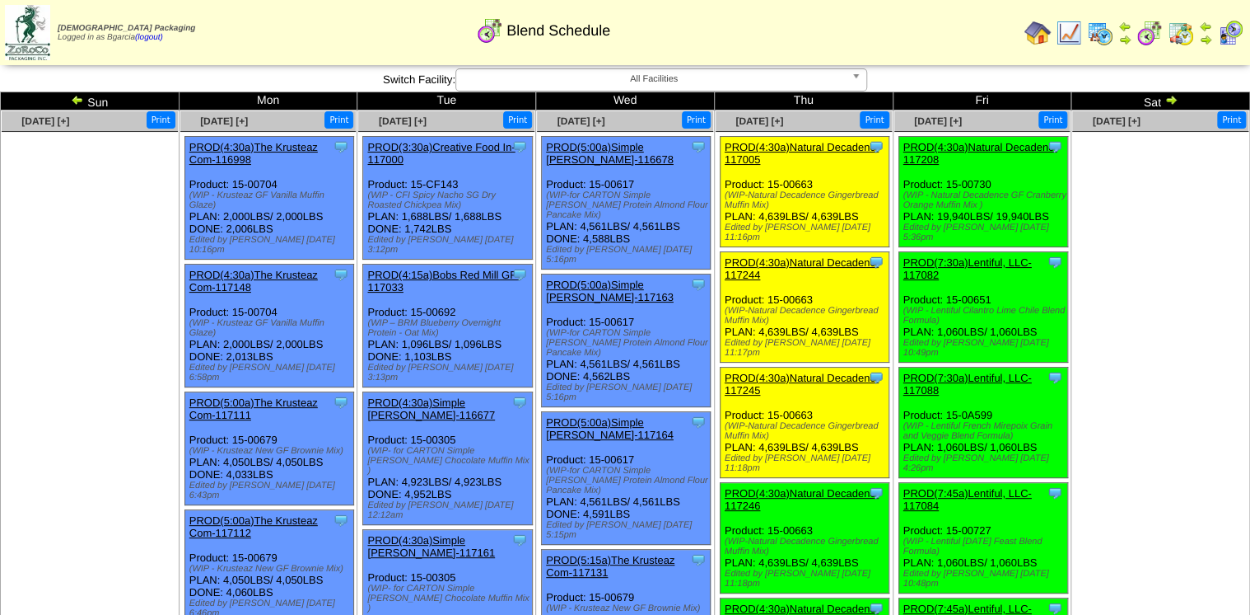
click at [82, 105] on img at bounding box center [77, 99] width 13 height 13
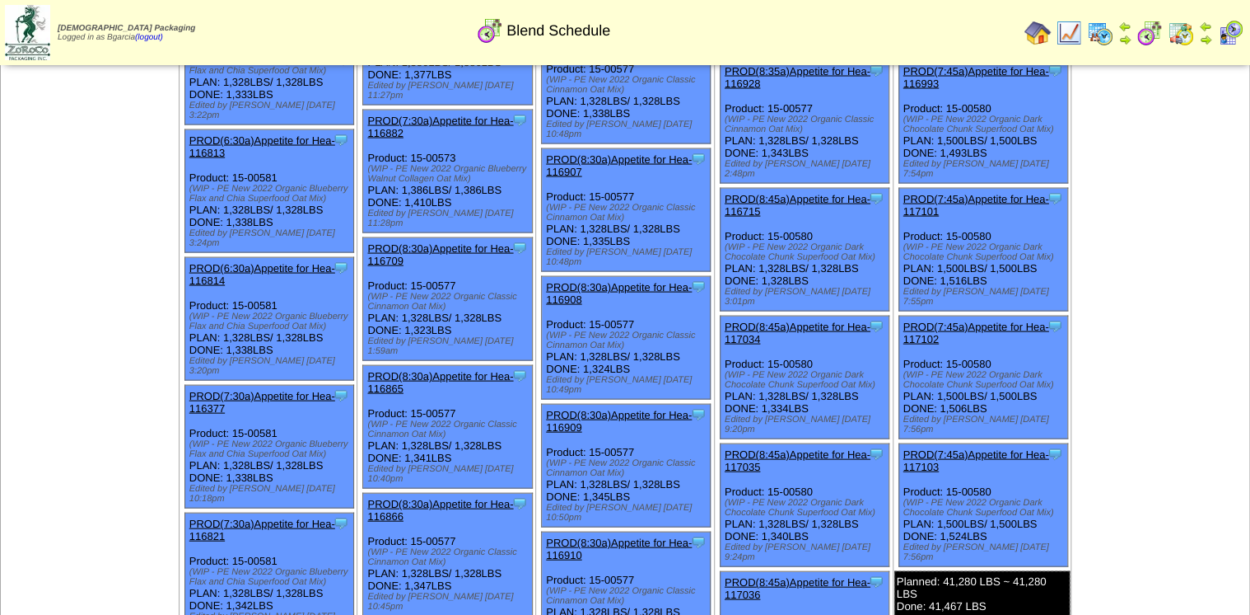
scroll to position [1677, 0]
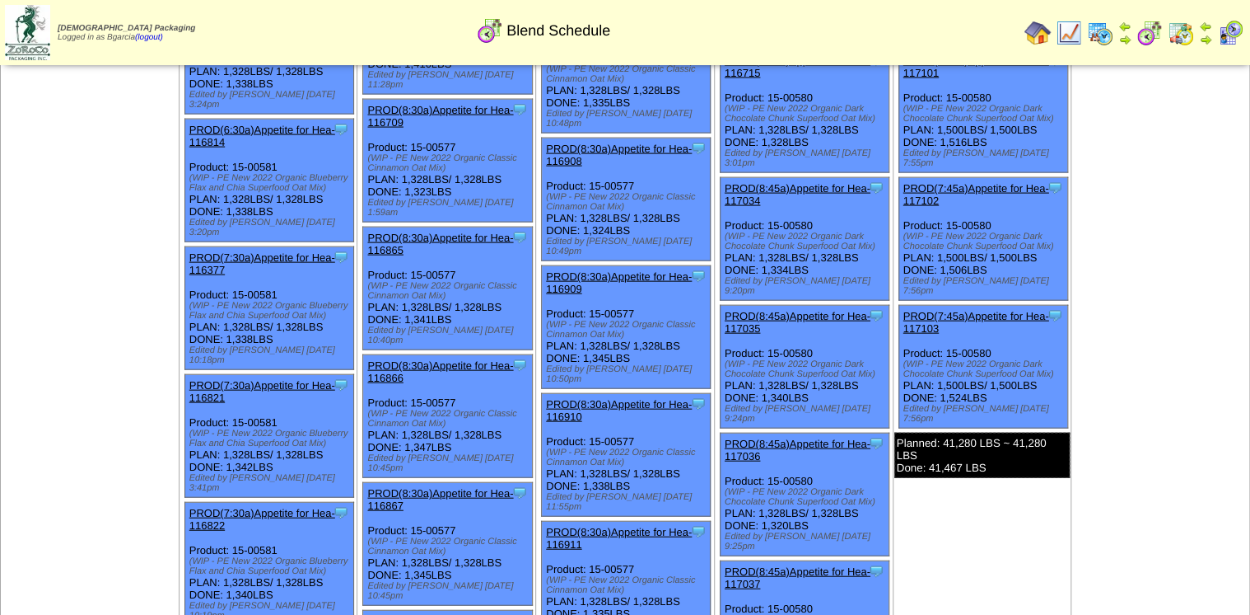
click at [1144, 37] on img at bounding box center [1150, 33] width 26 height 26
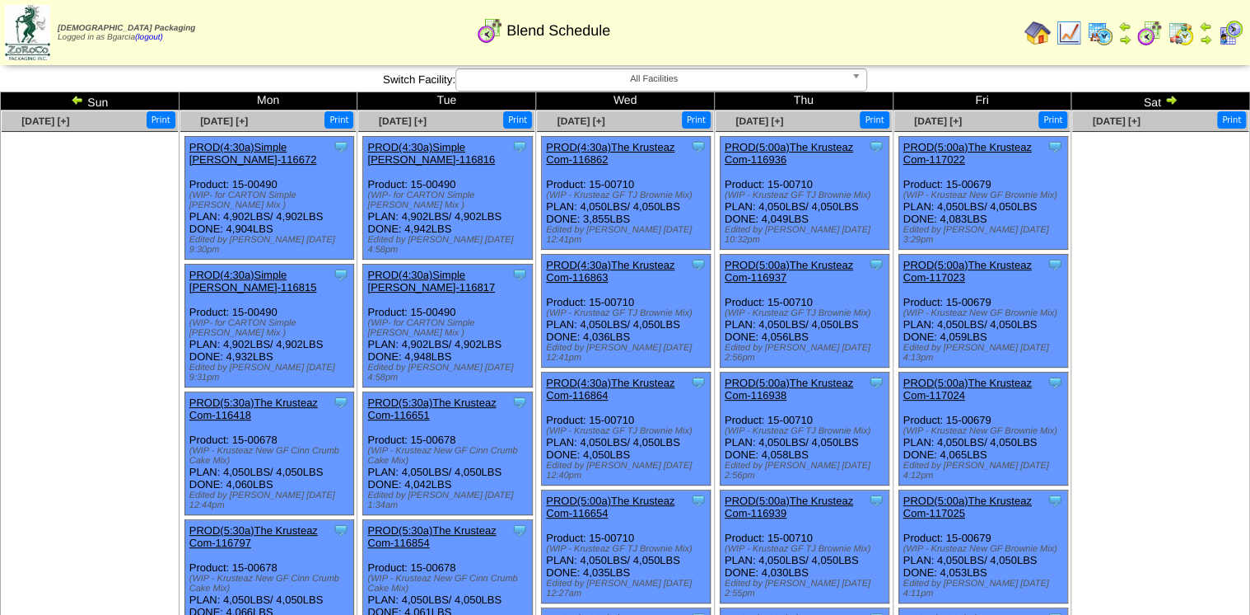
click at [1170, 105] on img at bounding box center [1171, 99] width 13 height 13
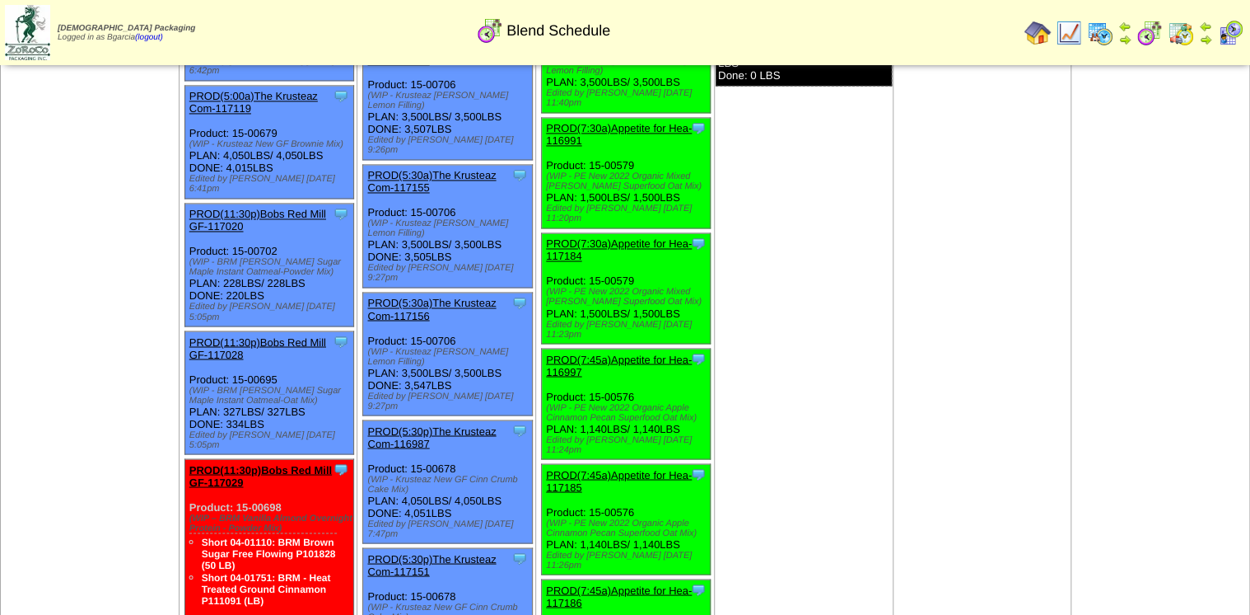
scroll to position [1252, 0]
